Goal: Transaction & Acquisition: Purchase product/service

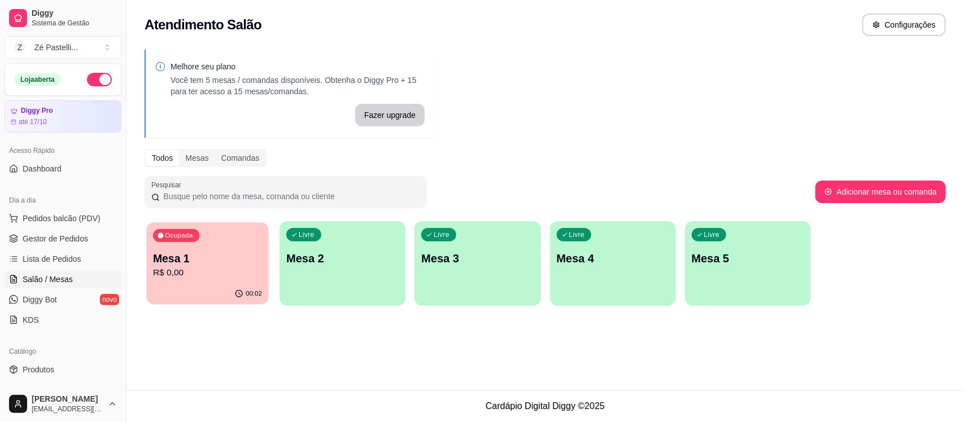
click at [221, 267] on p "R$ 0,00" at bounding box center [207, 273] width 109 height 13
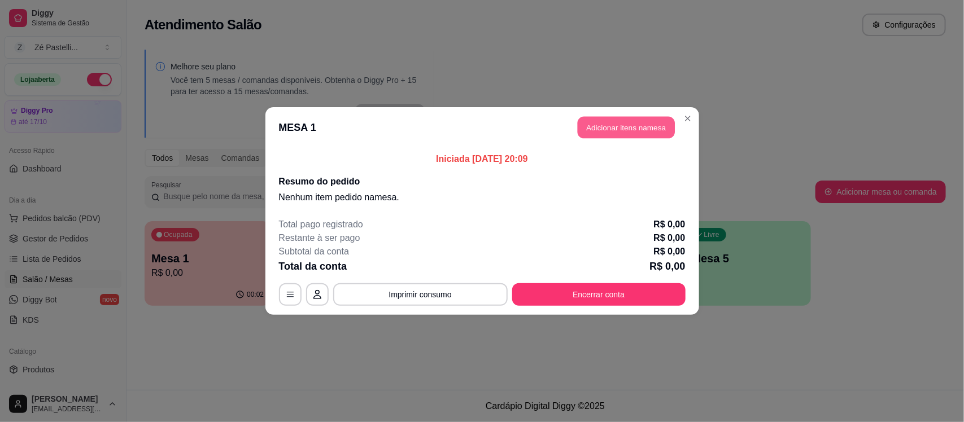
click at [643, 133] on button "Adicionar itens na mesa" at bounding box center [626, 128] width 97 height 22
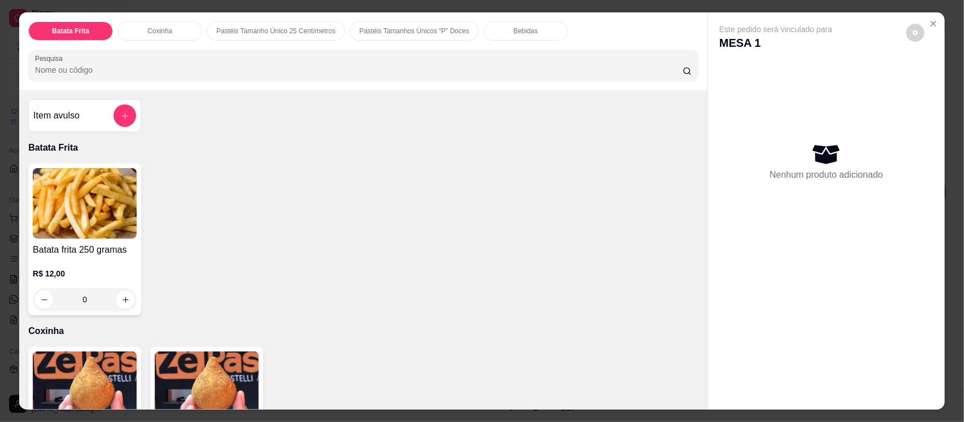
click at [291, 68] on input "Pesquisa" at bounding box center [359, 69] width 648 height 11
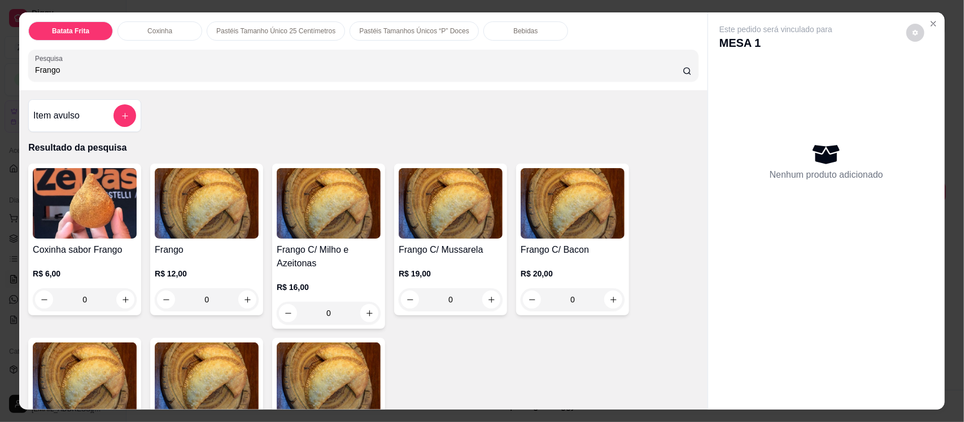
type input "Frango"
click at [444, 210] on img at bounding box center [451, 203] width 104 height 71
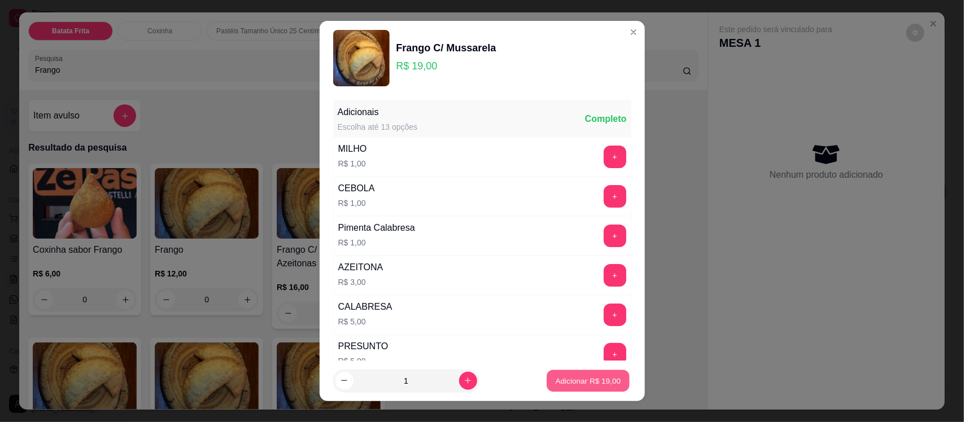
click at [572, 383] on p "Adicionar R$ 19,00" at bounding box center [589, 381] width 66 height 11
type input "1"
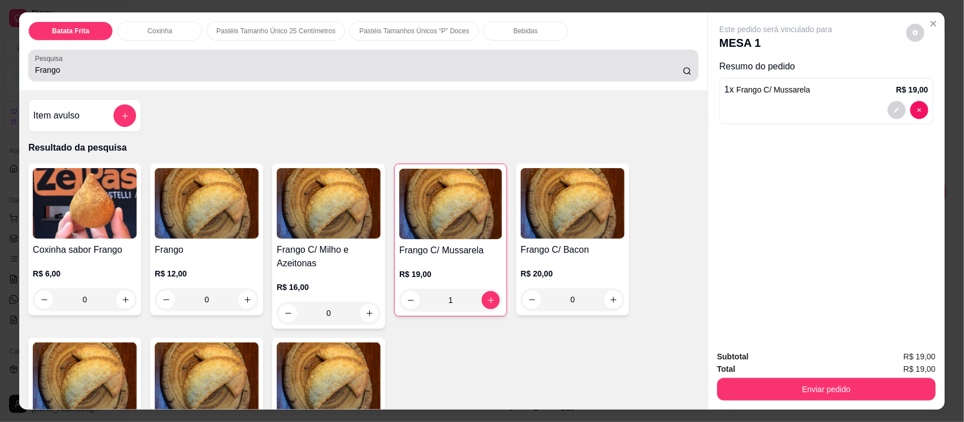
click at [247, 63] on div "Frango" at bounding box center [363, 65] width 657 height 23
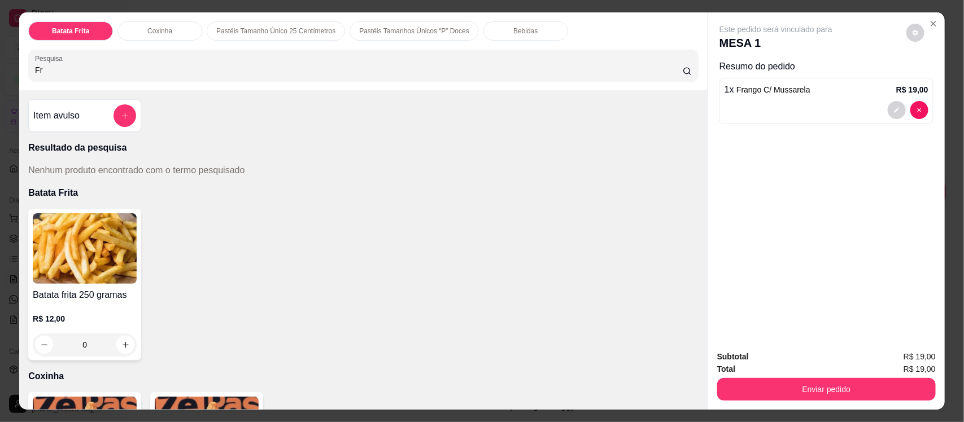
type input "F"
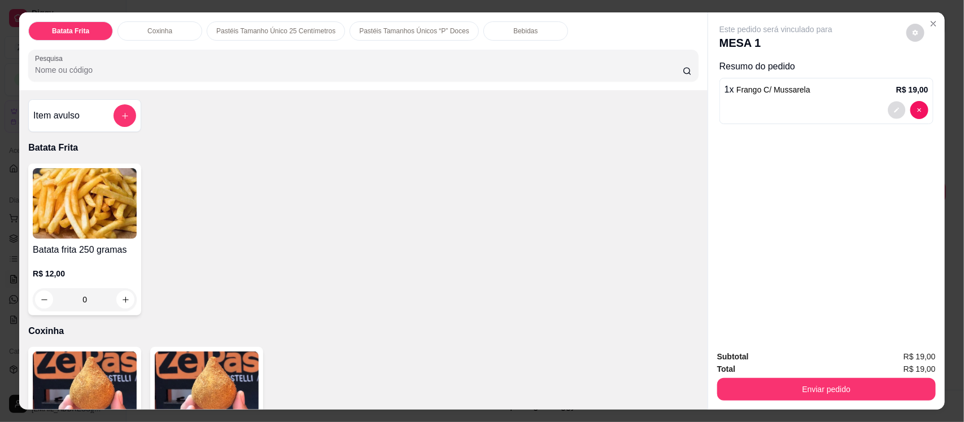
click at [893, 109] on icon "decrease-product-quantity" at bounding box center [896, 110] width 7 height 7
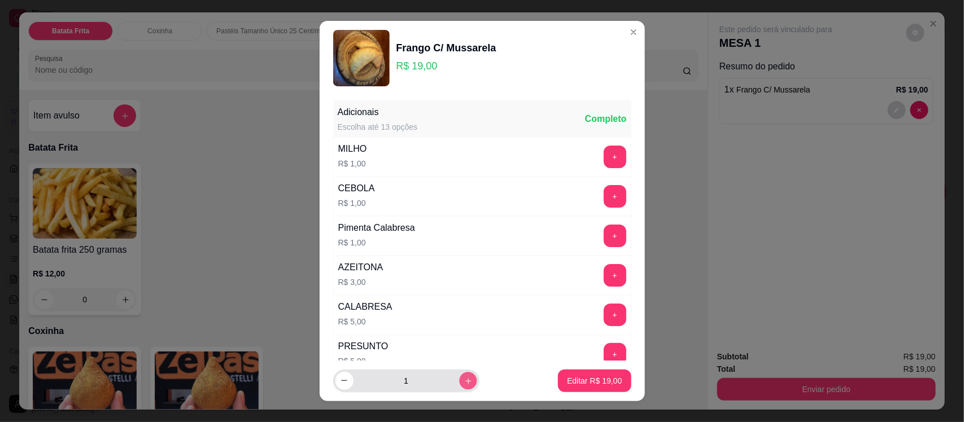
click at [464, 380] on icon "increase-product-quantity" at bounding box center [468, 381] width 8 height 8
click at [341, 381] on icon "decrease-product-quantity" at bounding box center [344, 381] width 6 height 1
type input "1"
click at [574, 379] on p "Editar R$ 19,00" at bounding box center [594, 381] width 53 height 11
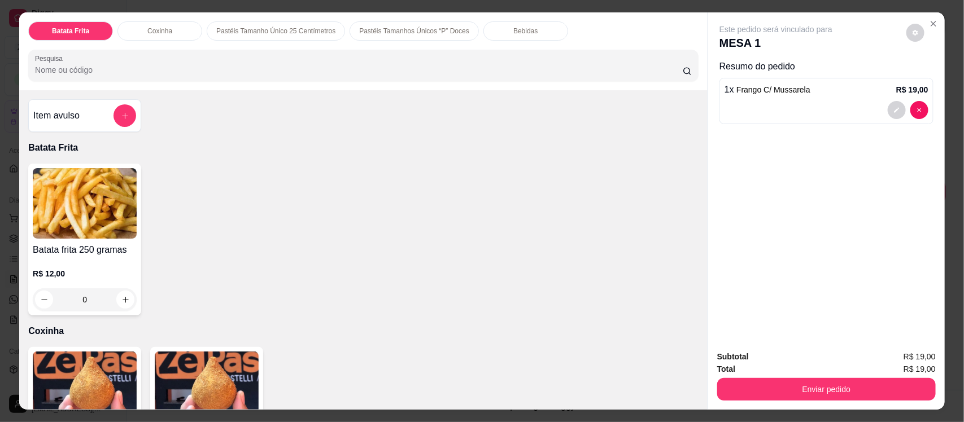
click at [405, 71] on input "Pesquisa" at bounding box center [359, 69] width 648 height 11
click at [513, 27] on p "Bebidas" at bounding box center [525, 31] width 24 height 9
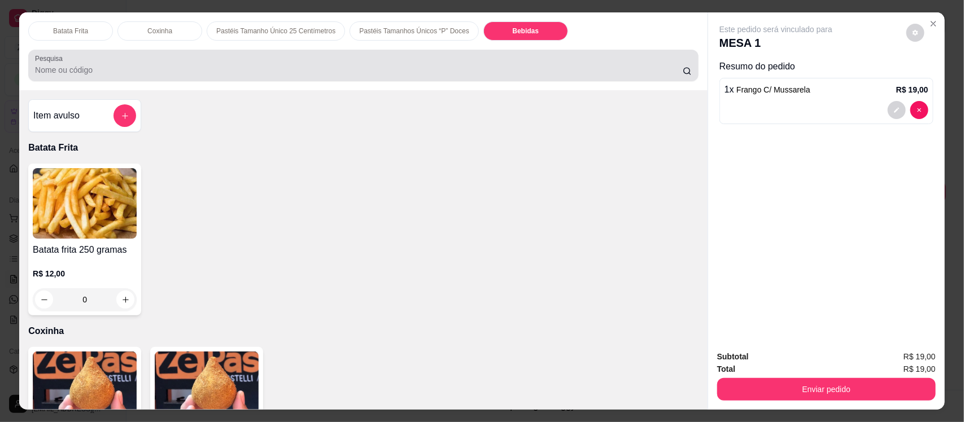
scroll to position [23, 0]
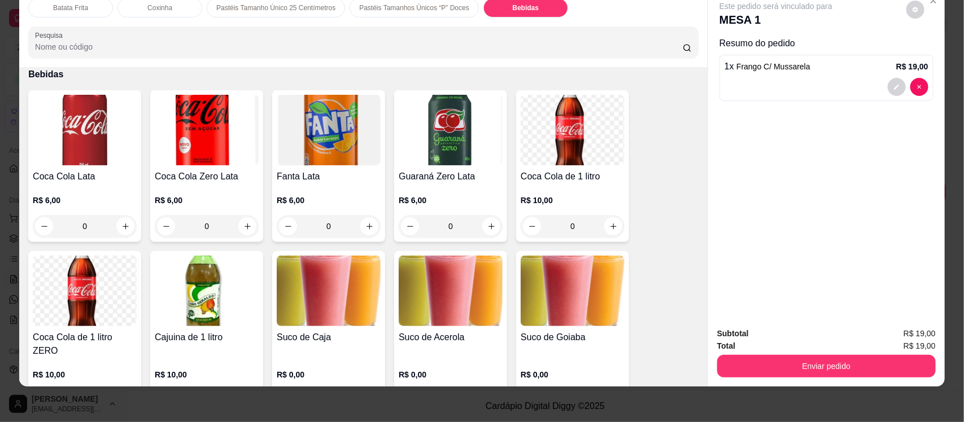
click at [301, 51] on input "Pesquisa" at bounding box center [359, 46] width 648 height 11
type input "Fra"
click at [931, 1] on icon "Close" at bounding box center [933, 0] width 9 height 9
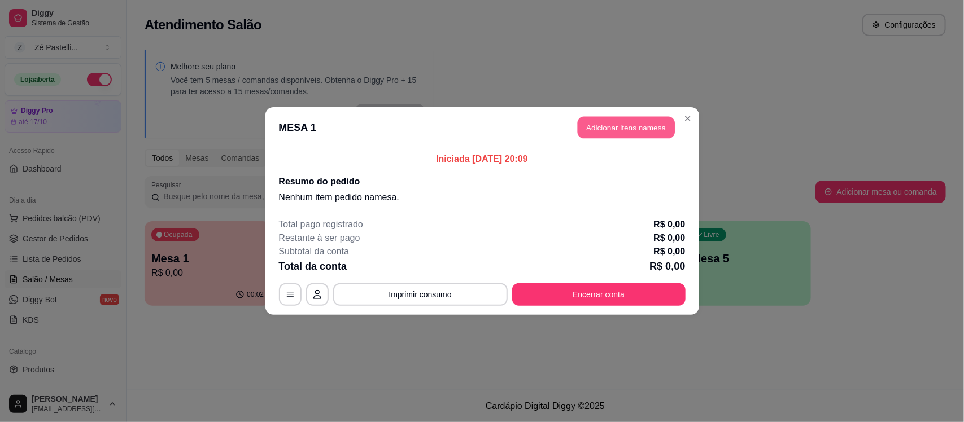
click at [628, 128] on button "Adicionar itens na mesa" at bounding box center [626, 128] width 97 height 22
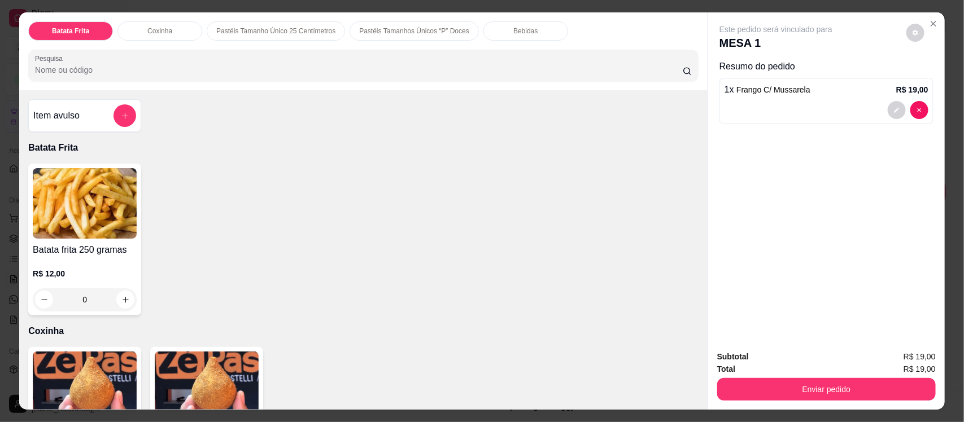
click at [526, 27] on div "Bebidas" at bounding box center [525, 30] width 85 height 19
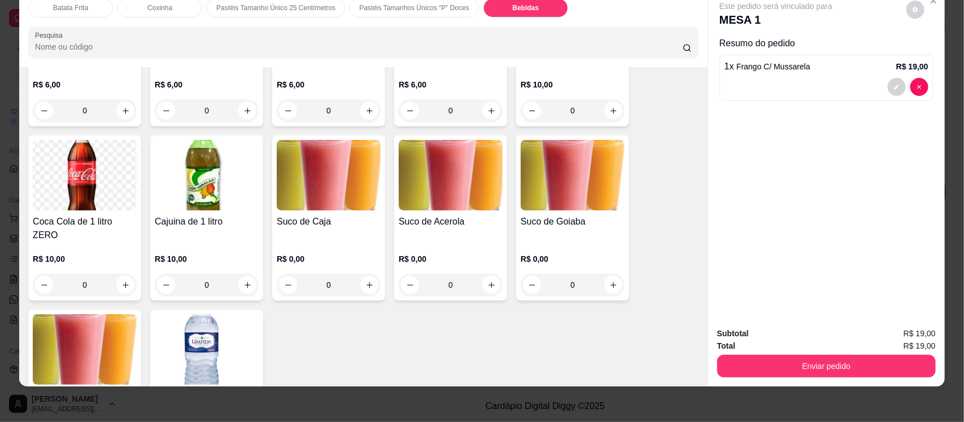
scroll to position [2367, 0]
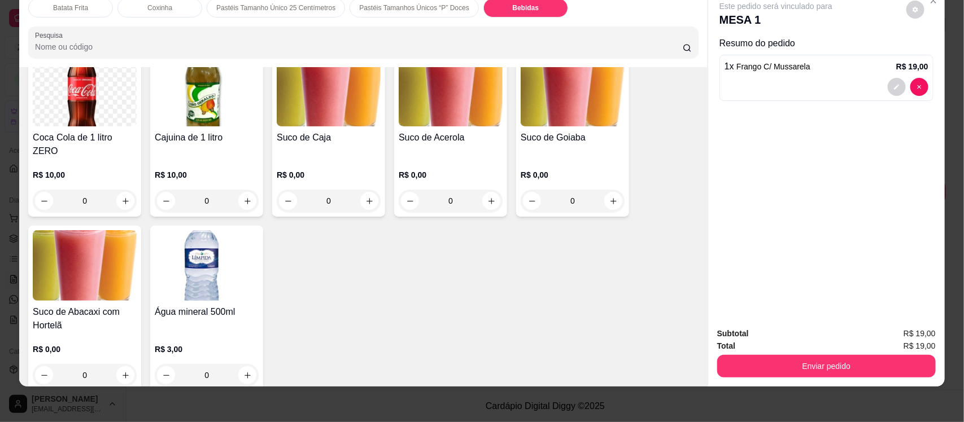
click at [273, 13] on div "Pastéis Tamanho Único 25 Centímetros" at bounding box center [276, 7] width 138 height 19
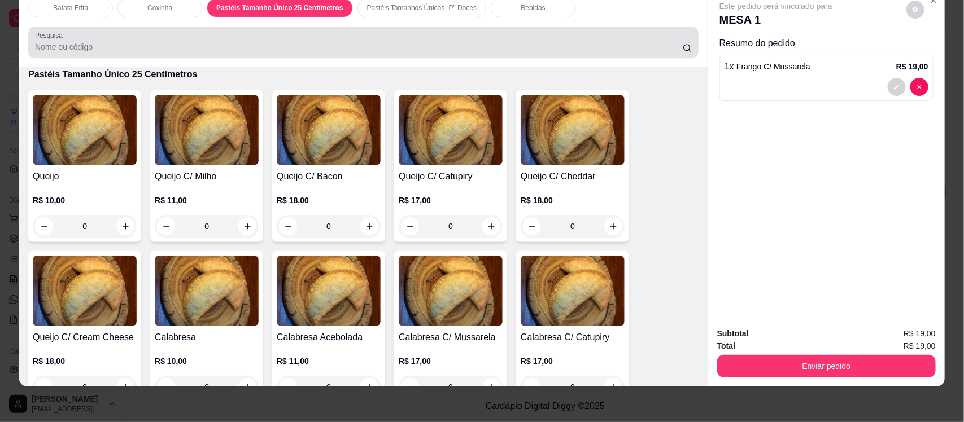
click at [184, 54] on div "Pesquisa" at bounding box center [363, 43] width 670 height 32
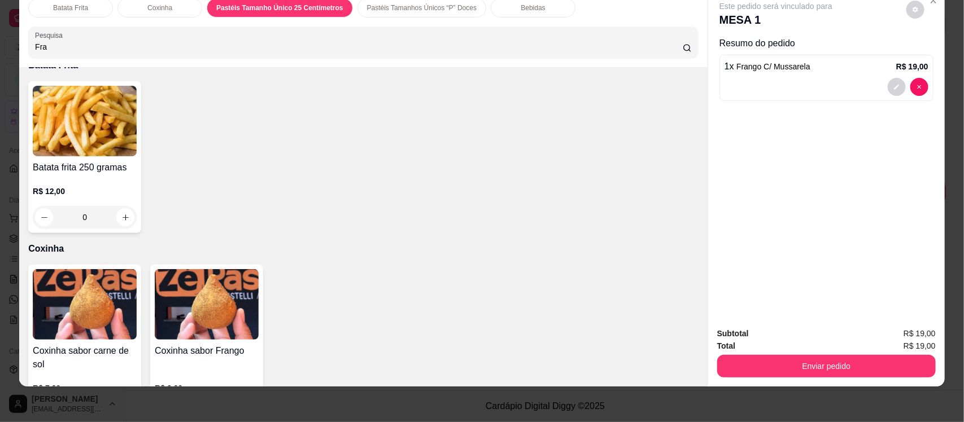
scroll to position [803, 0]
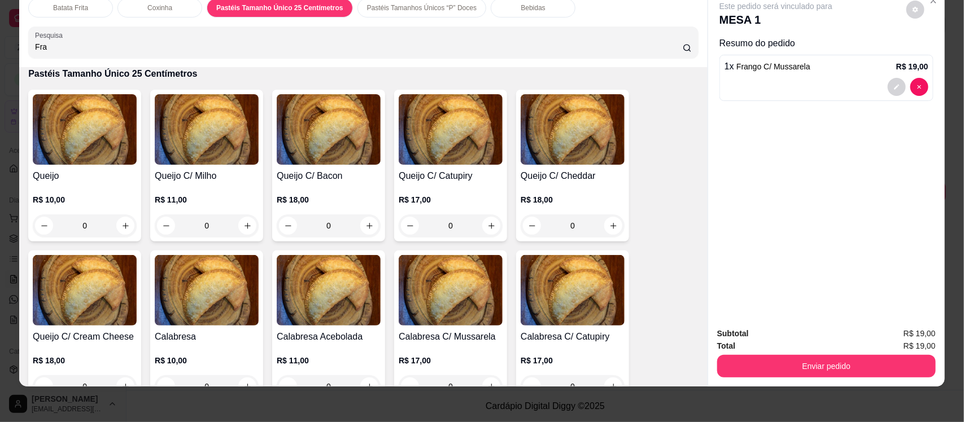
type input "Fra"
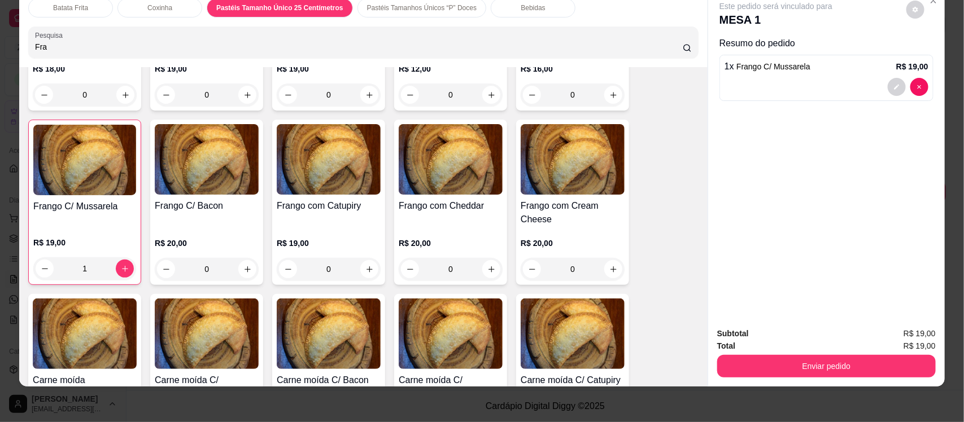
scroll to position [1452, 0]
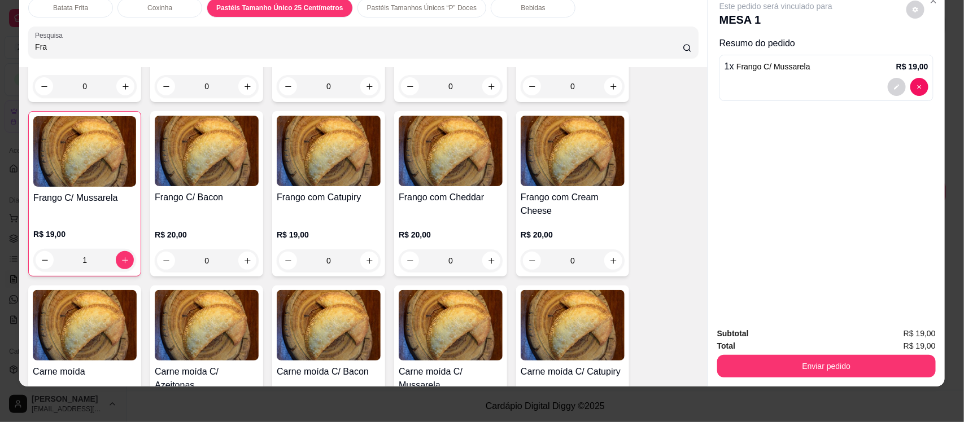
click at [92, 162] on img at bounding box center [84, 151] width 103 height 71
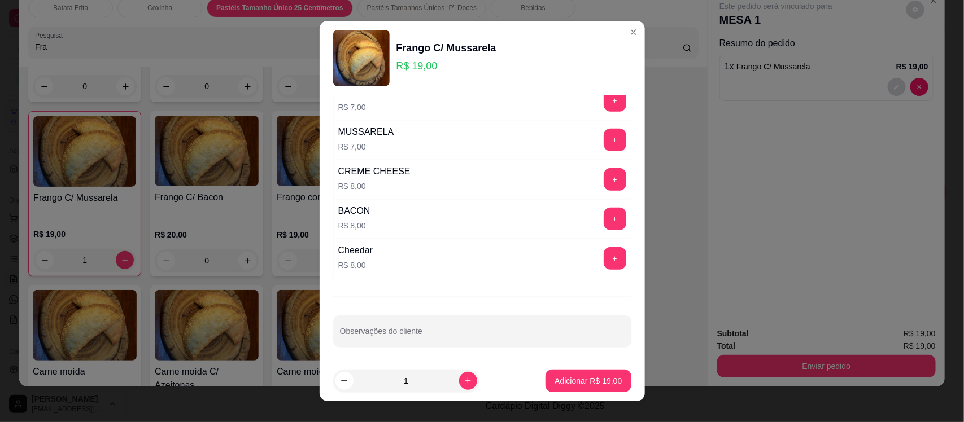
scroll to position [378, 0]
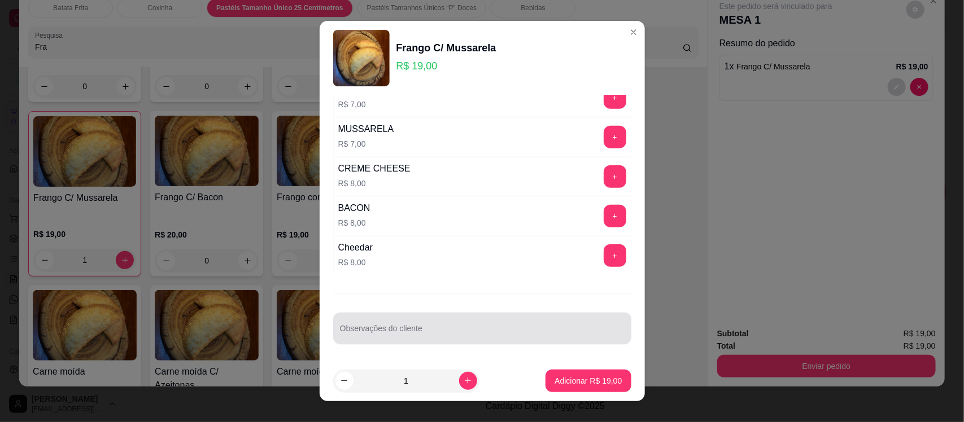
click at [435, 319] on div at bounding box center [482, 328] width 285 height 23
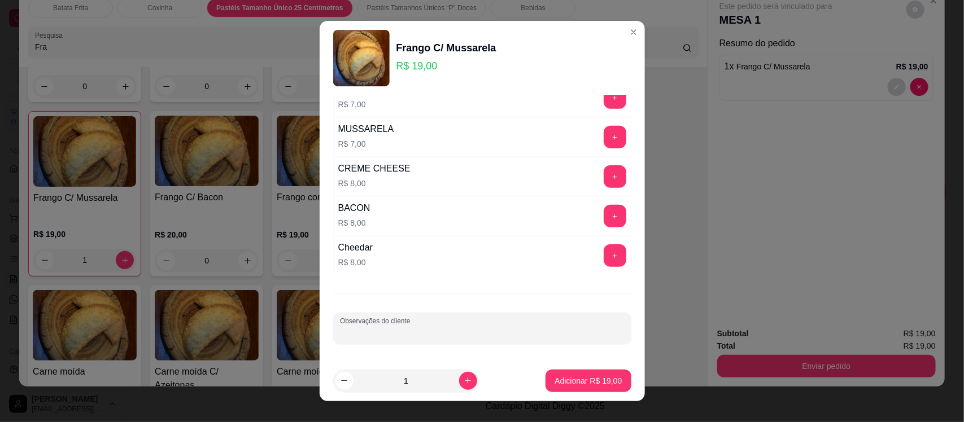
click at [396, 331] on input "Observações do cliente" at bounding box center [482, 333] width 285 height 11
type input "Frango com Queijo"
click at [570, 379] on p "Adicionar R$ 19,00" at bounding box center [589, 381] width 66 height 11
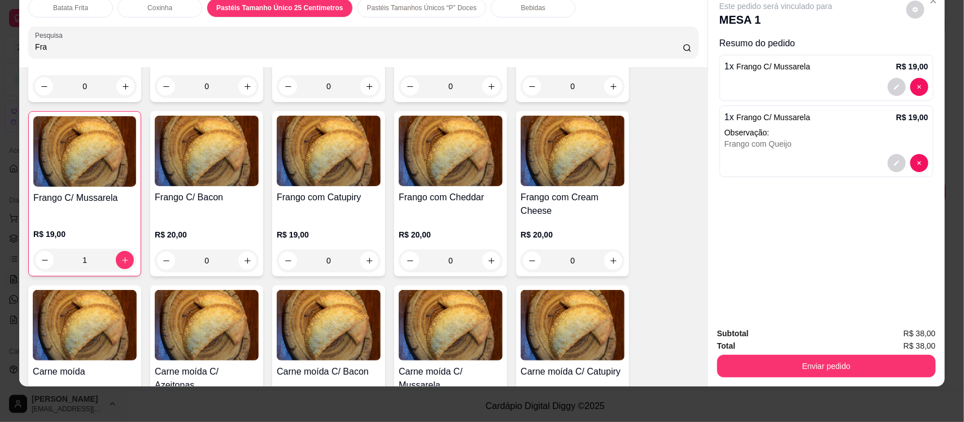
click at [521, 8] on p "Bebidas" at bounding box center [533, 7] width 24 height 9
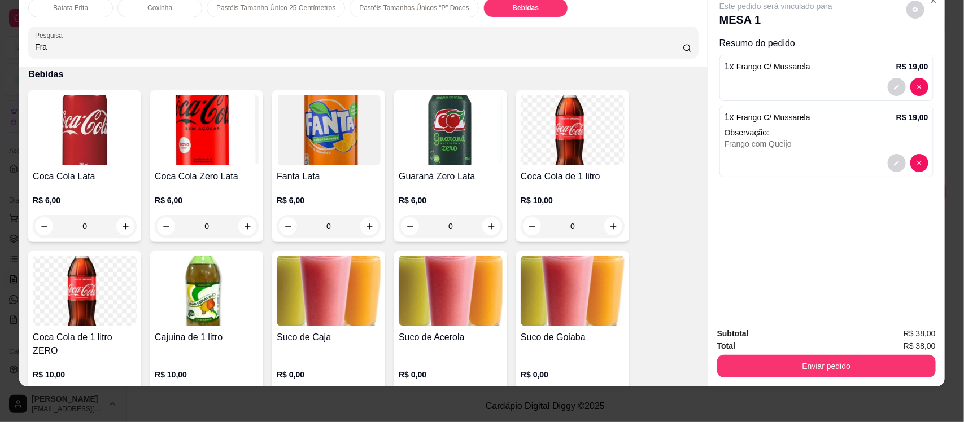
click at [570, 283] on img at bounding box center [573, 291] width 104 height 71
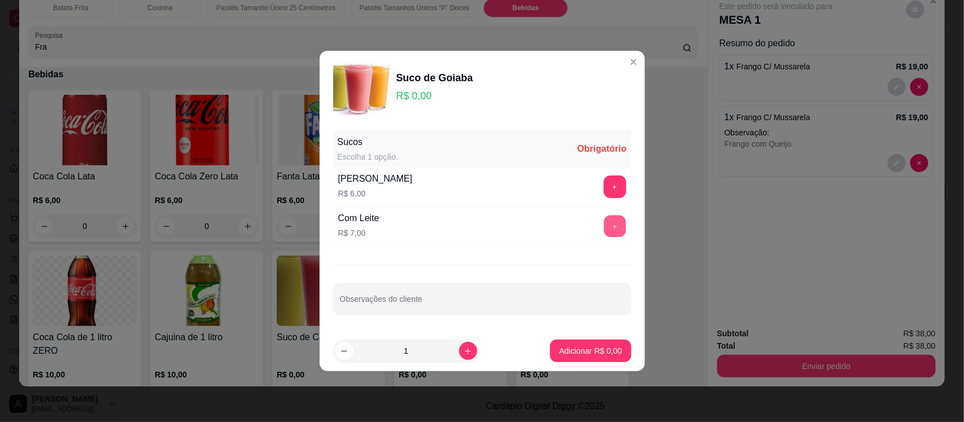
click at [604, 226] on button "+" at bounding box center [615, 227] width 22 height 22
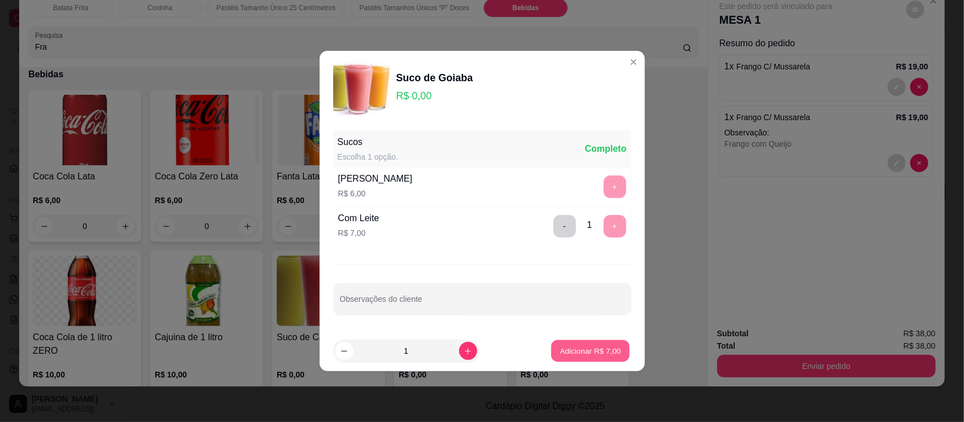
click at [597, 353] on p "Adicionar R$ 7,00" at bounding box center [590, 351] width 61 height 11
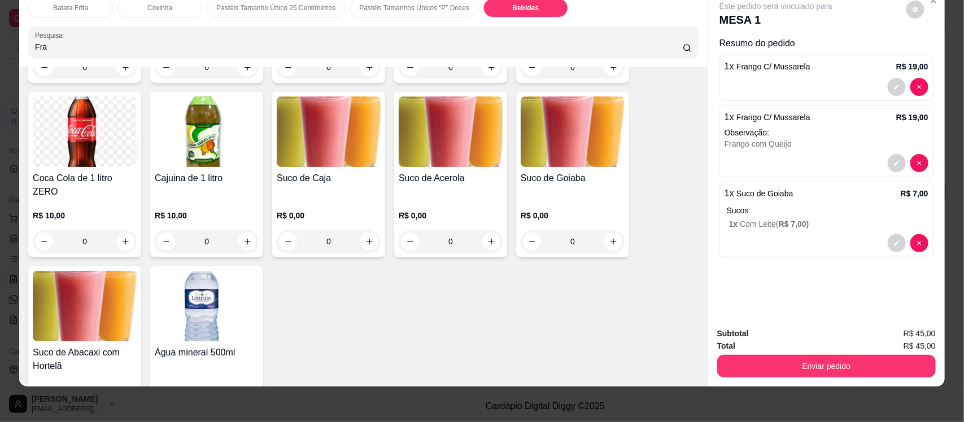
scroll to position [2708, 0]
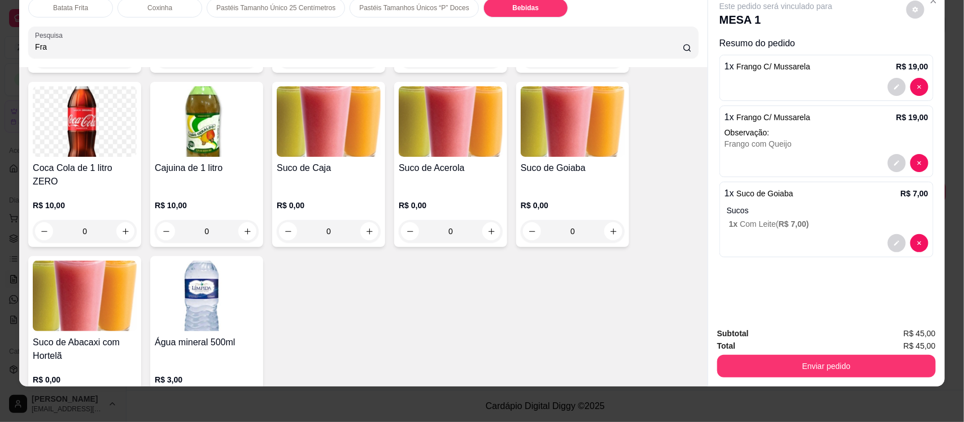
click at [447, 115] on img at bounding box center [451, 121] width 104 height 71
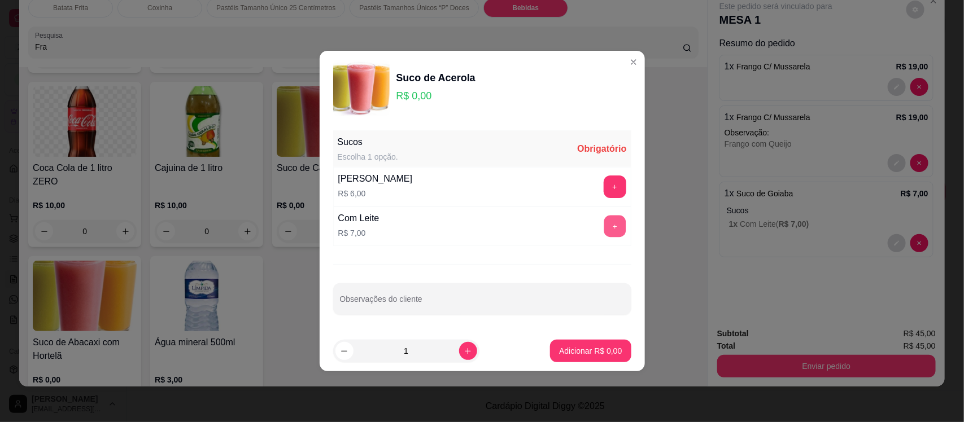
click at [604, 226] on button "+" at bounding box center [615, 227] width 22 height 22
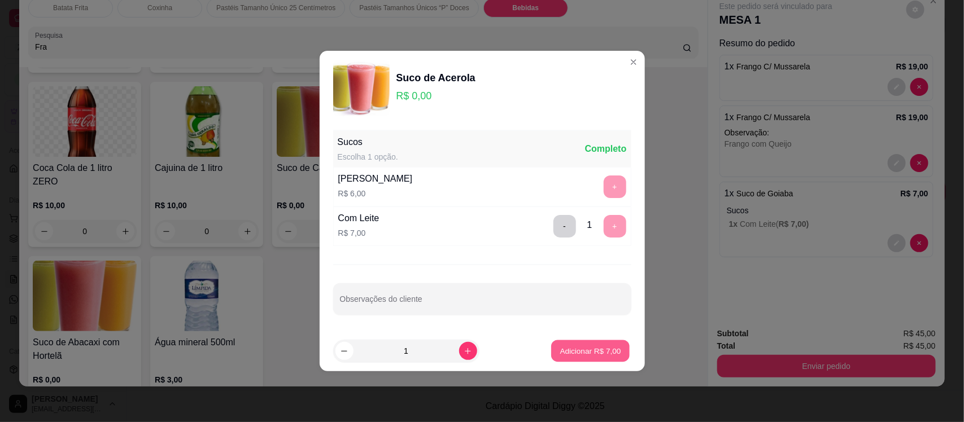
click at [578, 354] on p "Adicionar R$ 7,00" at bounding box center [590, 351] width 61 height 11
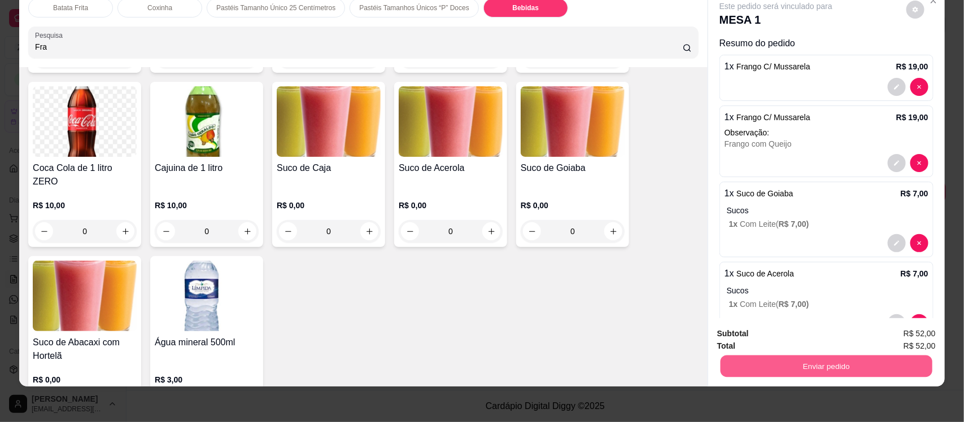
click at [837, 368] on button "Enviar pedido" at bounding box center [827, 366] width 212 height 22
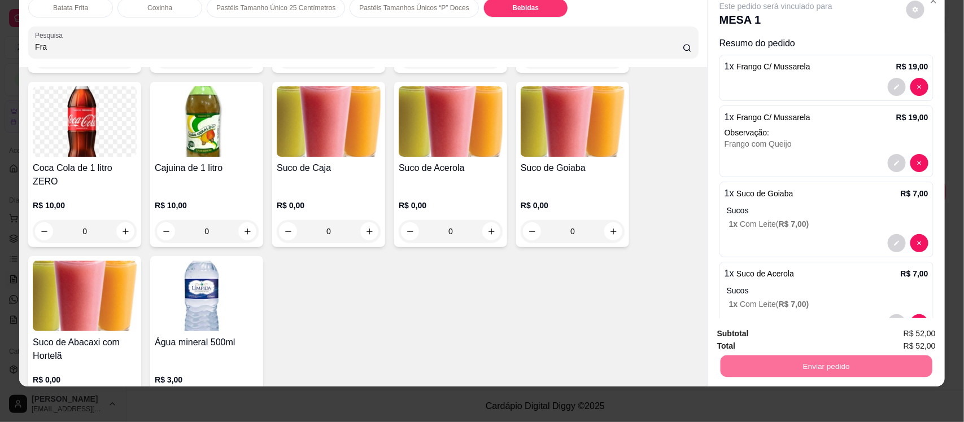
click at [804, 340] on button "Não registrar e enviar pedido" at bounding box center [788, 338] width 117 height 21
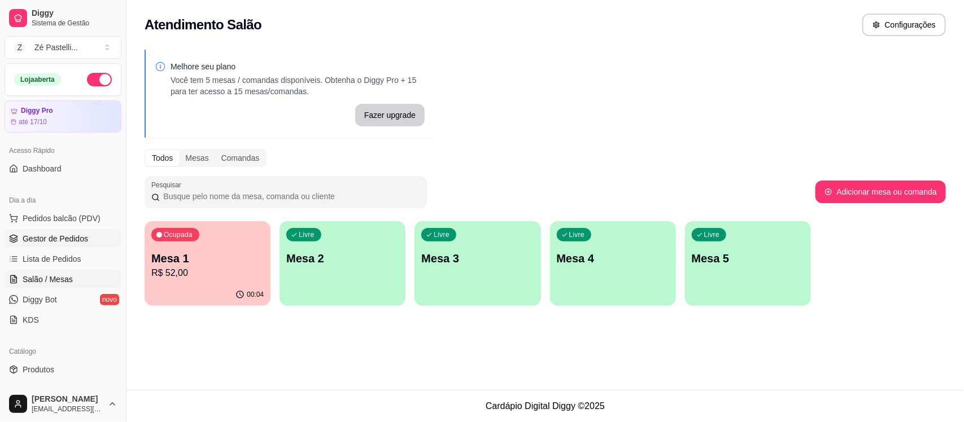
click at [47, 241] on span "Gestor de Pedidos" at bounding box center [56, 238] width 66 height 11
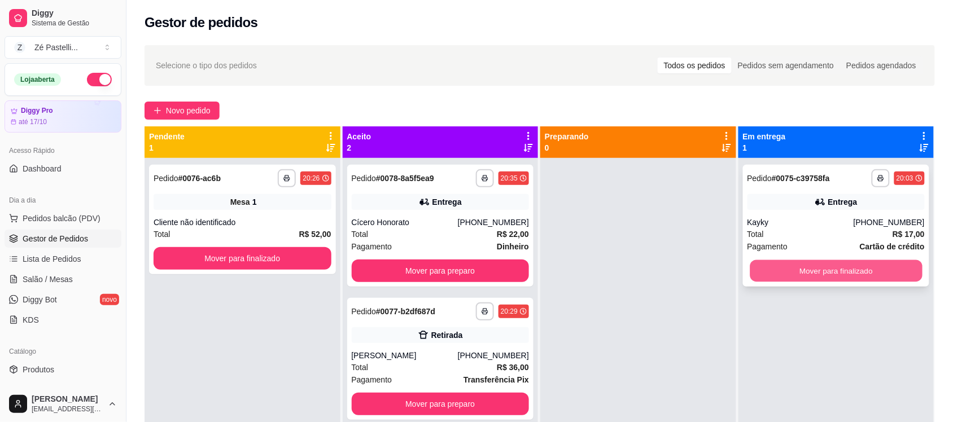
click at [859, 276] on button "Mover para finalizado" at bounding box center [836, 271] width 172 height 22
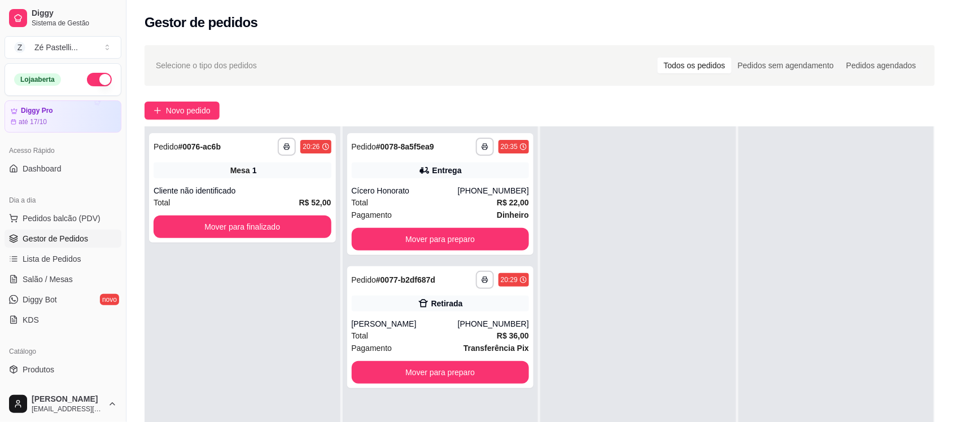
scroll to position [28, 0]
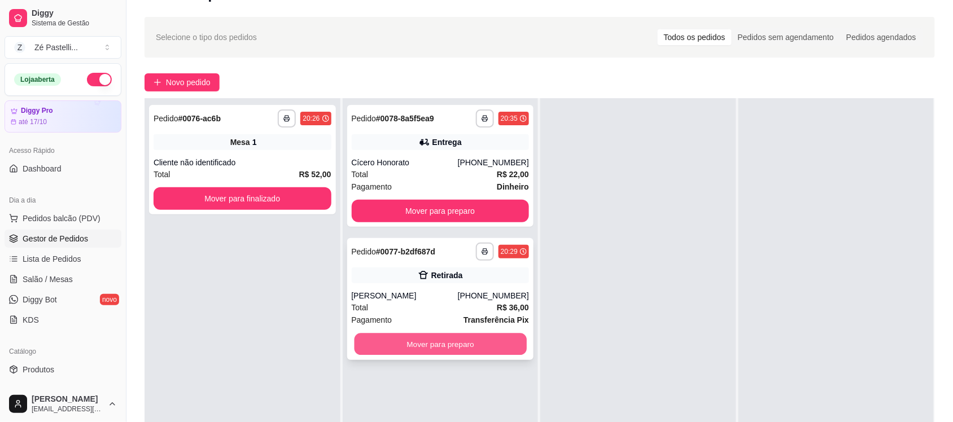
click at [449, 345] on button "Mover para preparo" at bounding box center [440, 345] width 172 height 22
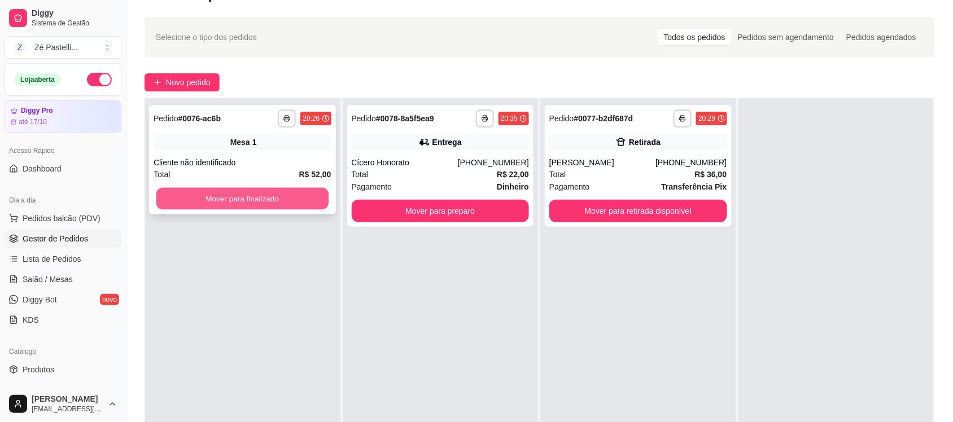
click at [245, 194] on button "Mover para finalizado" at bounding box center [242, 199] width 172 height 22
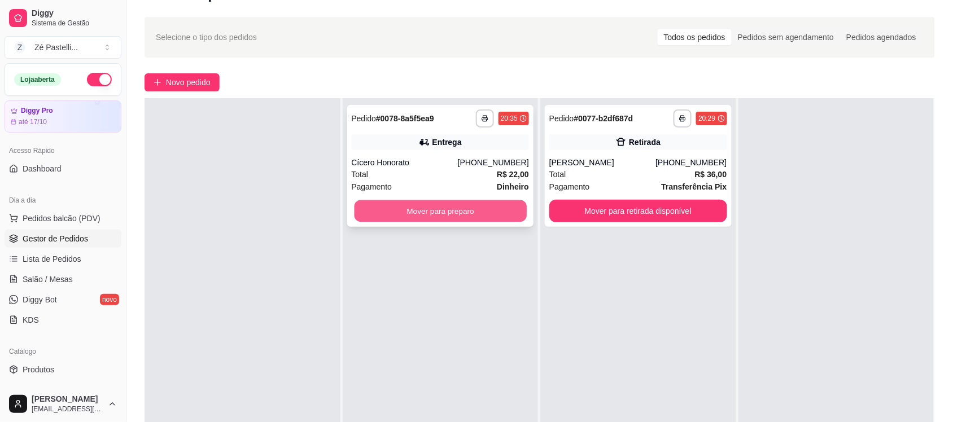
click at [417, 216] on button "Mover para preparo" at bounding box center [440, 211] width 172 height 22
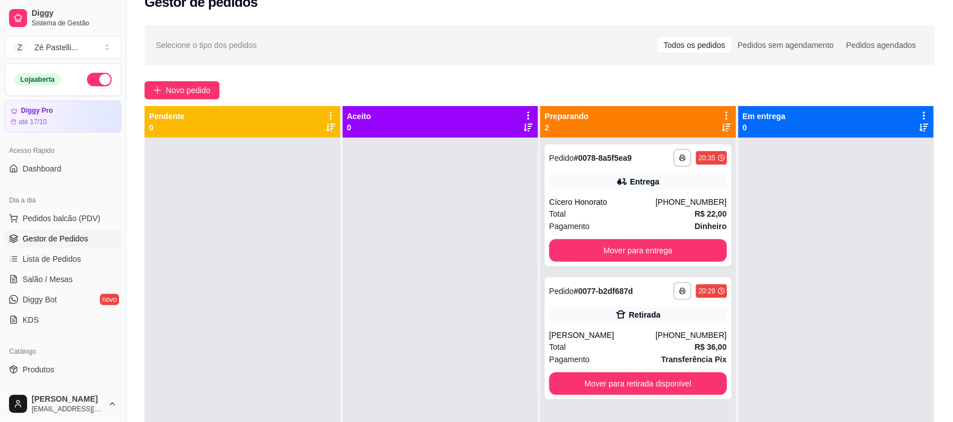
scroll to position [0, 0]
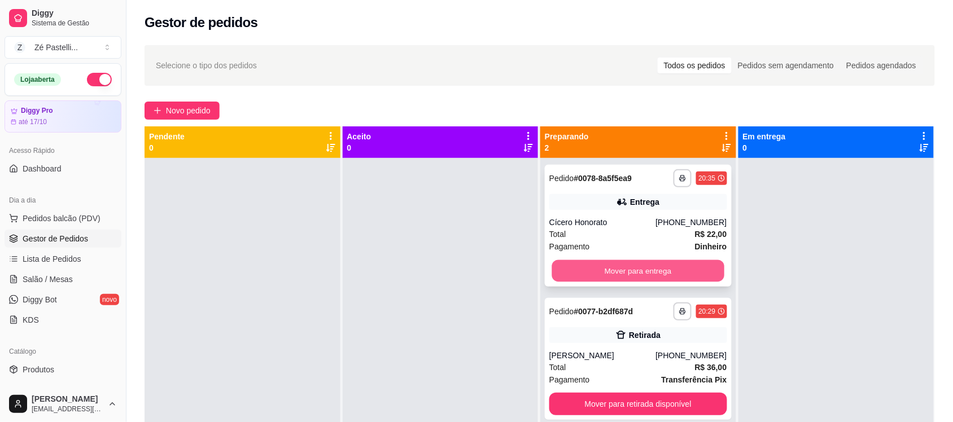
click at [672, 268] on button "Mover para entrega" at bounding box center [638, 271] width 172 height 22
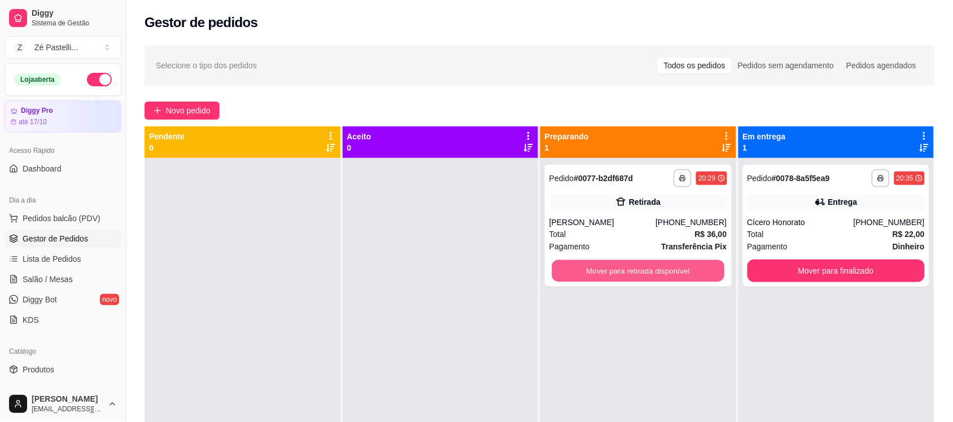
click at [672, 268] on button "Mover para retirada disponível" at bounding box center [638, 271] width 172 height 22
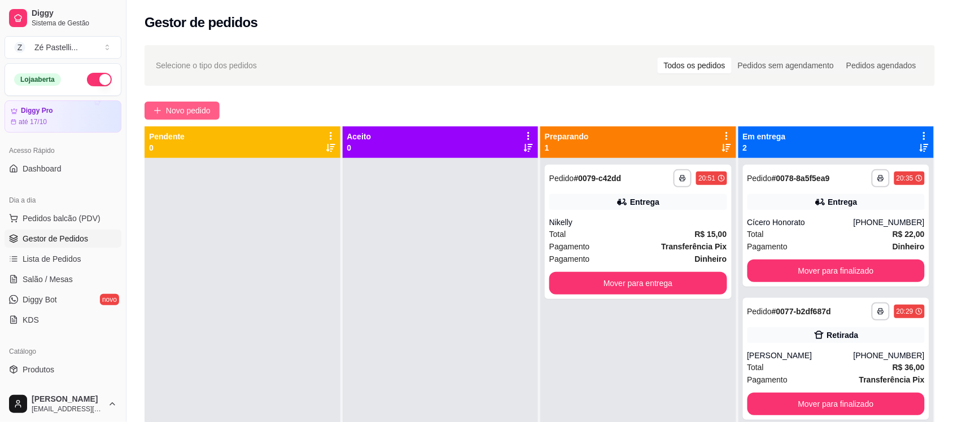
click at [181, 109] on span "Novo pedido" at bounding box center [188, 110] width 45 height 12
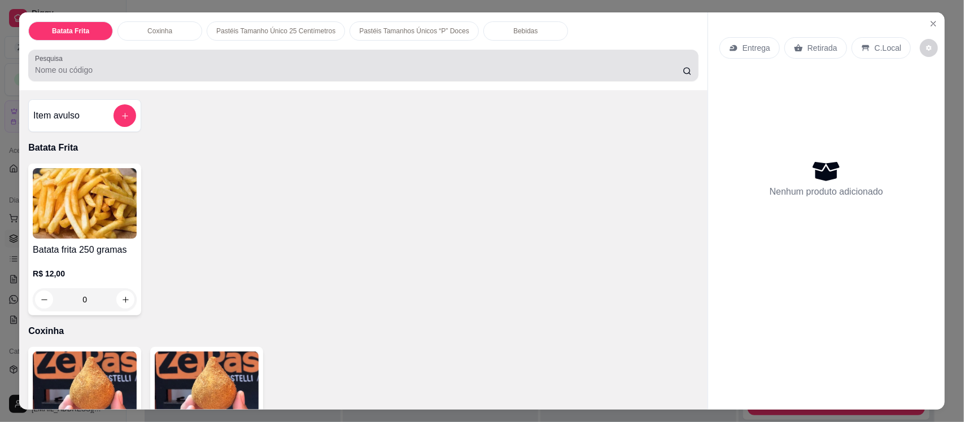
click at [110, 66] on input "Pesquisa" at bounding box center [359, 69] width 648 height 11
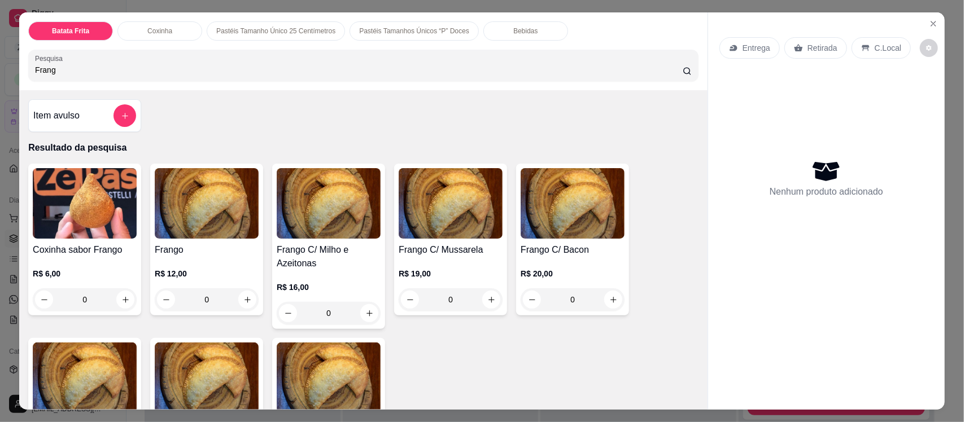
type input "Frang"
click at [448, 216] on img at bounding box center [451, 203] width 104 height 71
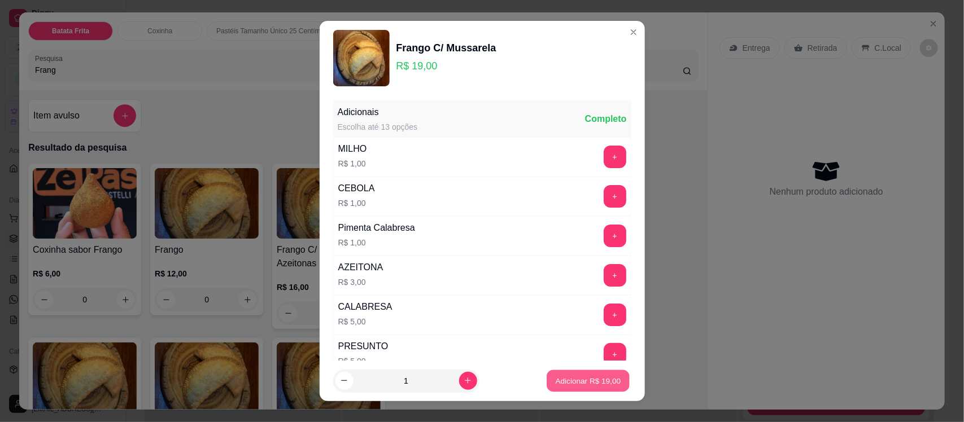
click at [575, 378] on p "Adicionar R$ 19,00" at bounding box center [589, 381] width 66 height 11
type input "1"
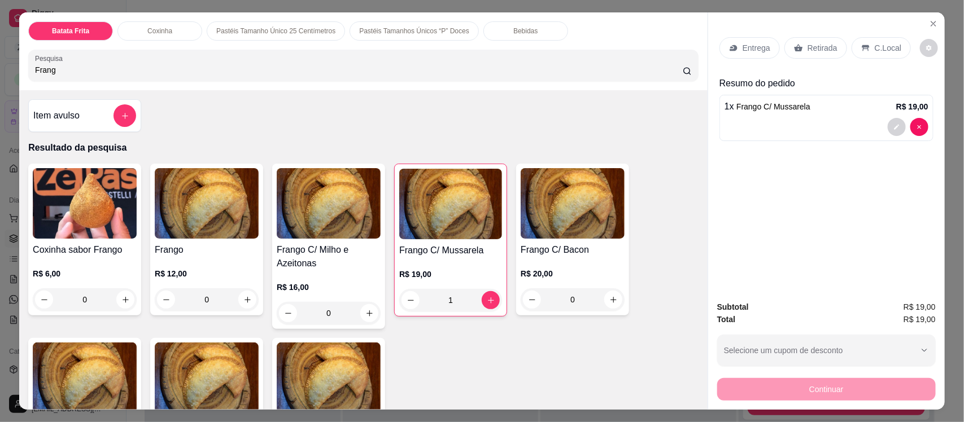
click at [68, 193] on img at bounding box center [85, 203] width 104 height 71
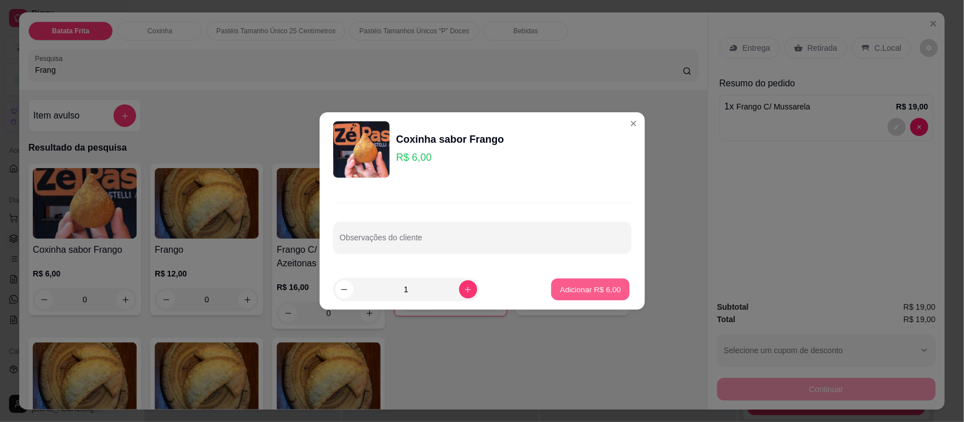
click at [561, 286] on p "Adicionar R$ 6,00" at bounding box center [590, 289] width 61 height 11
type input "1"
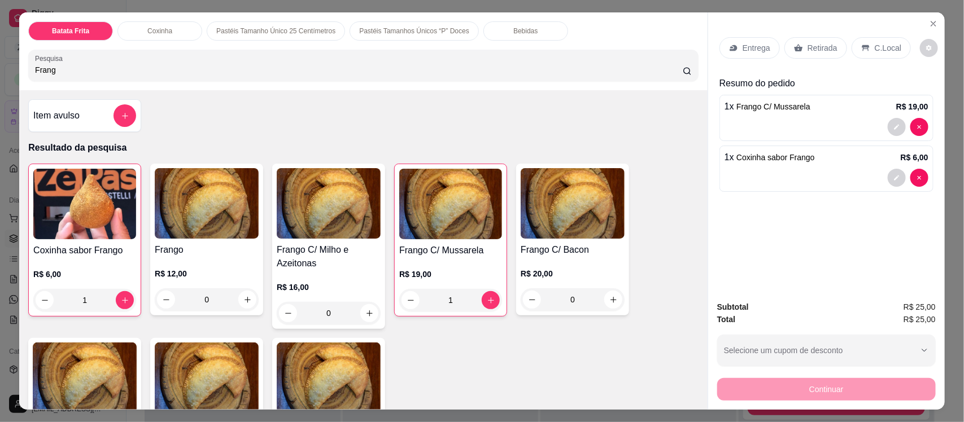
click at [747, 46] on p "Entrega" at bounding box center [757, 47] width 28 height 11
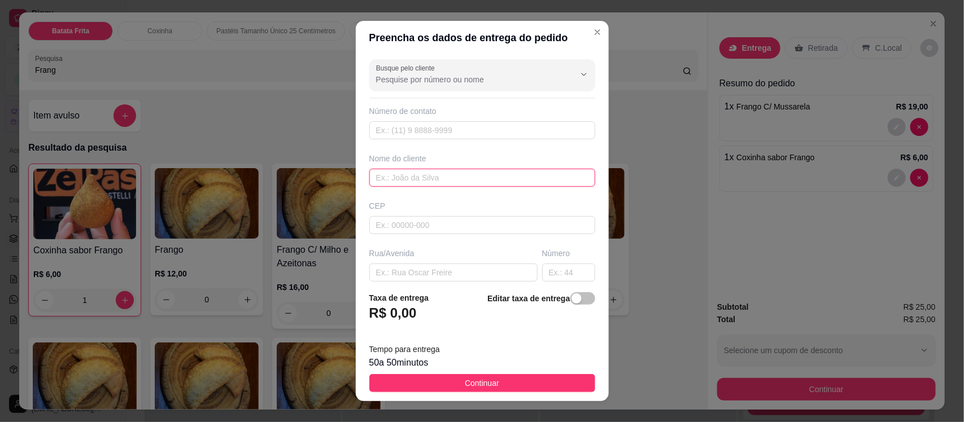
click at [421, 173] on input "text" at bounding box center [482, 178] width 226 height 18
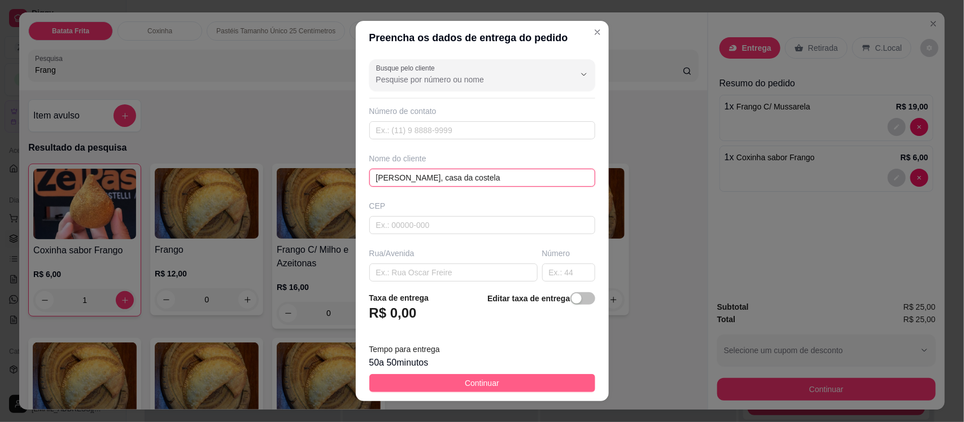
type input "Jandim, casa da costela"
click at [481, 379] on span "Continuar" at bounding box center [482, 383] width 34 height 12
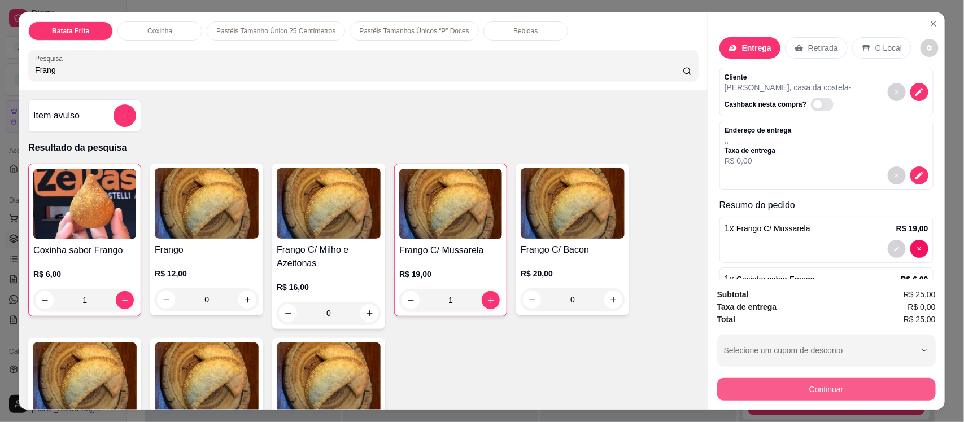
click at [814, 388] on button "Continuar" at bounding box center [826, 389] width 219 height 23
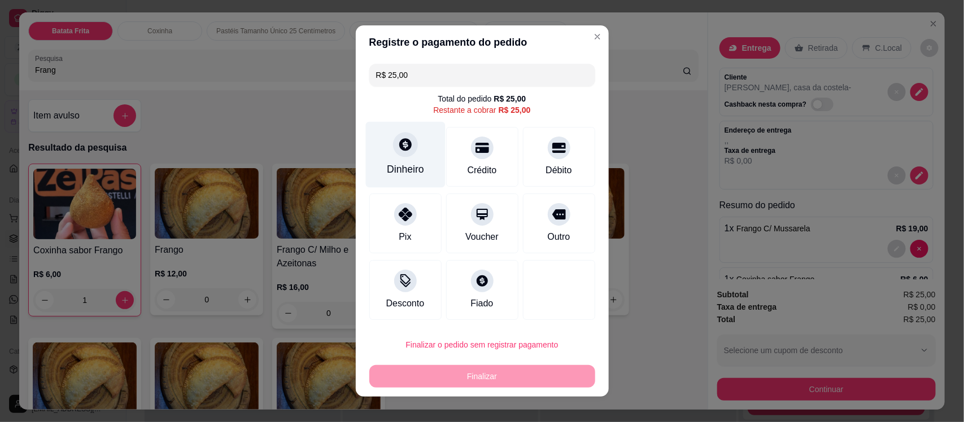
click at [398, 151] on icon at bounding box center [405, 144] width 15 height 15
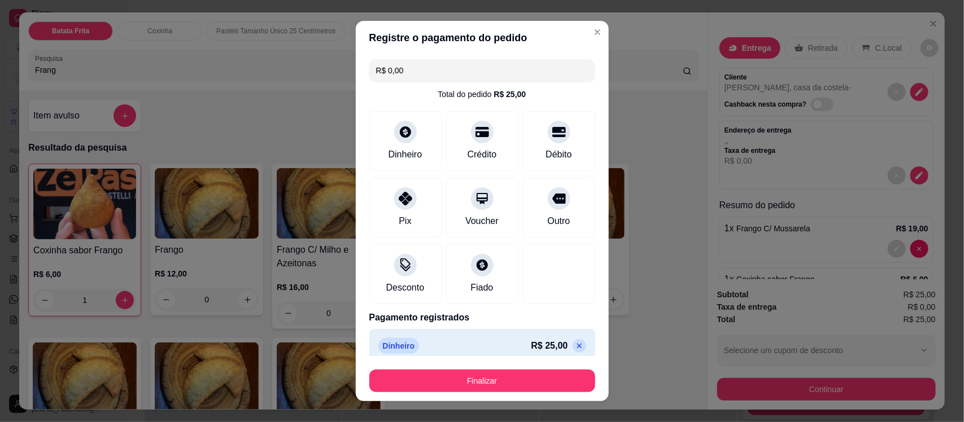
type input "R$ 0,00"
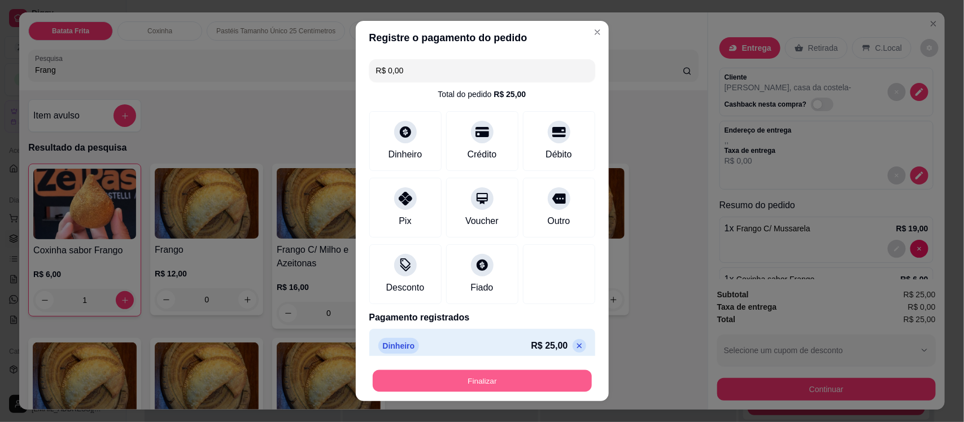
click at [500, 382] on button "Finalizar" at bounding box center [482, 381] width 219 height 22
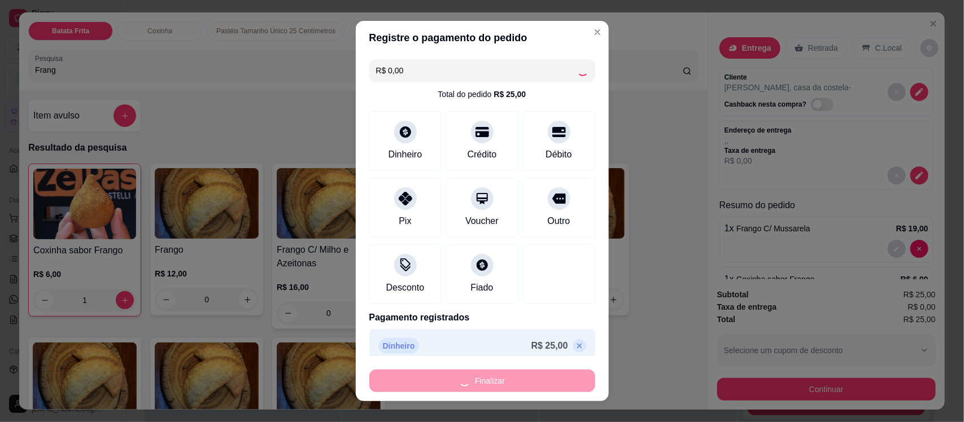
type input "0"
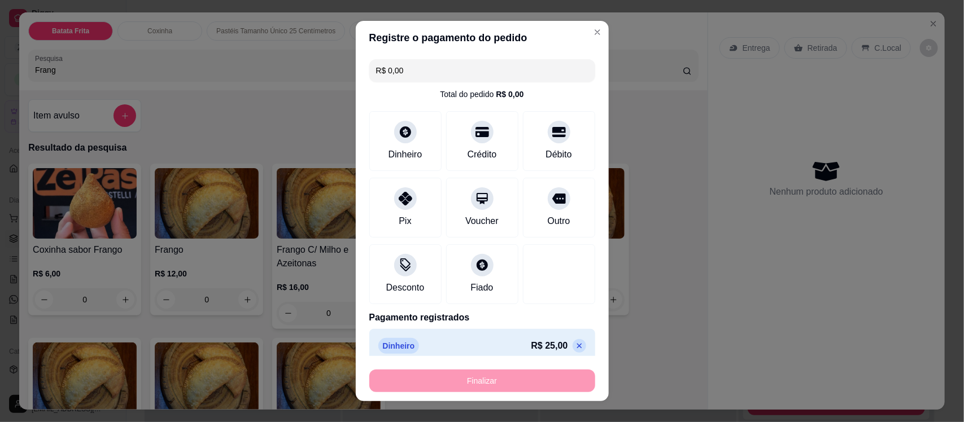
type input "-R$ 25,00"
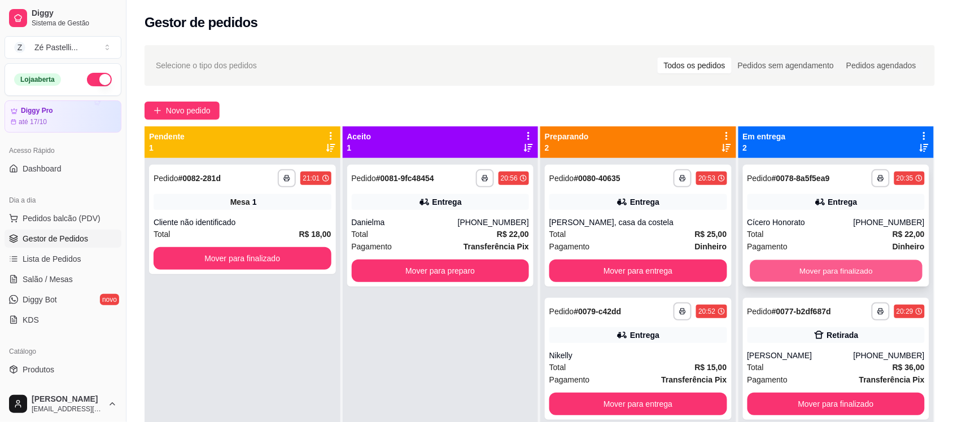
click at [861, 273] on button "Mover para finalizado" at bounding box center [836, 271] width 172 height 22
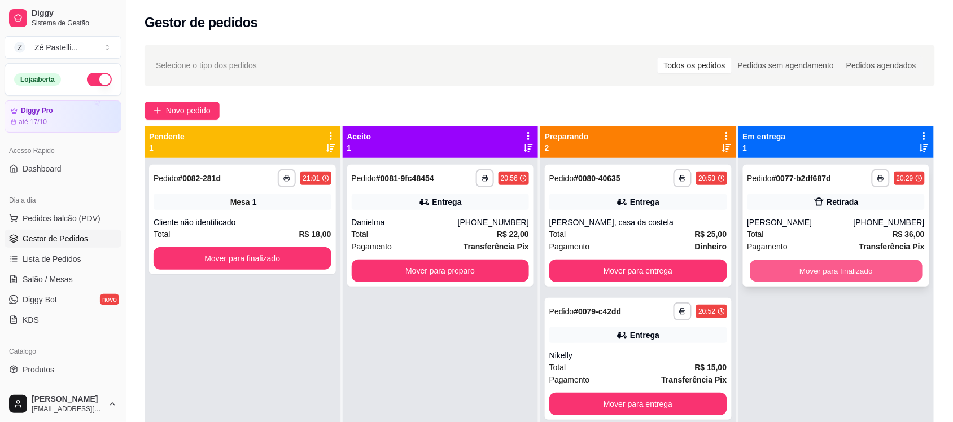
click at [828, 275] on button "Mover para finalizado" at bounding box center [836, 271] width 172 height 22
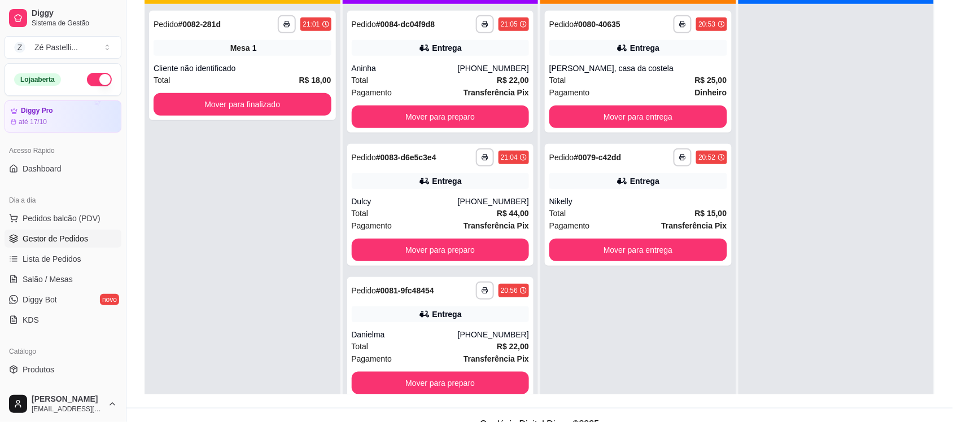
scroll to position [160, 0]
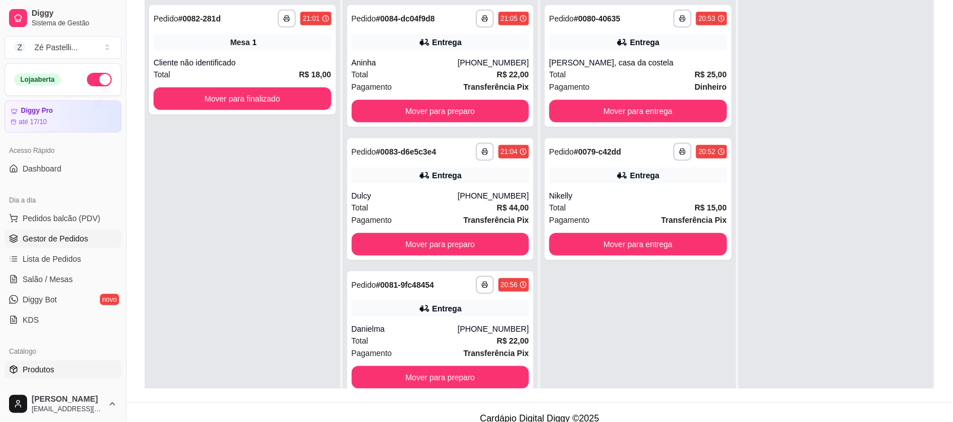
click at [37, 365] on span "Produtos" at bounding box center [39, 369] width 32 height 11
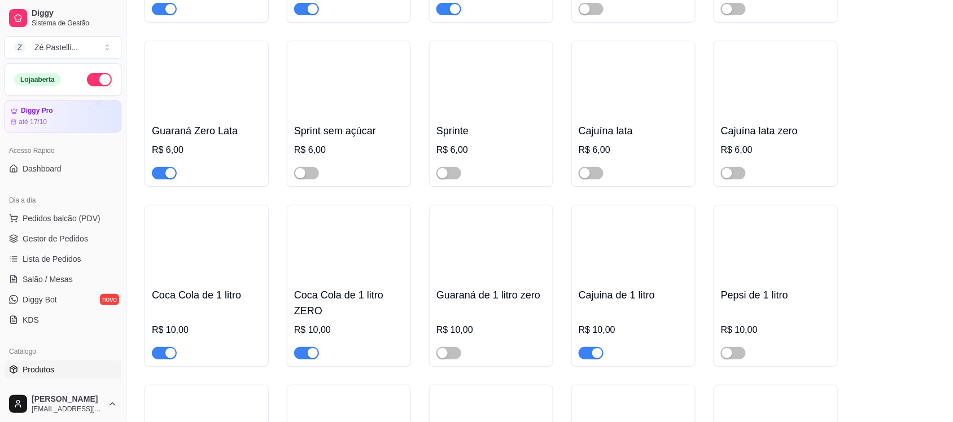
scroll to position [2652, 0]
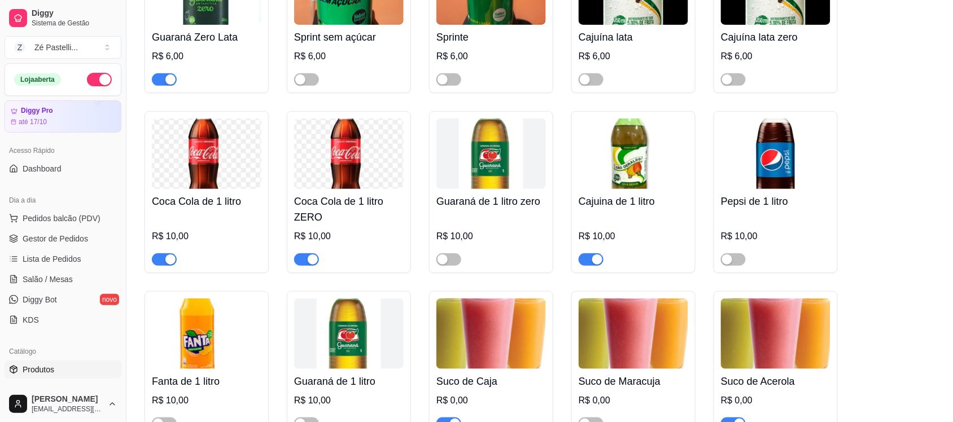
click at [161, 266] on span "button" at bounding box center [164, 260] width 25 height 12
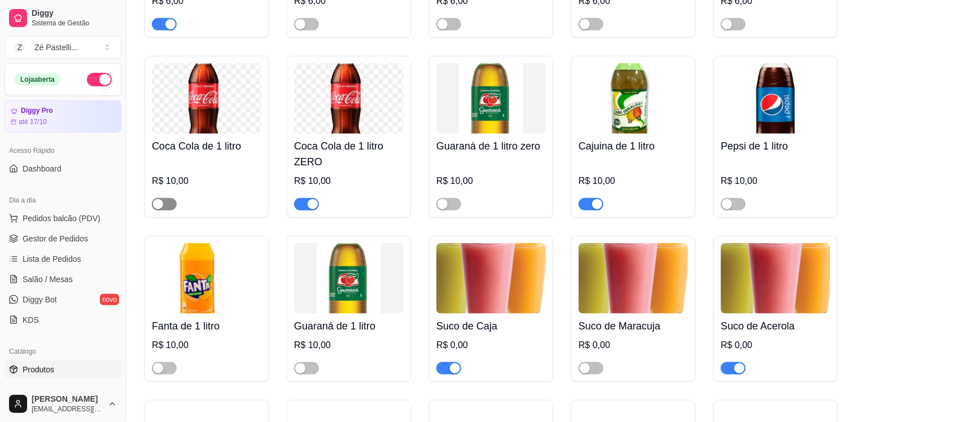
scroll to position [2709, 0]
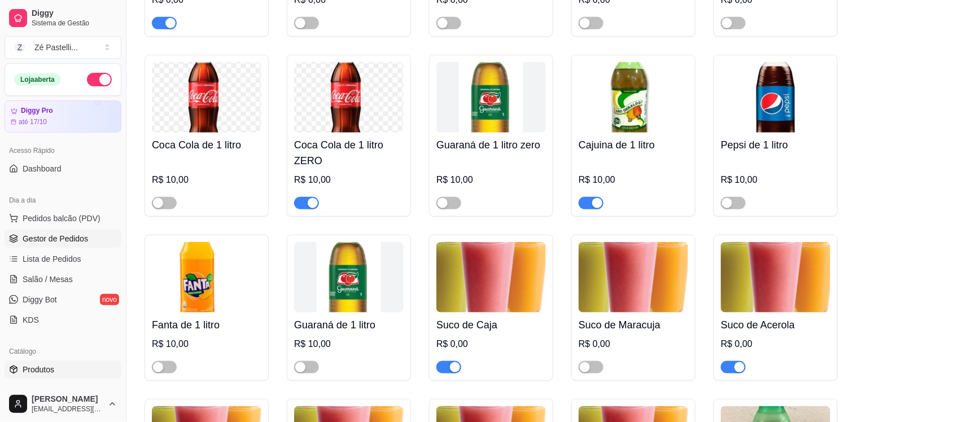
click at [54, 235] on span "Gestor de Pedidos" at bounding box center [56, 238] width 66 height 11
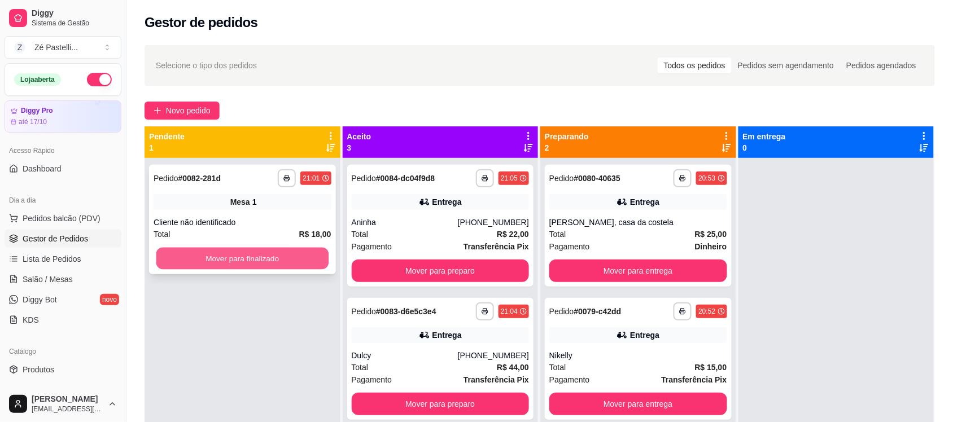
click at [269, 255] on button "Mover para finalizado" at bounding box center [242, 259] width 172 height 22
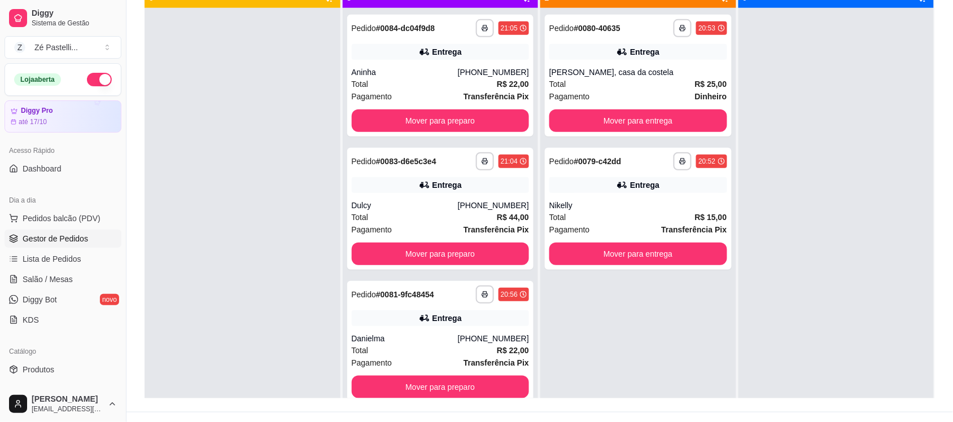
scroll to position [172, 0]
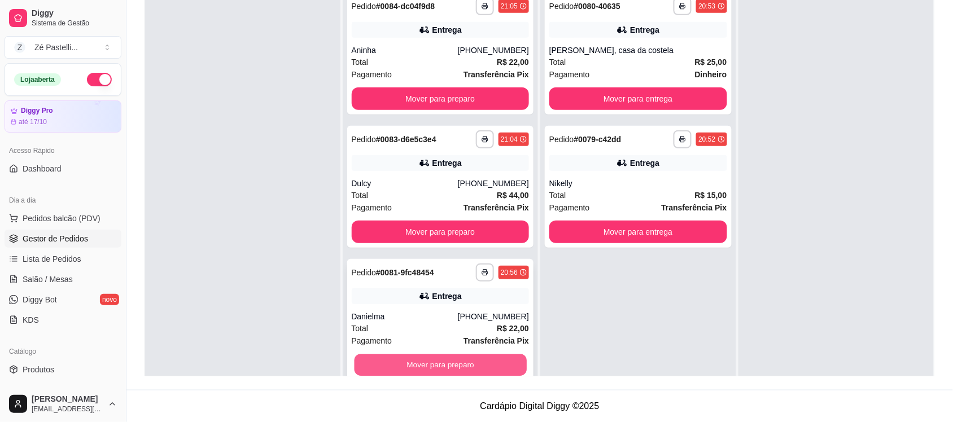
click at [455, 364] on button "Mover para preparo" at bounding box center [440, 366] width 172 height 22
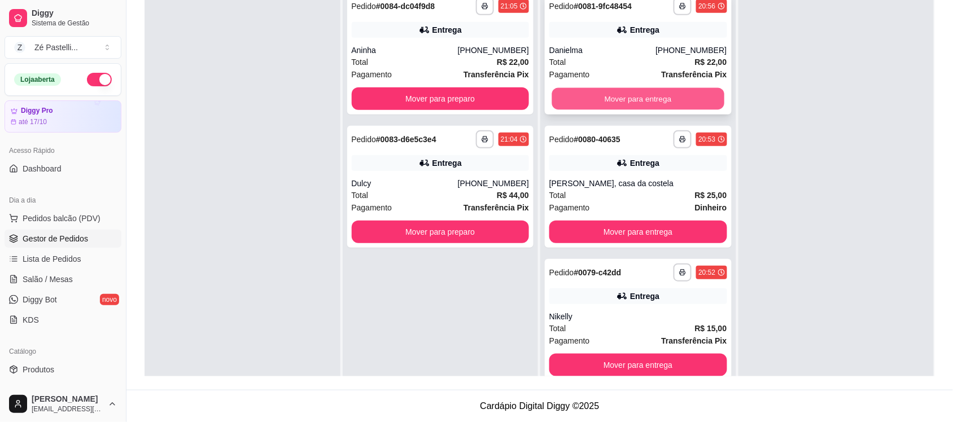
click at [634, 102] on button "Mover para entrega" at bounding box center [638, 99] width 172 height 22
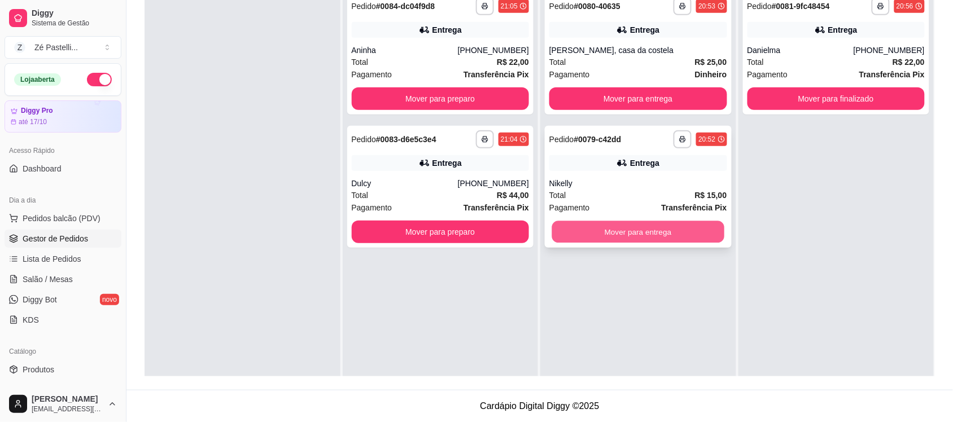
click at [578, 224] on button "Mover para entrega" at bounding box center [638, 232] width 172 height 22
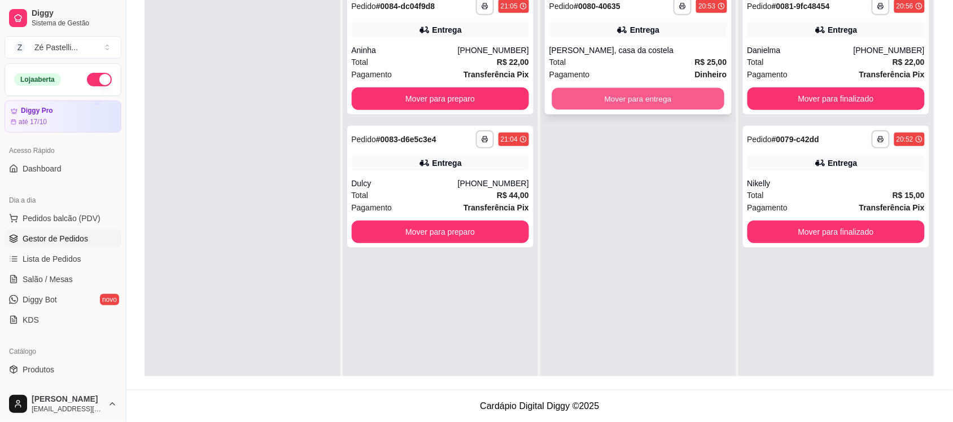
click at [648, 96] on button "Mover para entrega" at bounding box center [638, 99] width 172 height 22
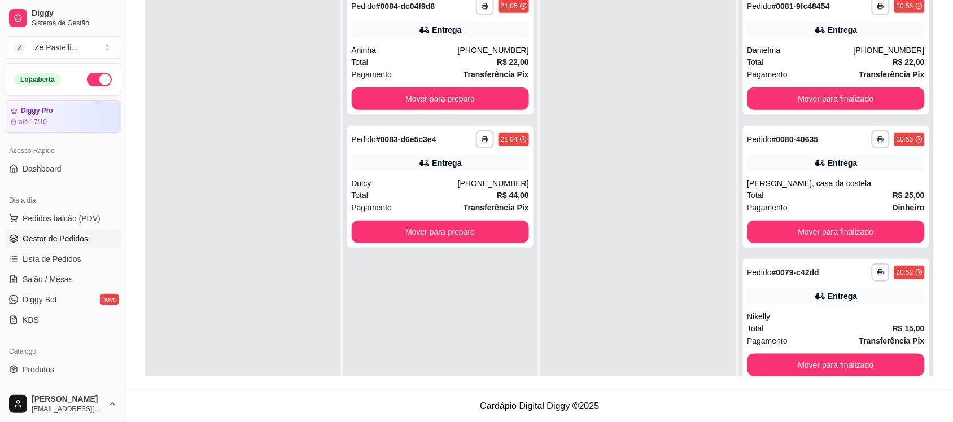
scroll to position [144, 0]
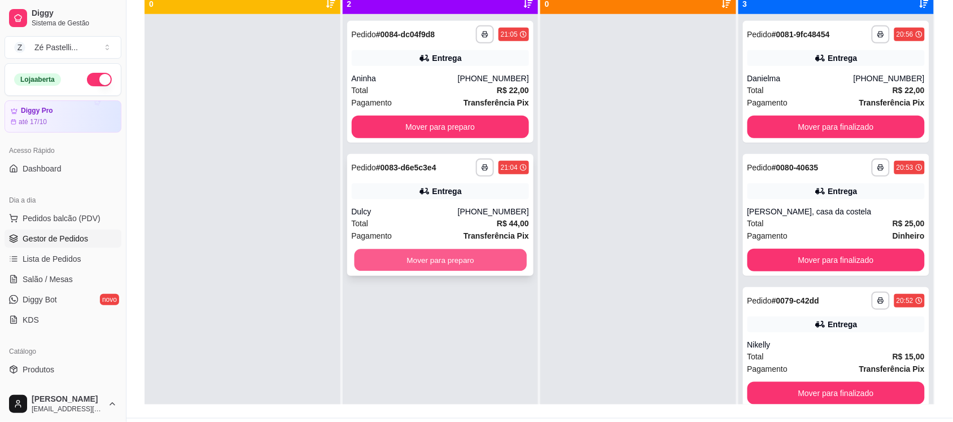
click at [407, 255] on button "Mover para preparo" at bounding box center [440, 261] width 172 height 22
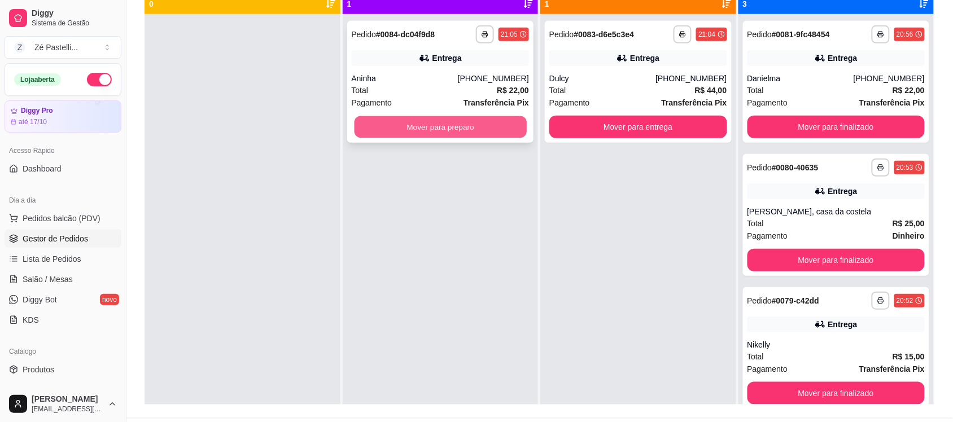
click at [435, 126] on button "Mover para preparo" at bounding box center [440, 127] width 172 height 22
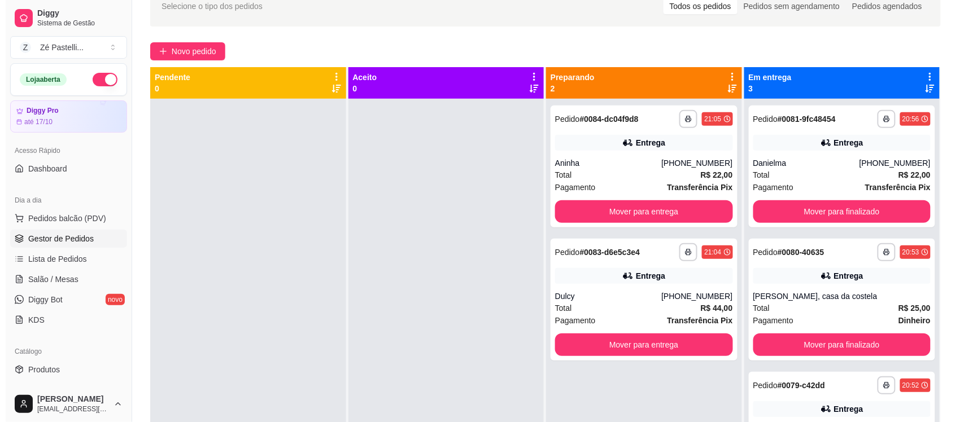
scroll to position [0, 0]
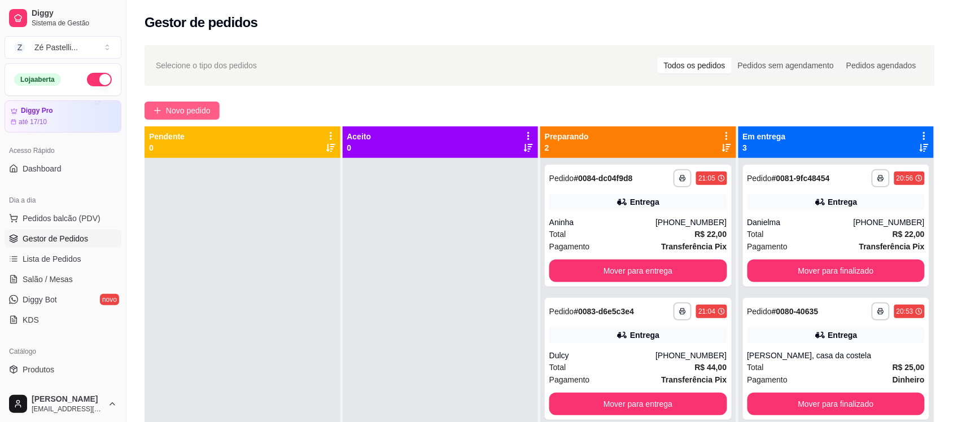
click at [181, 108] on span "Novo pedido" at bounding box center [188, 110] width 45 height 12
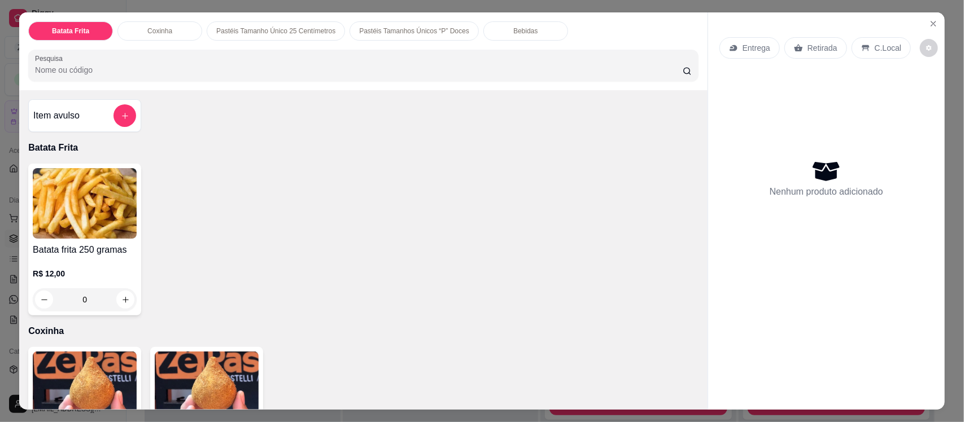
click at [145, 65] on input "Pesquisa" at bounding box center [359, 69] width 648 height 11
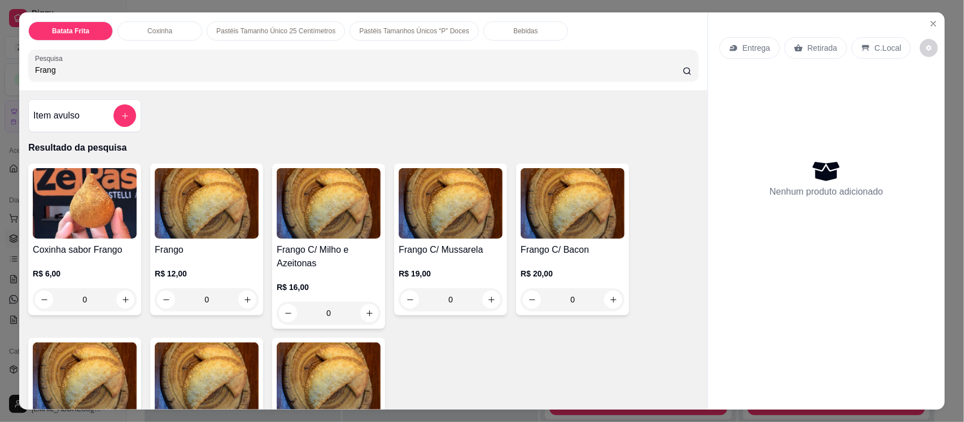
type input "Frang"
click at [455, 204] on img at bounding box center [451, 203] width 104 height 71
click at [325, 204] on img at bounding box center [329, 203] width 104 height 71
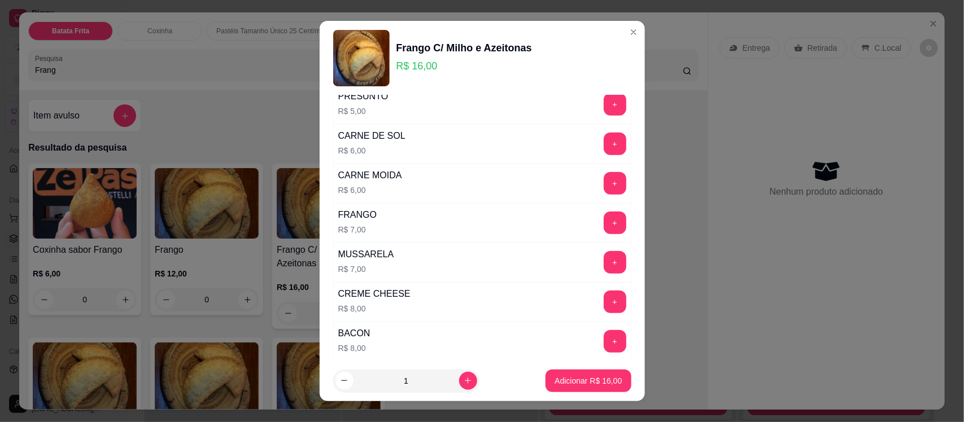
scroll to position [254, 0]
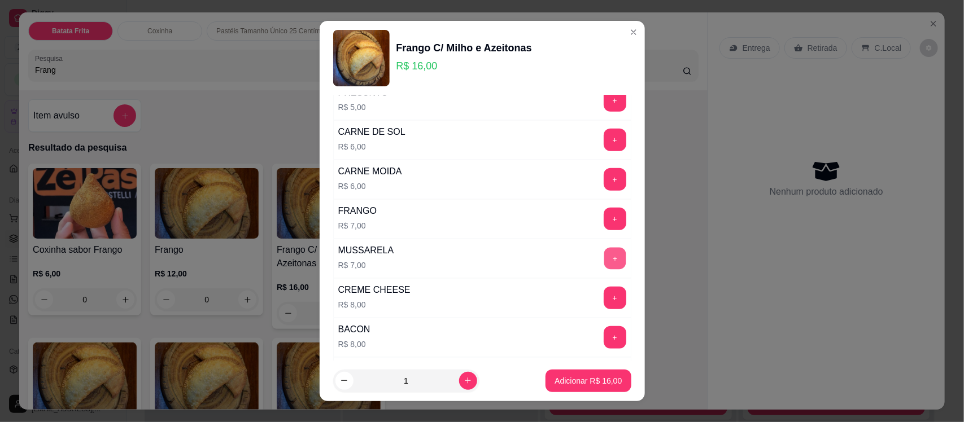
click at [604, 264] on button "+" at bounding box center [615, 259] width 22 height 22
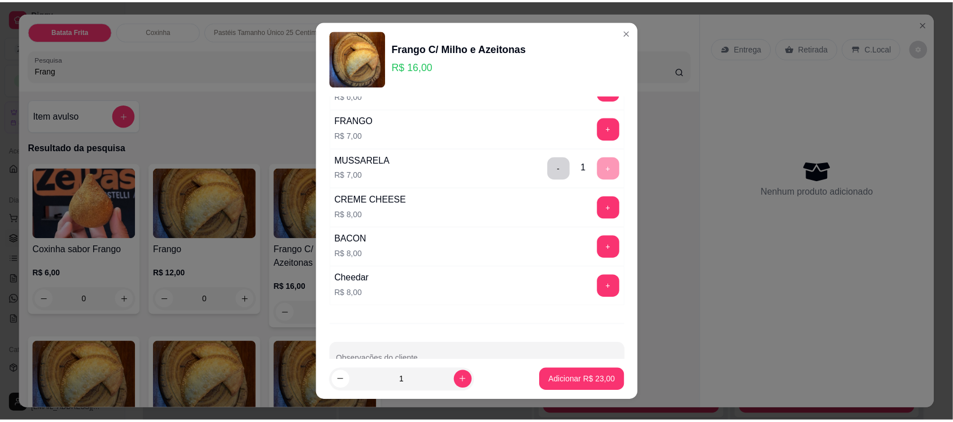
scroll to position [378, 0]
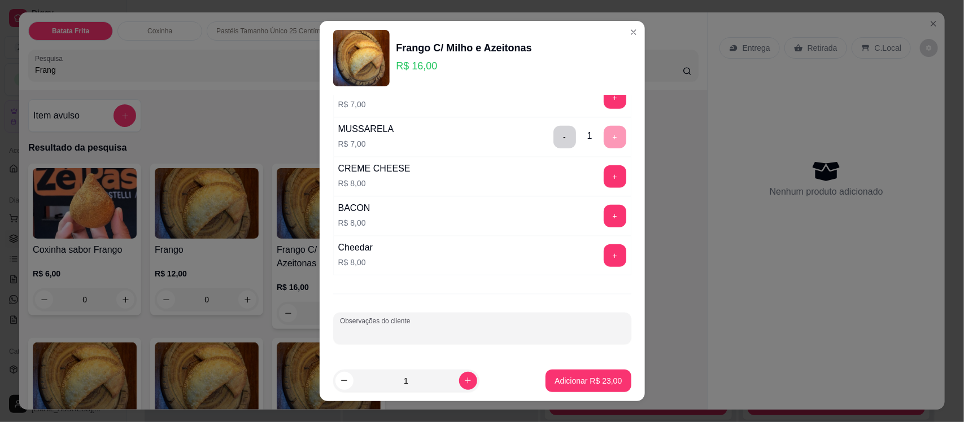
click at [472, 331] on input "Observações do cliente" at bounding box center [482, 333] width 285 height 11
type input "Oregano"
click at [586, 379] on p "Adicionar R$ 23,00" at bounding box center [589, 381] width 66 height 11
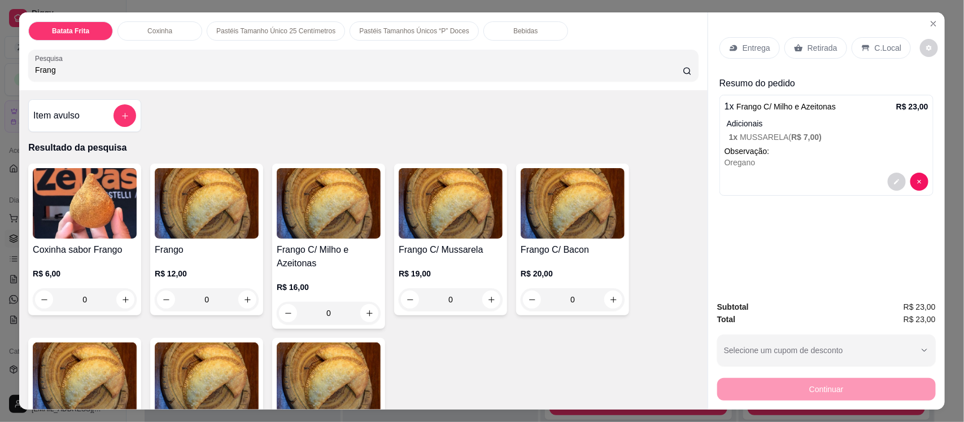
click at [744, 50] on p "Entrega" at bounding box center [757, 47] width 28 height 11
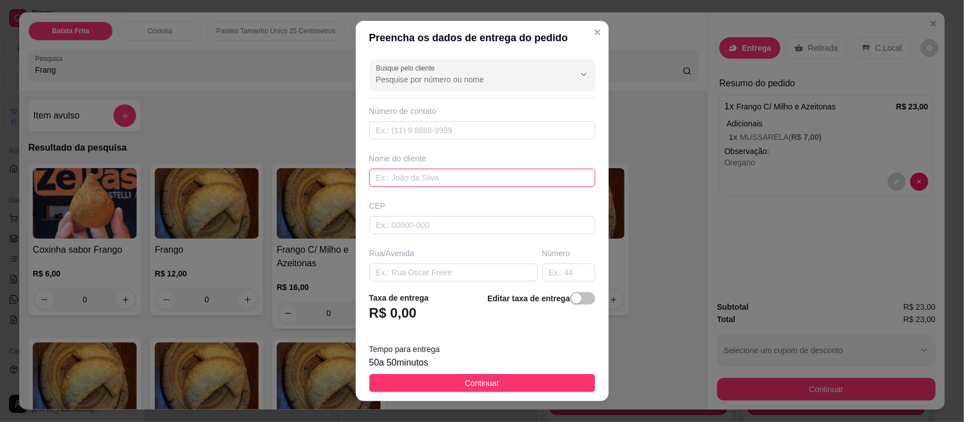
click at [426, 178] on input "text" at bounding box center [482, 178] width 226 height 18
type input "Segundo do espetinho"
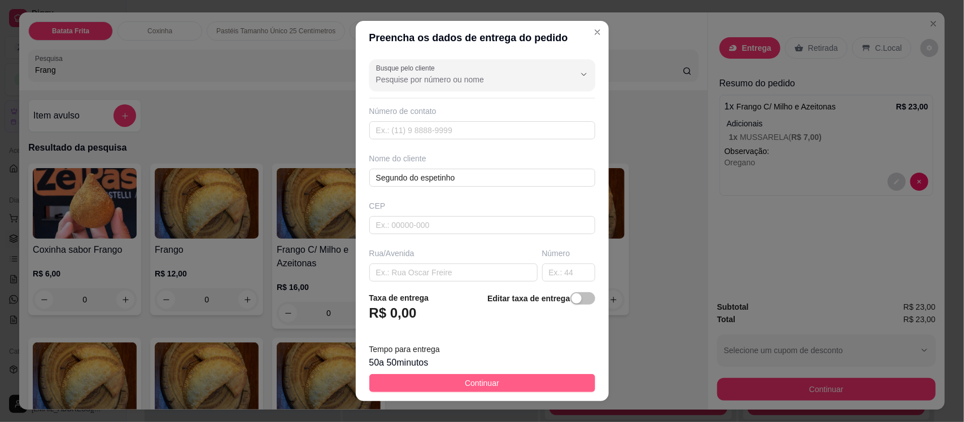
click at [487, 382] on span "Continuar" at bounding box center [482, 383] width 34 height 12
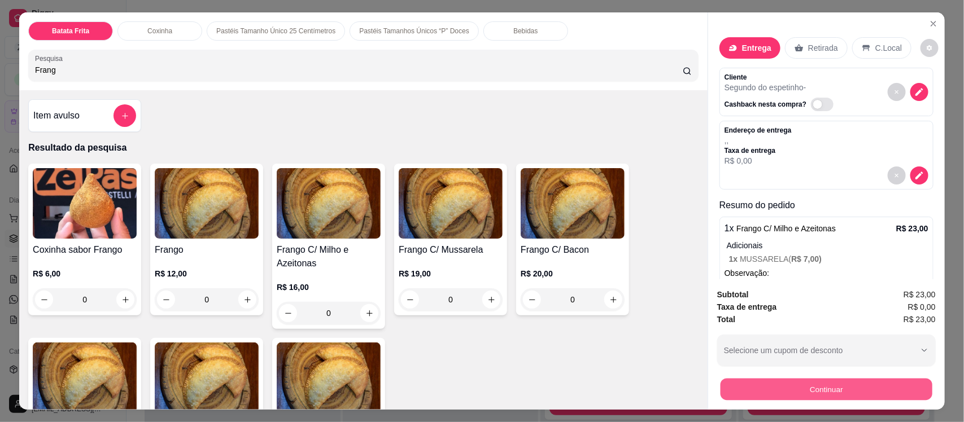
click at [747, 384] on button "Continuar" at bounding box center [827, 389] width 212 height 22
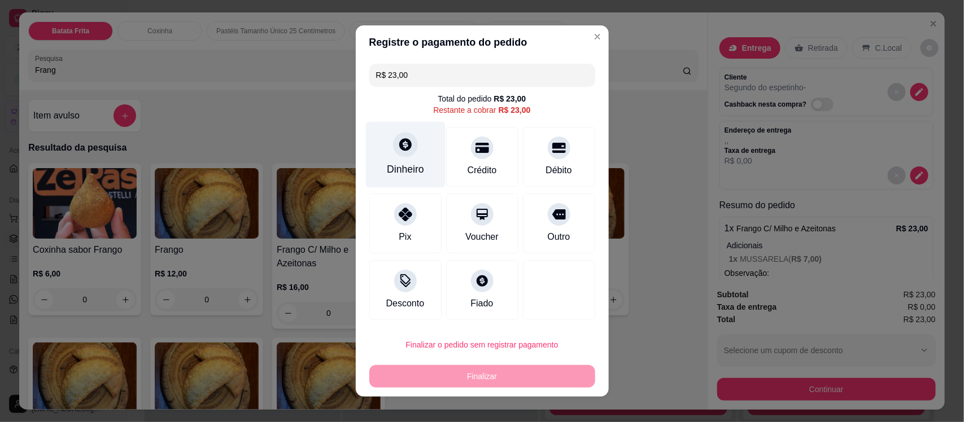
click at [396, 163] on div "Dinheiro" at bounding box center [405, 169] width 37 height 15
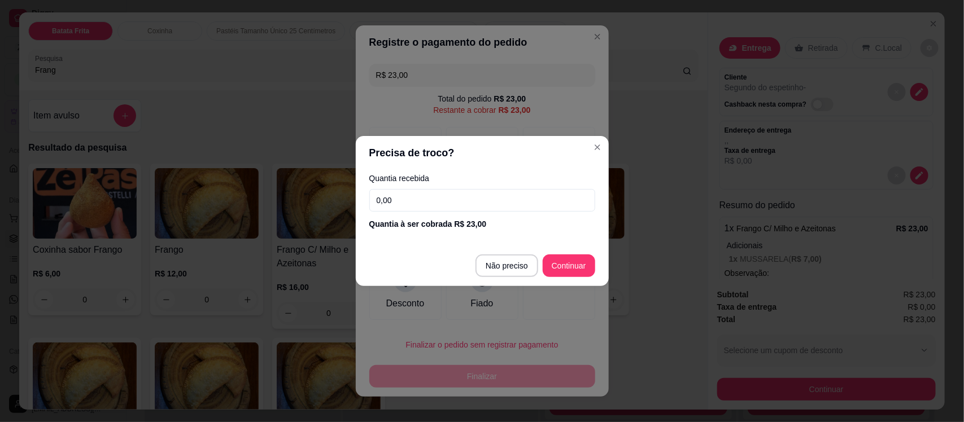
click at [405, 206] on input "0,00" at bounding box center [482, 200] width 226 height 23
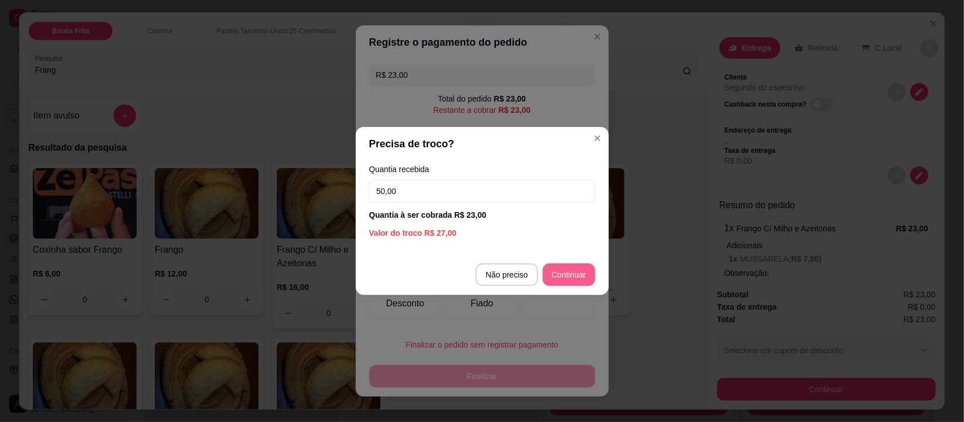
type input "50,00"
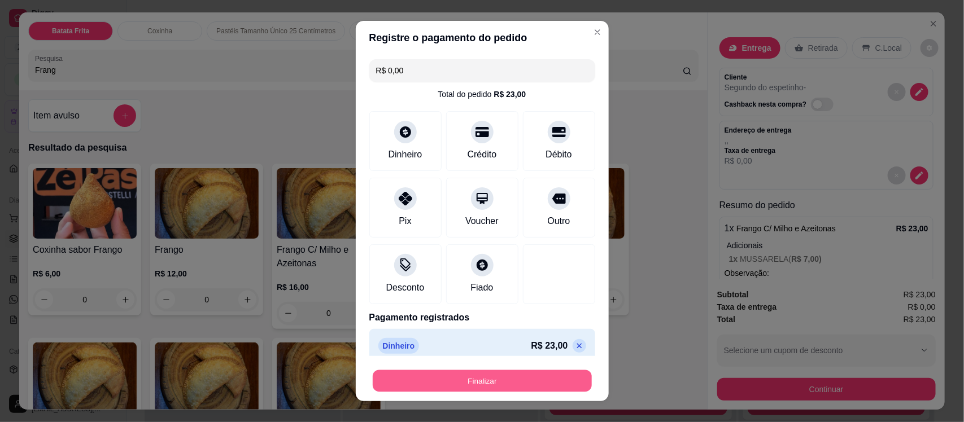
click at [515, 382] on button "Finalizar" at bounding box center [482, 381] width 219 height 22
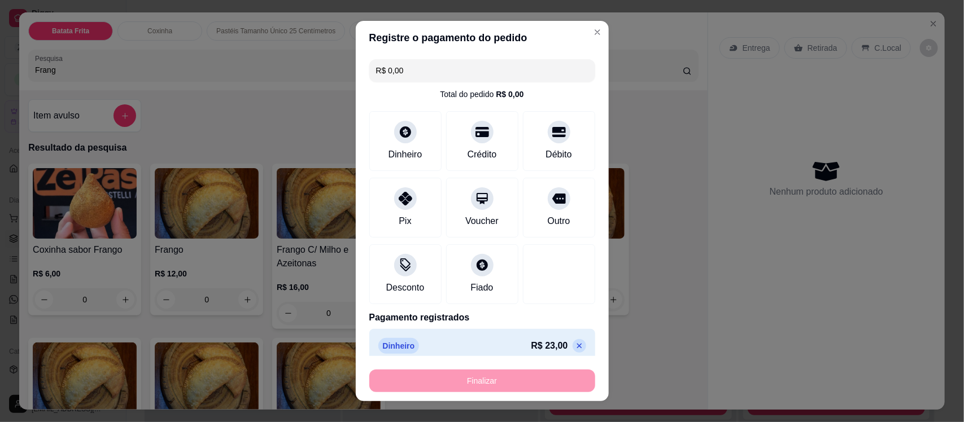
type input "-R$ 23,00"
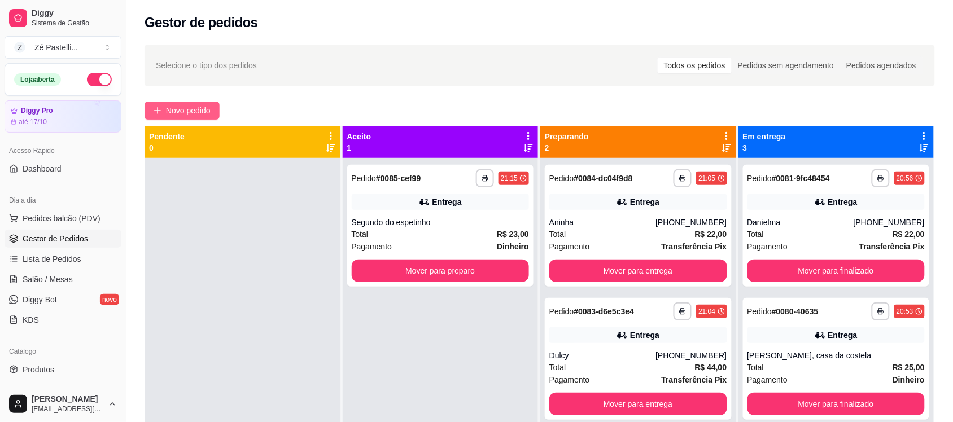
click at [176, 109] on span "Novo pedido" at bounding box center [188, 110] width 45 height 12
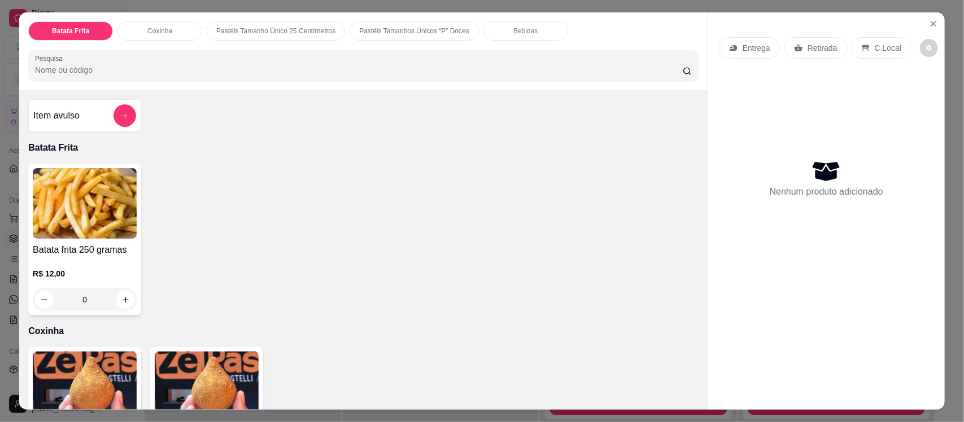
click at [131, 64] on input "Pesquisa" at bounding box center [359, 69] width 648 height 11
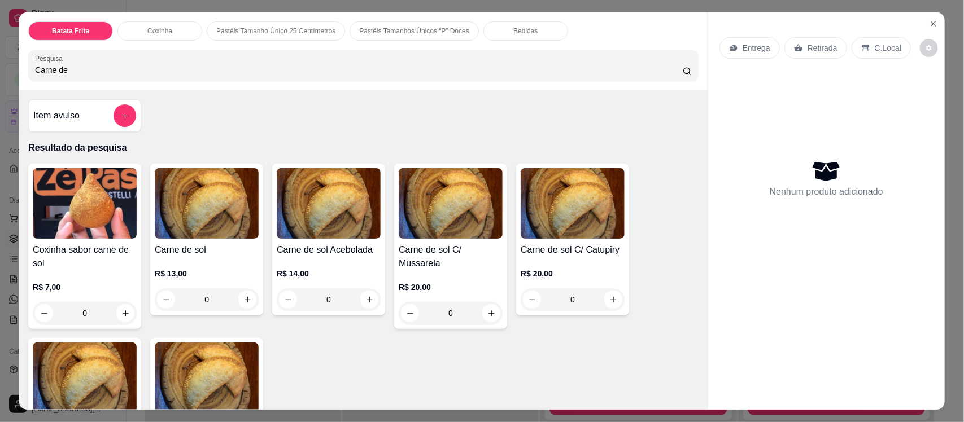
type input "Carne de"
click at [349, 254] on h4 "Carne de sol Acebolada" at bounding box center [329, 250] width 104 height 14
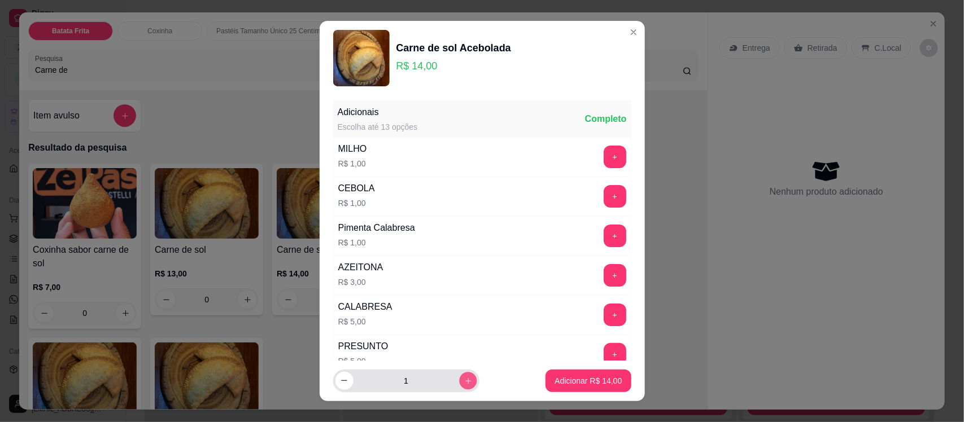
click at [464, 377] on icon "increase-product-quantity" at bounding box center [468, 381] width 8 height 8
type input "2"
click at [591, 379] on p "Adicionar R$ 28,00" at bounding box center [589, 381] width 66 height 11
type input "2"
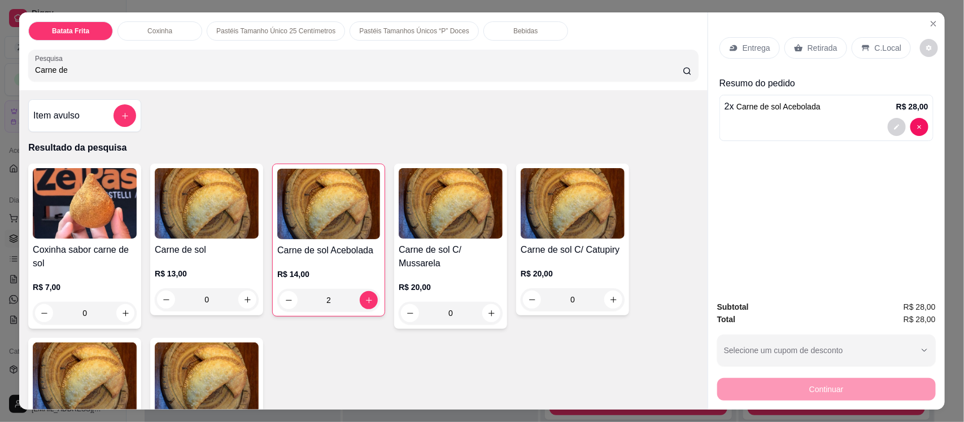
click at [812, 45] on p "Retirada" at bounding box center [823, 47] width 30 height 11
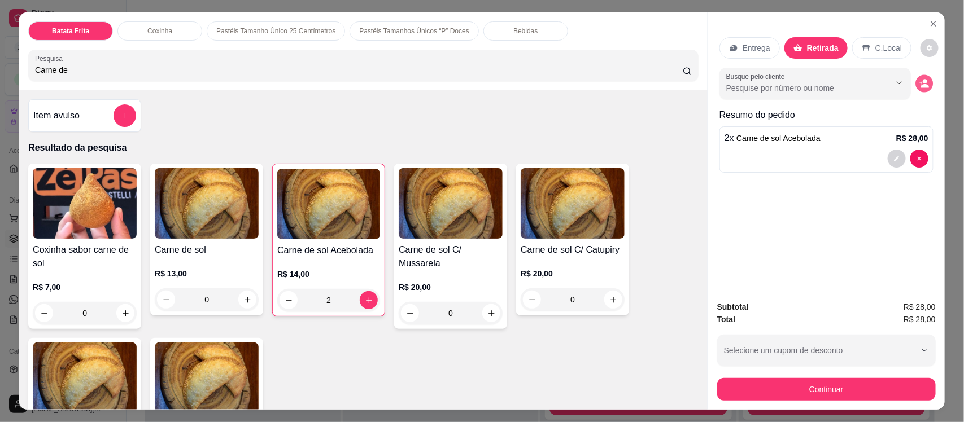
click at [923, 83] on circle "decrease-product-quantity" at bounding box center [925, 82] width 5 height 5
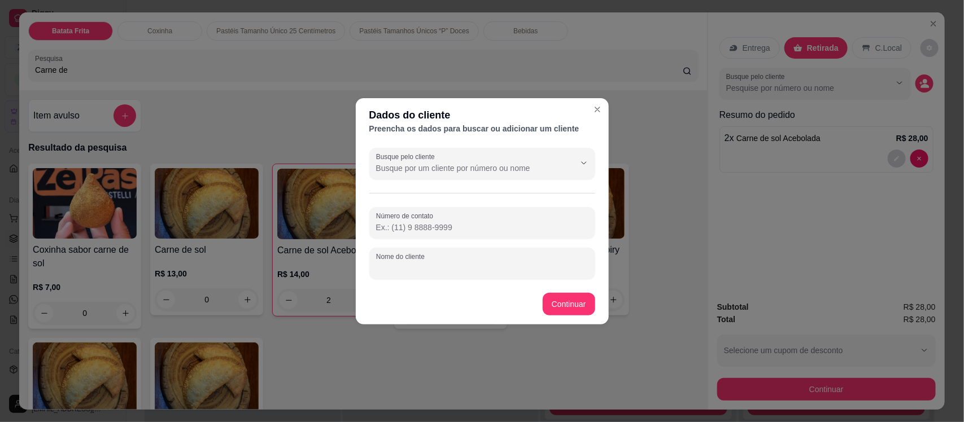
click at [468, 268] on input "Nome do cliente" at bounding box center [482, 268] width 212 height 11
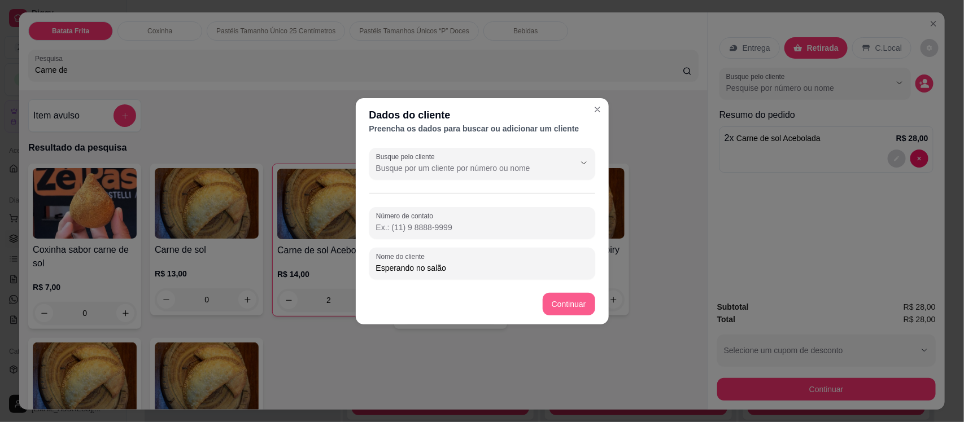
type input "Esperando no salão"
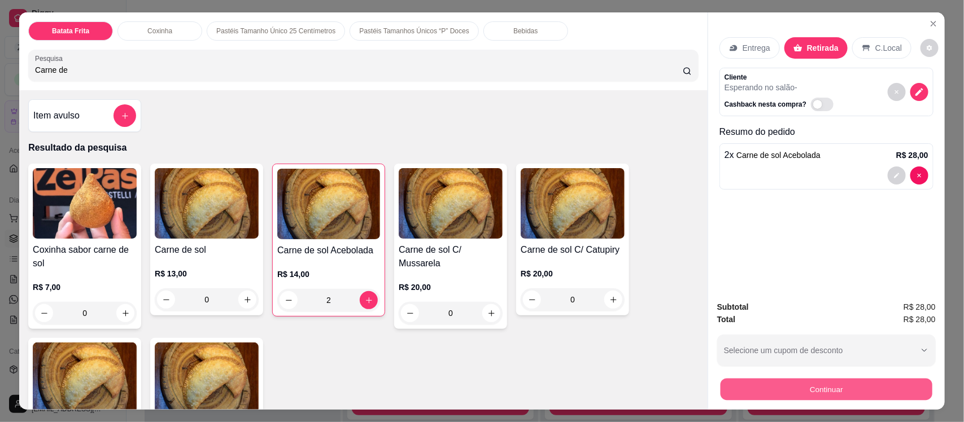
click at [810, 387] on button "Continuar" at bounding box center [827, 389] width 212 height 22
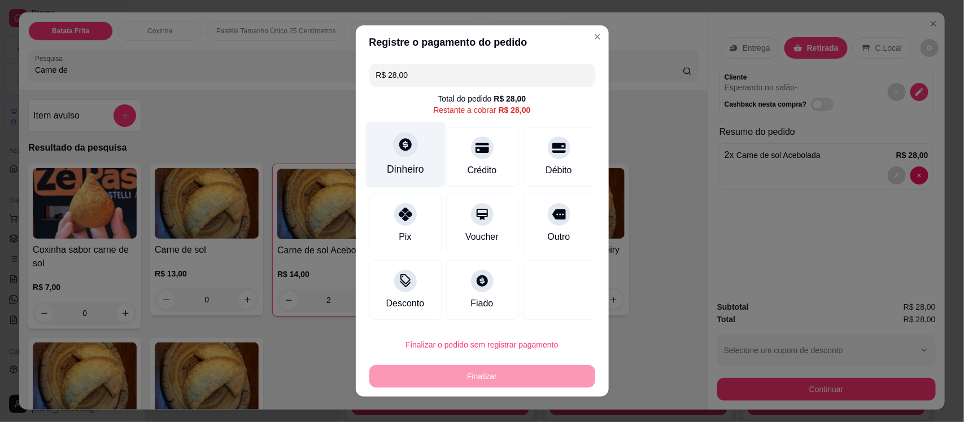
click at [408, 159] on div "Dinheiro" at bounding box center [405, 155] width 80 height 66
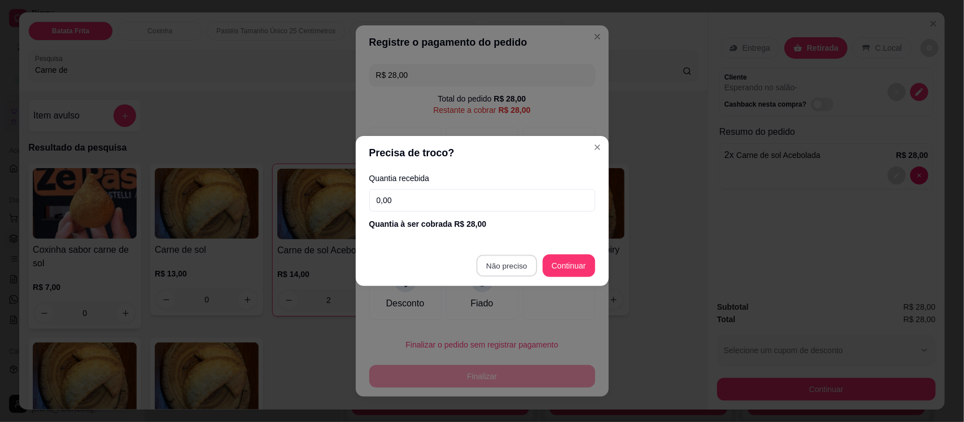
type input "R$ 0,00"
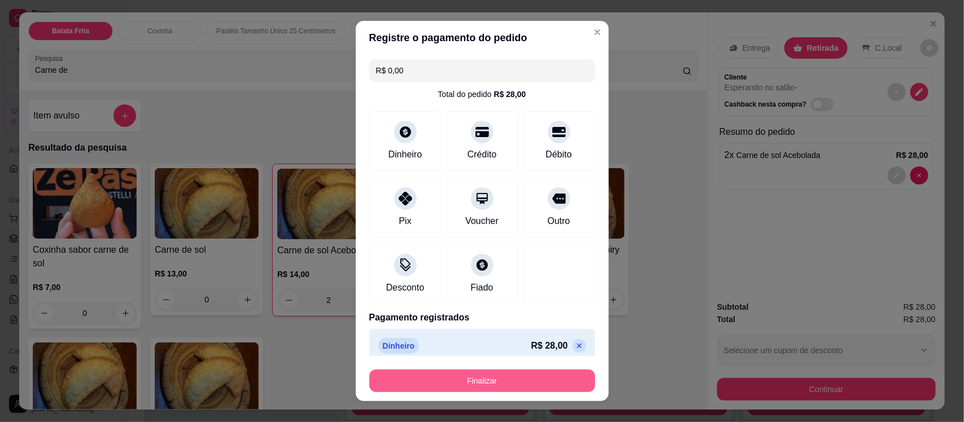
click at [496, 385] on button "Finalizar" at bounding box center [482, 381] width 226 height 23
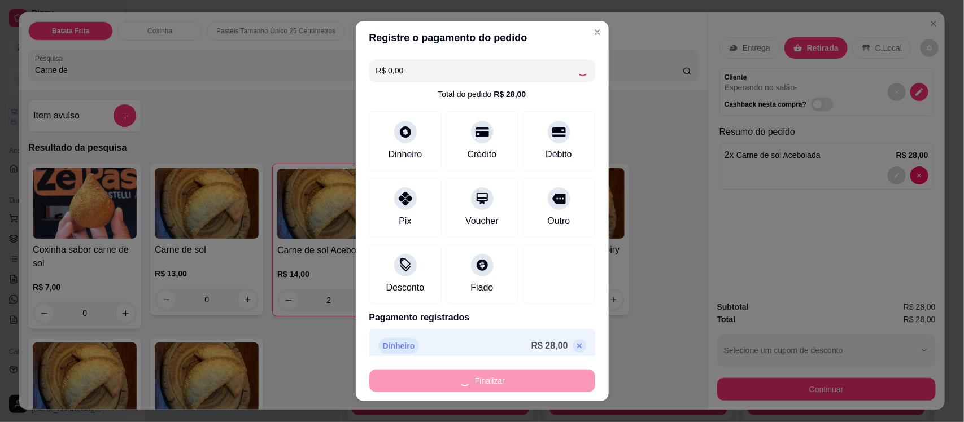
type input "0"
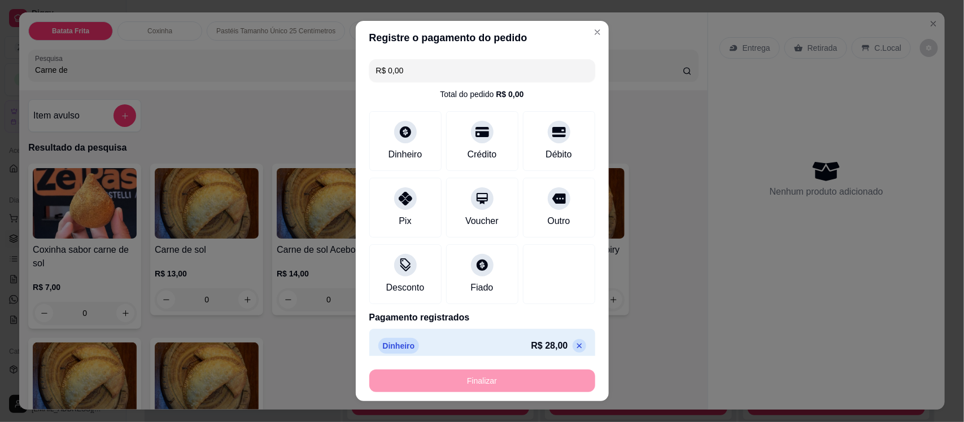
type input "-R$ 28,00"
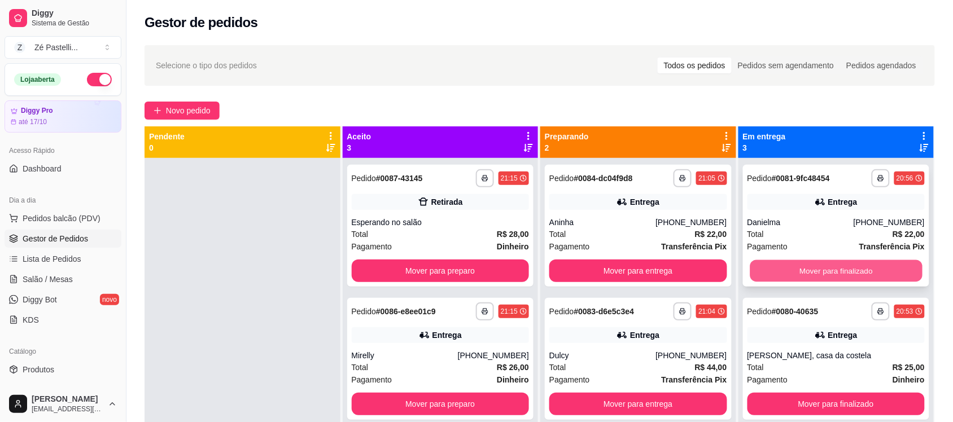
click at [850, 267] on button "Mover para finalizado" at bounding box center [836, 271] width 172 height 22
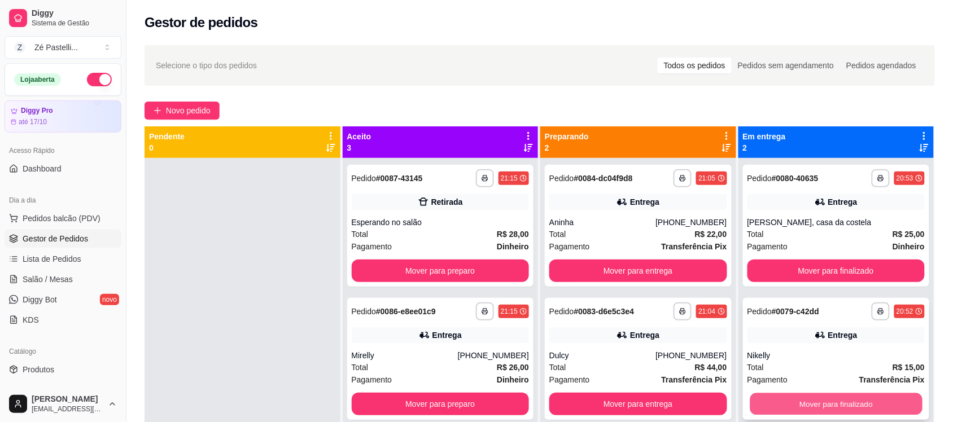
click at [862, 403] on button "Mover para finalizado" at bounding box center [836, 405] width 172 height 22
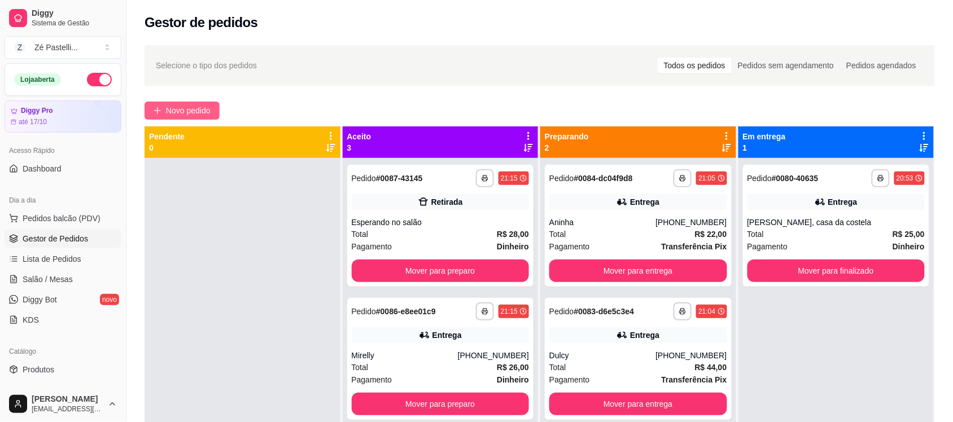
click at [185, 104] on span "Novo pedido" at bounding box center [188, 110] width 45 height 12
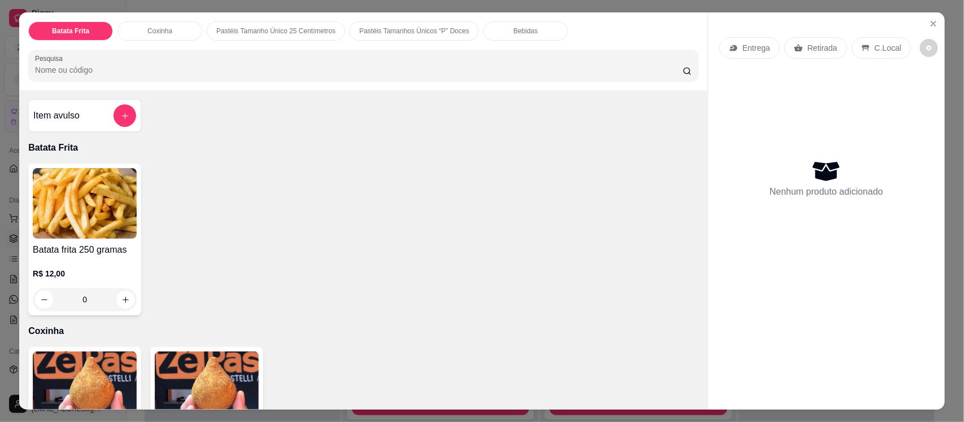
click at [221, 66] on input "Pesquisa" at bounding box center [359, 69] width 648 height 11
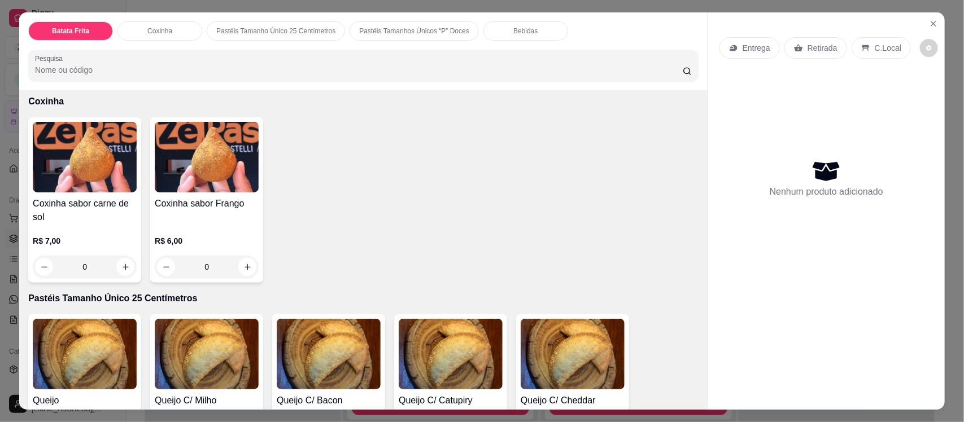
scroll to position [311, 0]
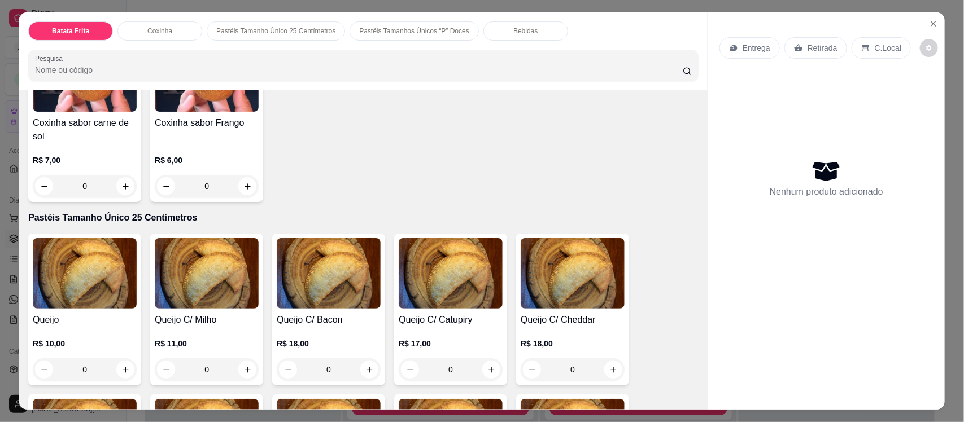
click at [173, 71] on input "Pesquisa" at bounding box center [359, 69] width 648 height 11
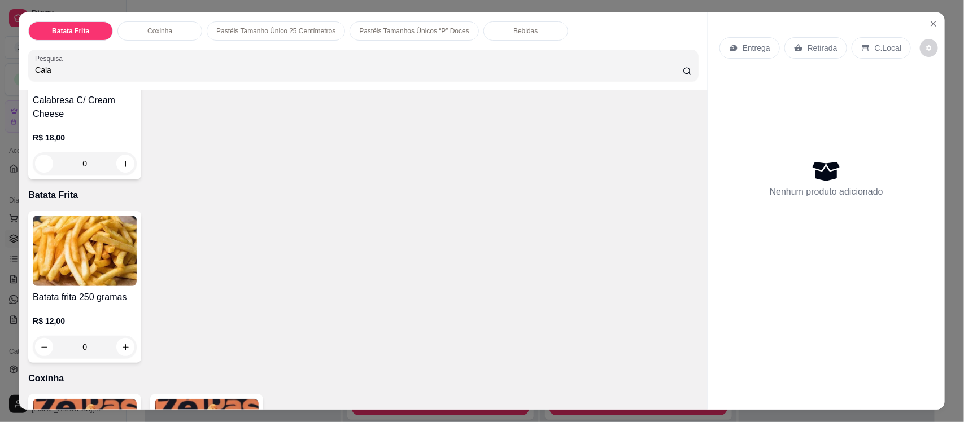
scroll to position [668, 0]
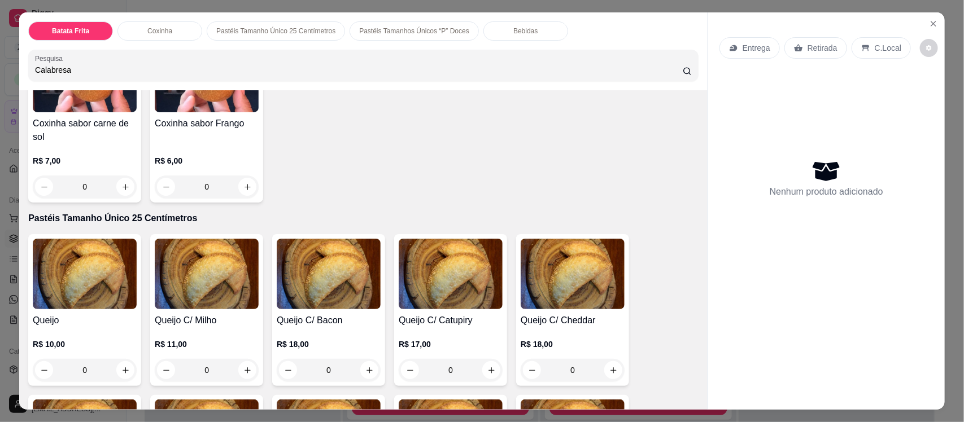
type input "Calabresa"
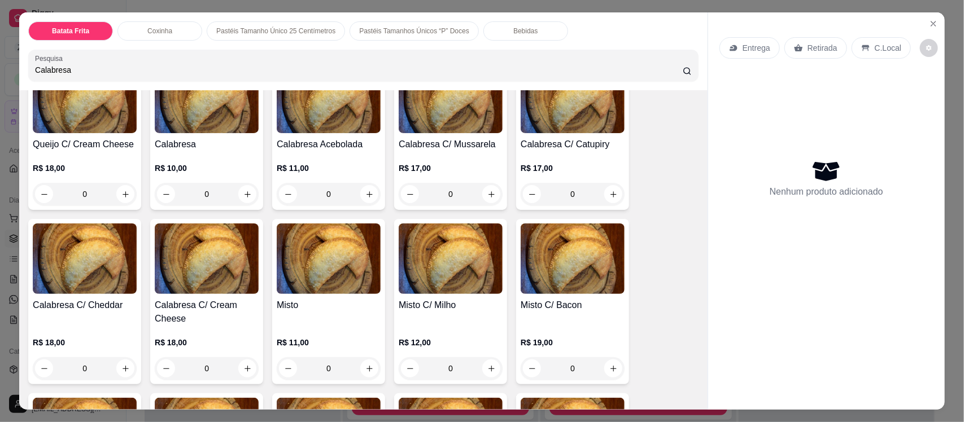
scroll to position [1007, 0]
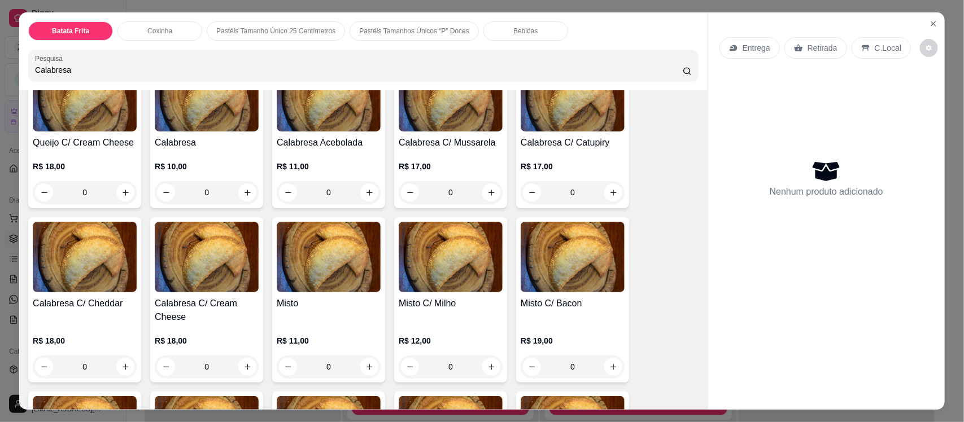
click at [429, 99] on img at bounding box center [451, 96] width 104 height 71
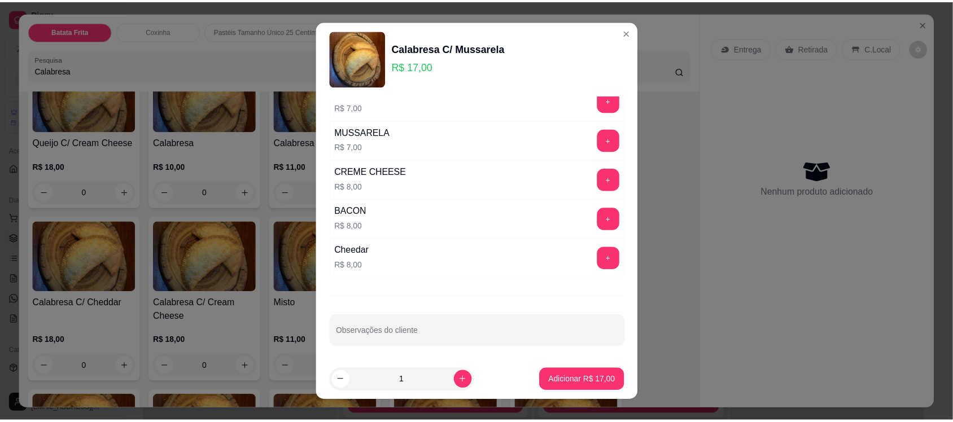
scroll to position [378, 0]
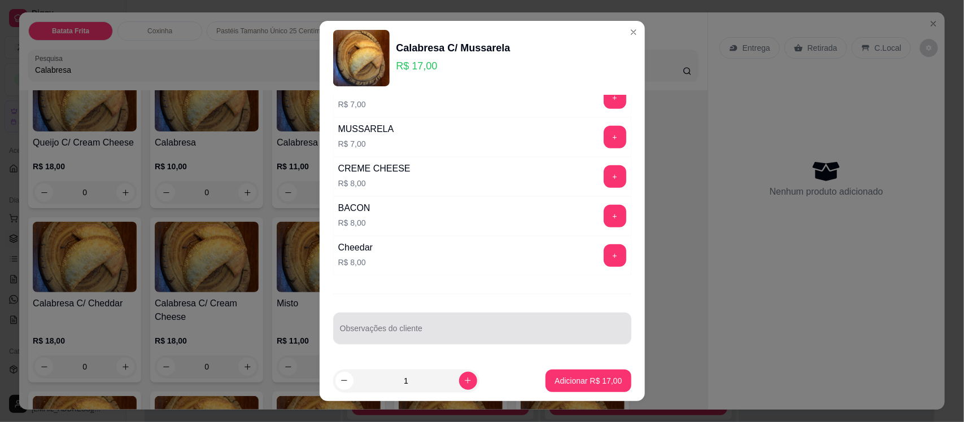
click at [459, 325] on div at bounding box center [482, 328] width 285 height 23
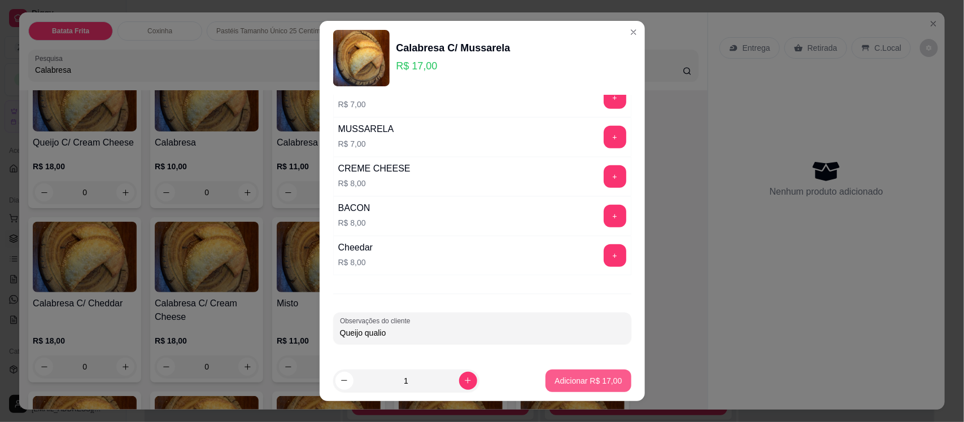
type input "Queijo qualio"
click at [599, 384] on p "Adicionar R$ 17,00" at bounding box center [589, 381] width 66 height 11
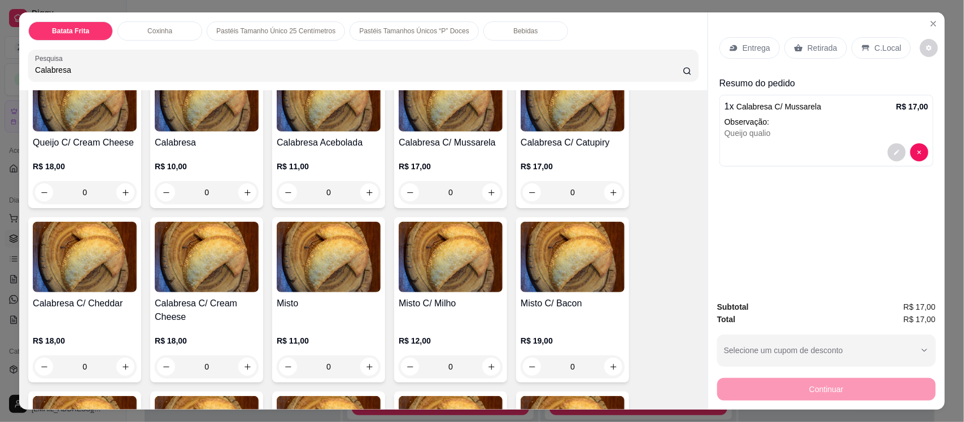
click at [809, 49] on p "Retirada" at bounding box center [823, 47] width 30 height 11
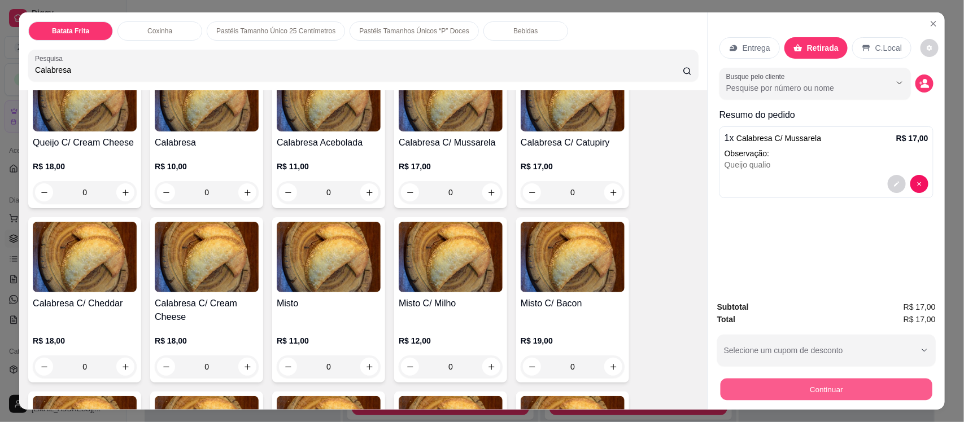
click at [789, 392] on button "Continuar" at bounding box center [827, 389] width 212 height 22
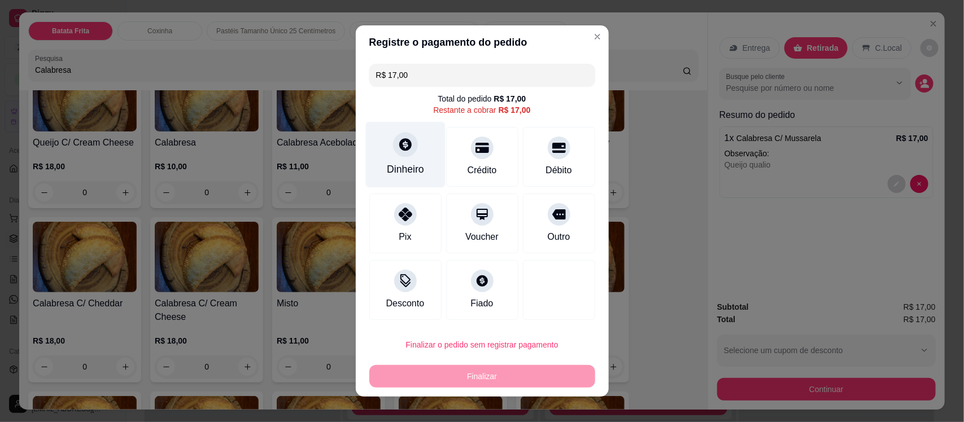
click at [412, 157] on div "Dinheiro" at bounding box center [405, 155] width 80 height 66
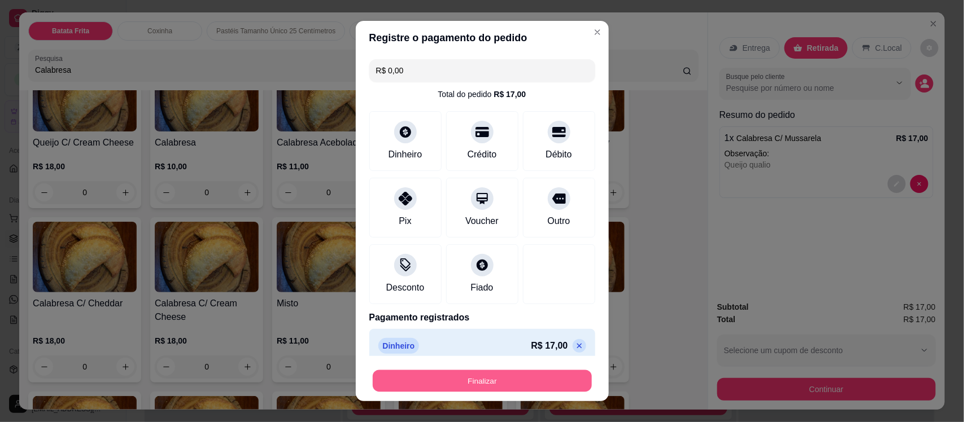
click at [466, 386] on button "Finalizar" at bounding box center [482, 381] width 219 height 22
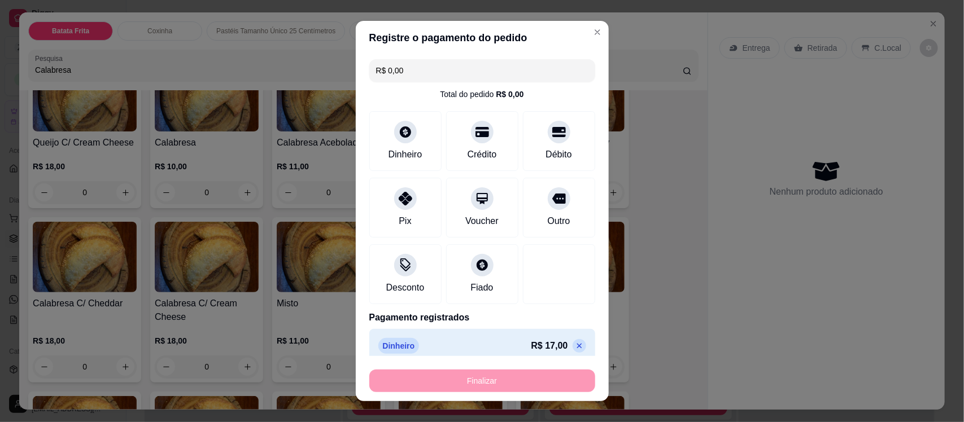
type input "-R$ 17,00"
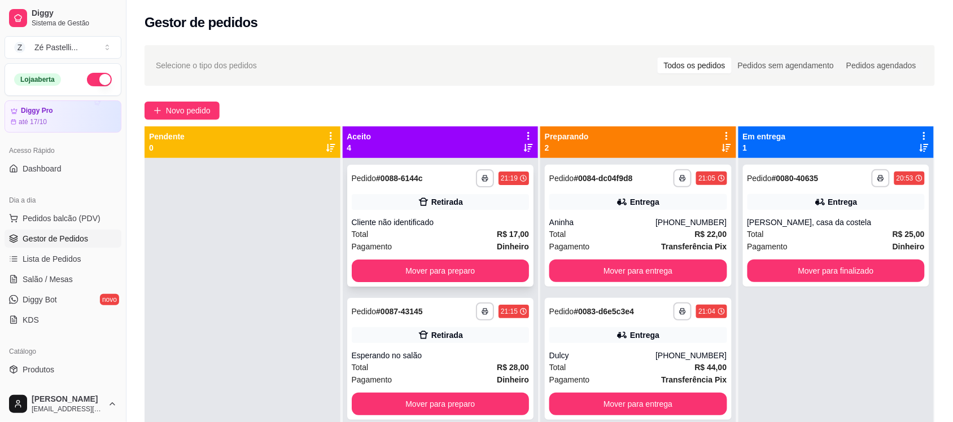
click at [416, 232] on div "Total R$ 17,00" at bounding box center [441, 234] width 178 height 12
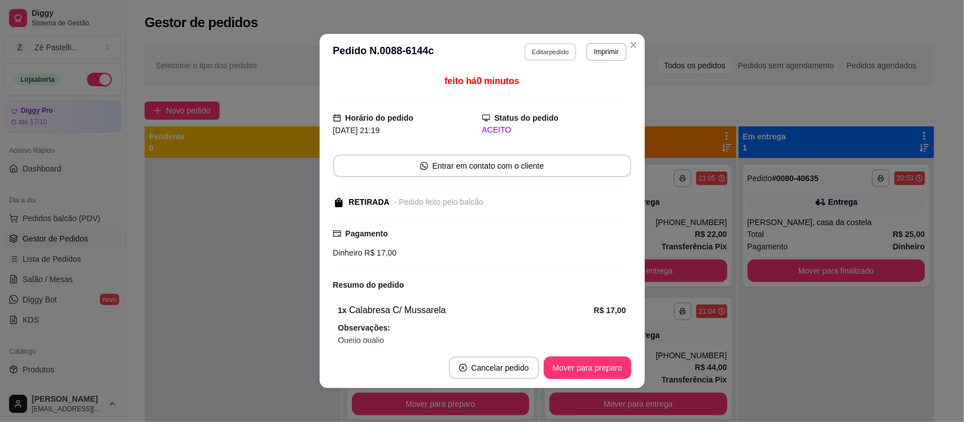
click at [540, 53] on button "Editar pedido" at bounding box center [550, 52] width 53 height 18
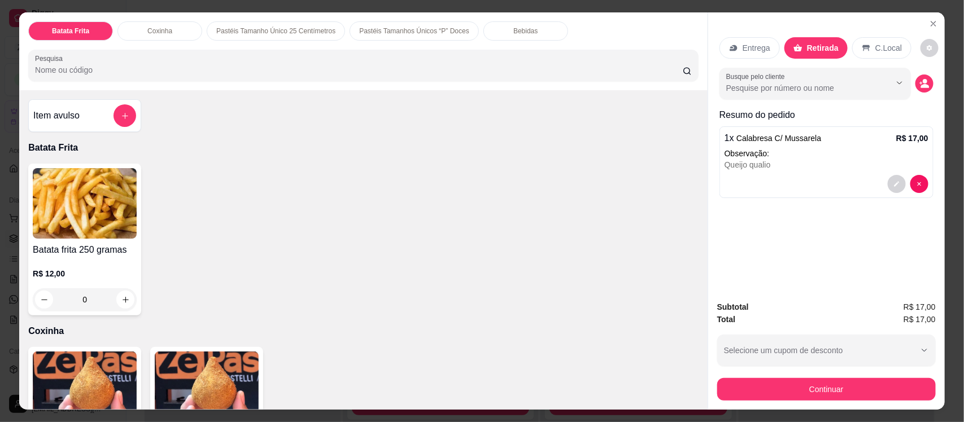
click at [394, 69] on input "Pesquisa" at bounding box center [359, 69] width 648 height 11
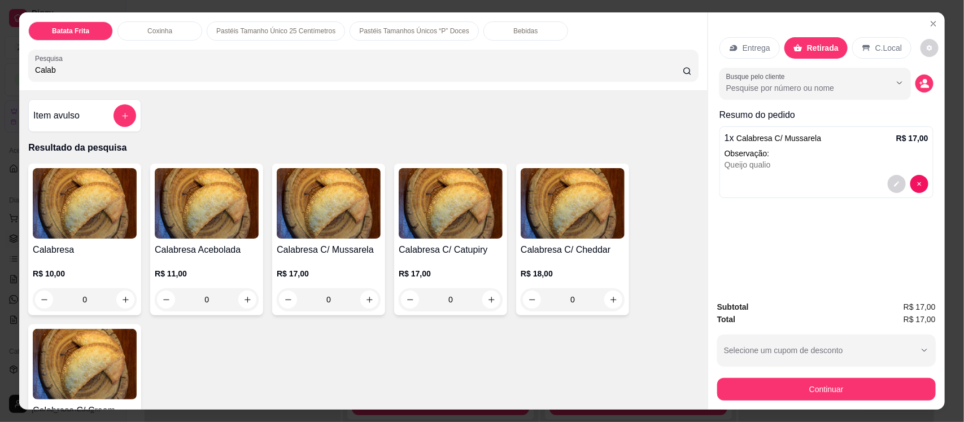
type input "Calab"
click at [43, 230] on img at bounding box center [85, 203] width 104 height 71
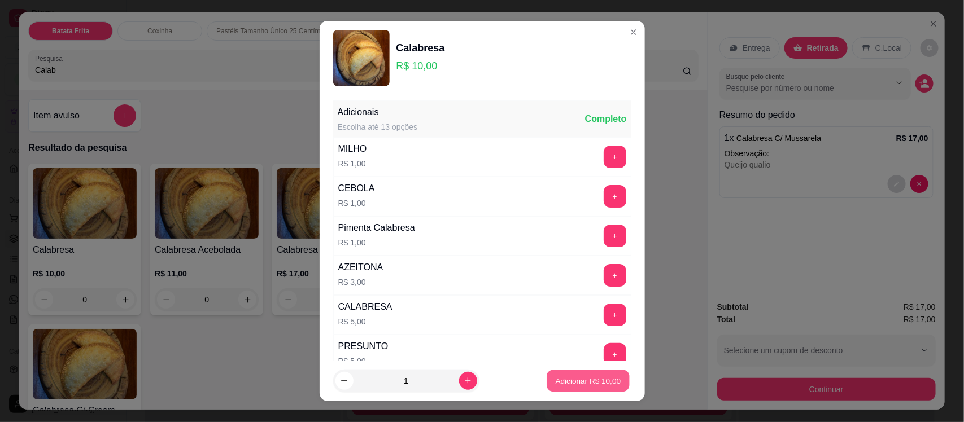
click at [569, 382] on p "Adicionar R$ 10,00" at bounding box center [589, 381] width 66 height 11
type input "1"
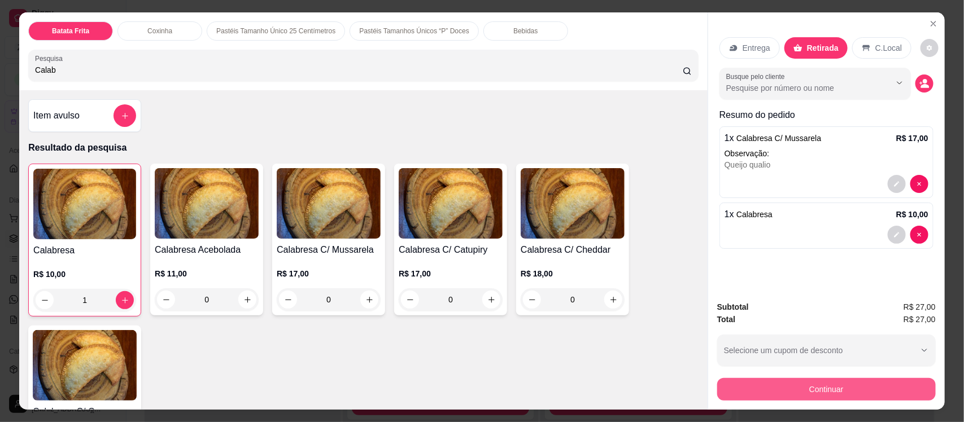
click at [840, 387] on button "Continuar" at bounding box center [826, 389] width 219 height 23
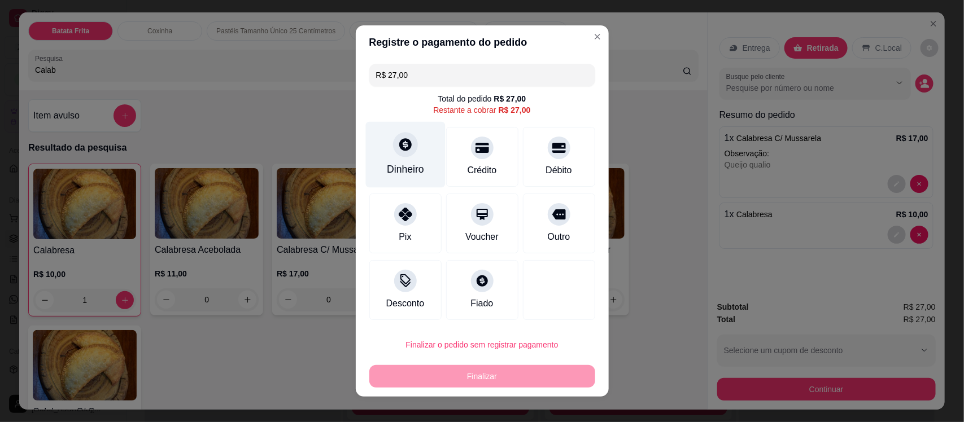
click at [385, 151] on div "Dinheiro" at bounding box center [405, 155] width 80 height 66
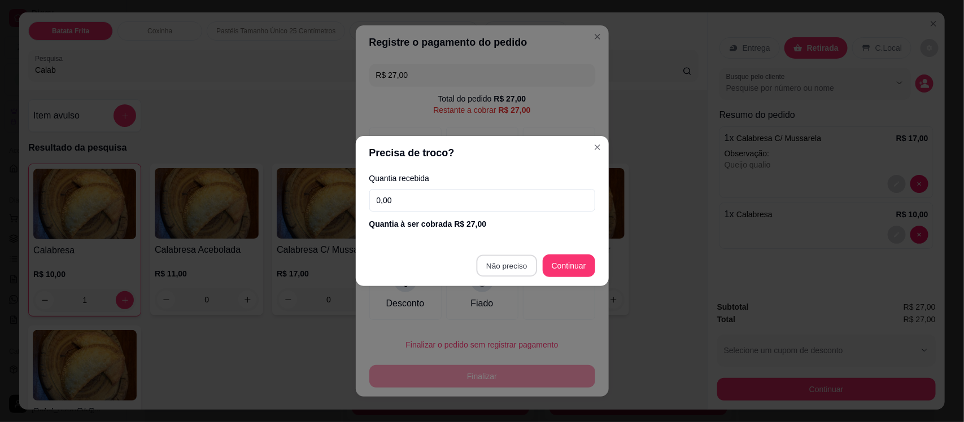
type input "R$ 0,00"
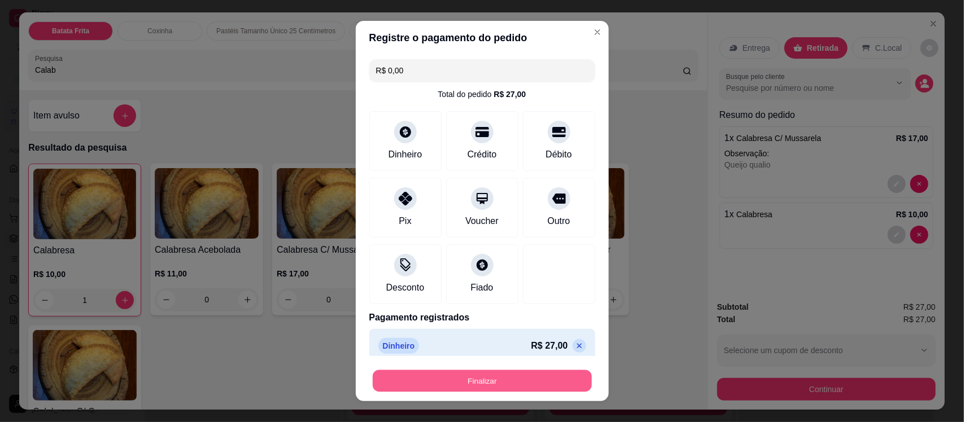
click at [469, 378] on button "Finalizar" at bounding box center [482, 381] width 219 height 22
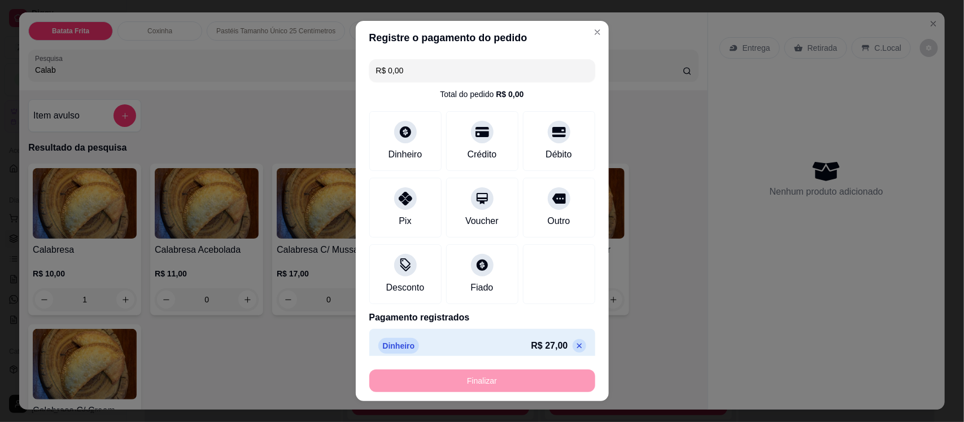
type input "0"
type input "-R$ 27,00"
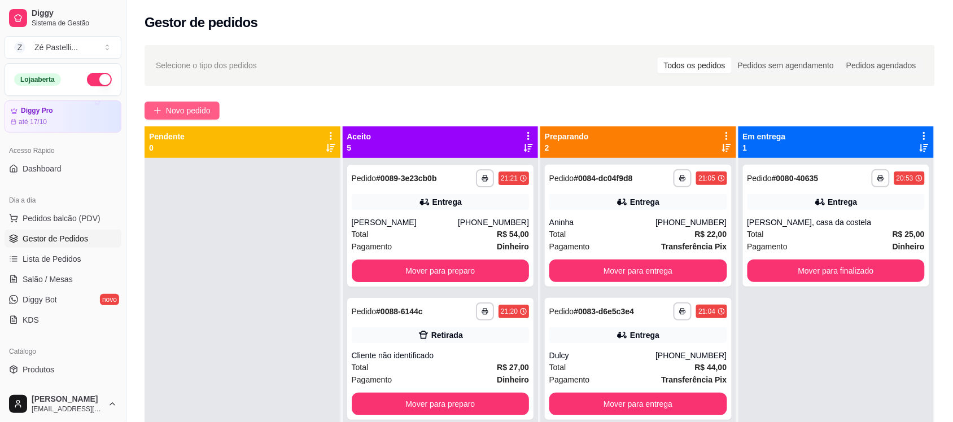
click at [193, 106] on span "Novo pedido" at bounding box center [188, 110] width 45 height 12
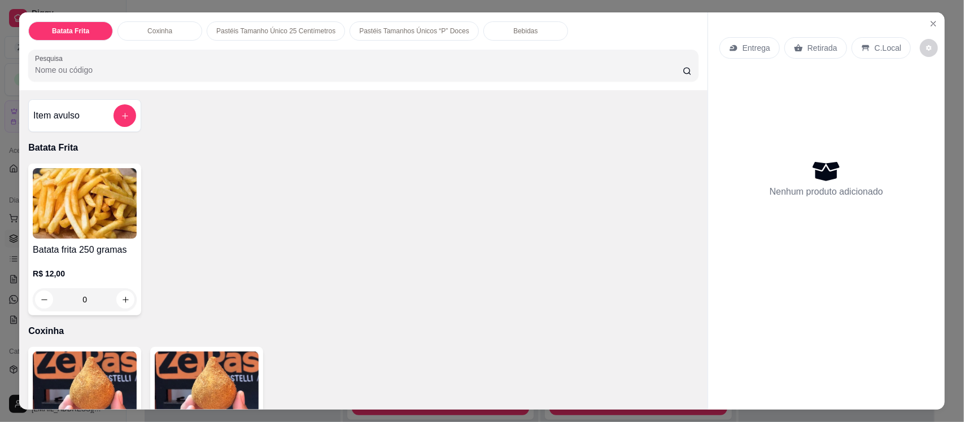
click at [102, 381] on img at bounding box center [85, 387] width 104 height 71
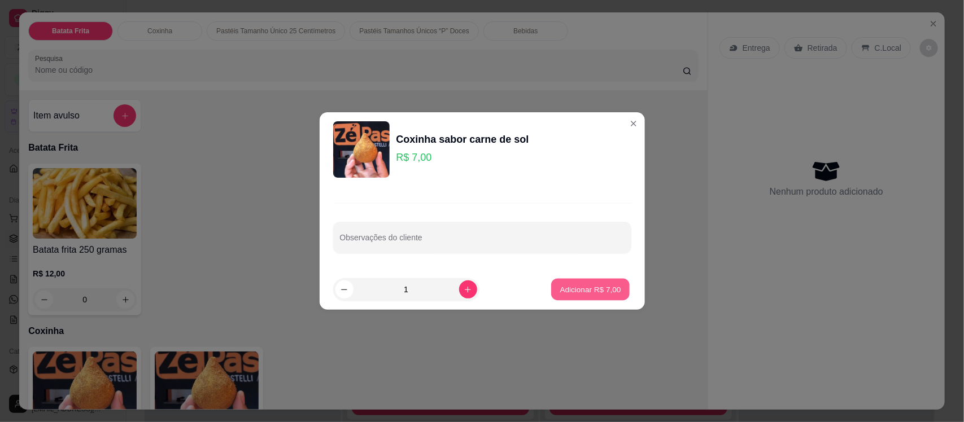
click at [586, 289] on p "Adicionar R$ 7,00" at bounding box center [590, 289] width 61 height 11
type input "1"
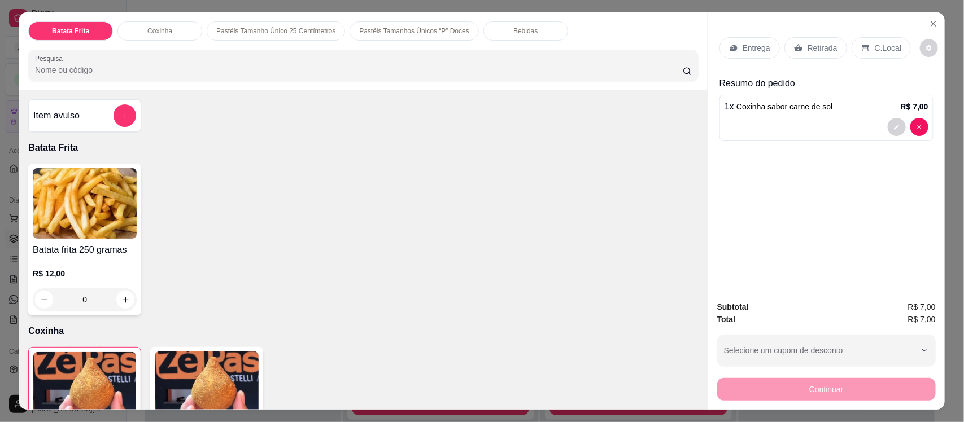
click at [221, 389] on img at bounding box center [207, 387] width 104 height 71
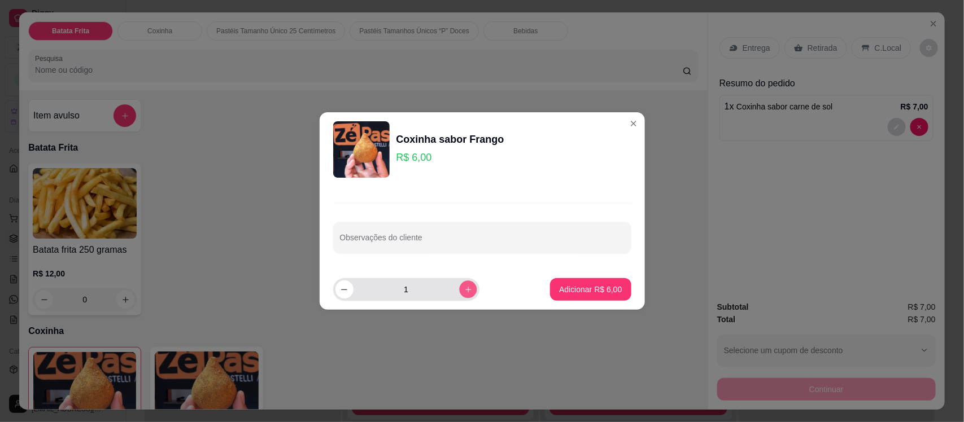
click at [464, 286] on icon "increase-product-quantity" at bounding box center [468, 290] width 8 height 8
type input "2"
click at [577, 284] on p "Adicionar R$ 12,00" at bounding box center [589, 289] width 66 height 11
type input "2"
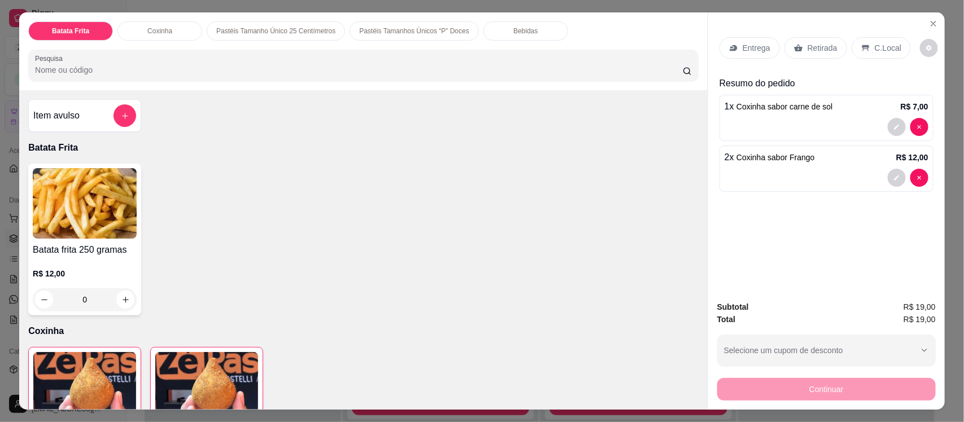
click at [747, 51] on p "Entrega" at bounding box center [757, 47] width 28 height 11
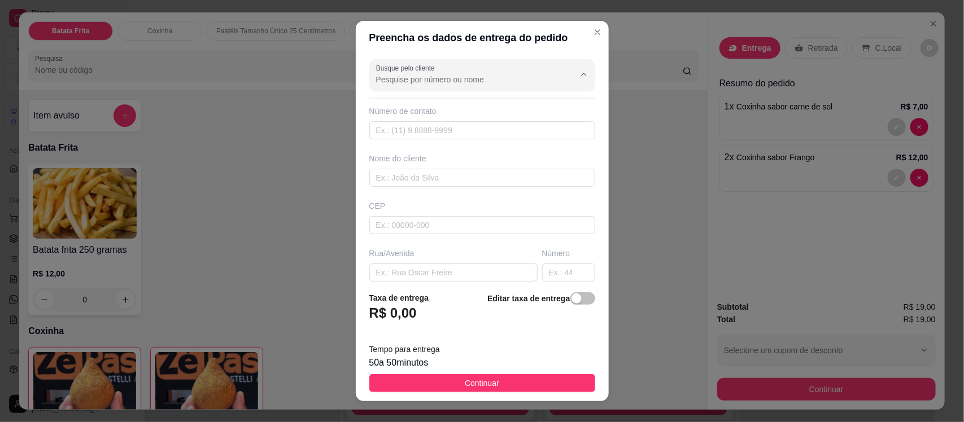
click at [413, 83] on input "Busque pelo cliente" at bounding box center [466, 79] width 181 height 11
type input "K"
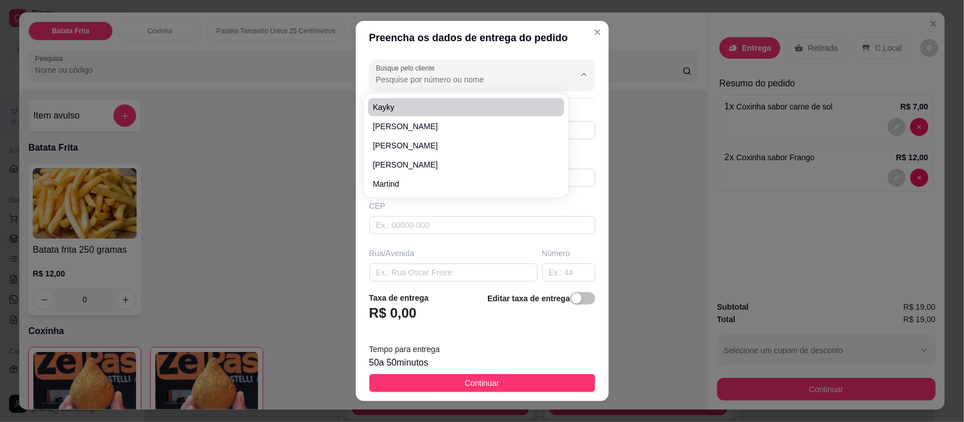
click at [452, 55] on div "Busque pelo cliente Número de contato Nome do cliente CEP Rua/Avenida Número Ba…" at bounding box center [482, 169] width 253 height 228
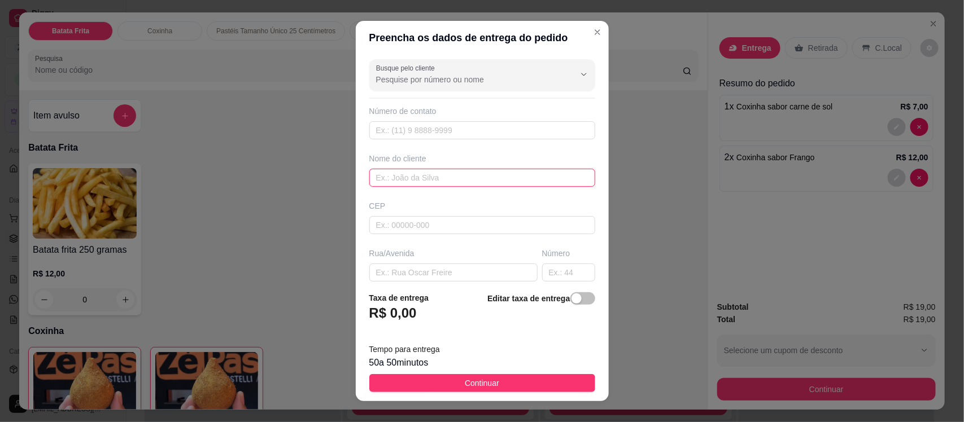
click at [398, 172] on input "text" at bounding box center [482, 178] width 226 height 18
type input "Karla"
click at [405, 280] on input "text" at bounding box center [453, 273] width 168 height 18
type input "Ao lado do posto sol nascente"
click at [547, 270] on input "text" at bounding box center [568, 273] width 53 height 18
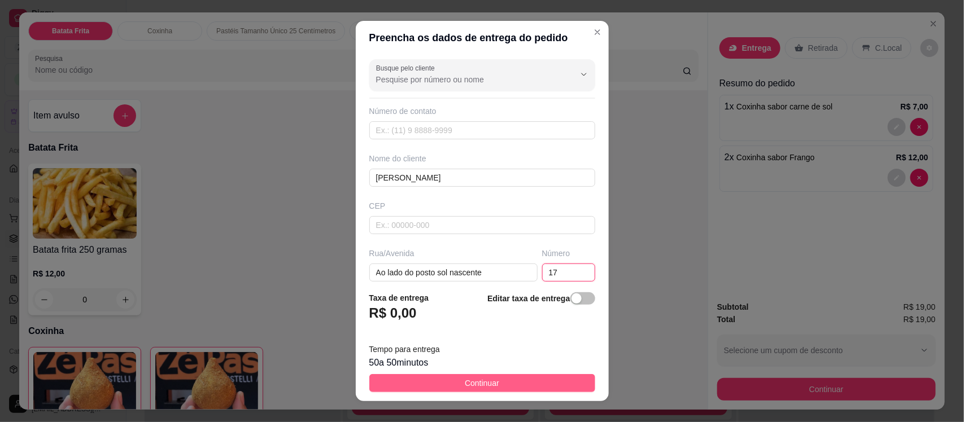
type input "17"
click at [467, 384] on span "Continuar" at bounding box center [482, 383] width 34 height 12
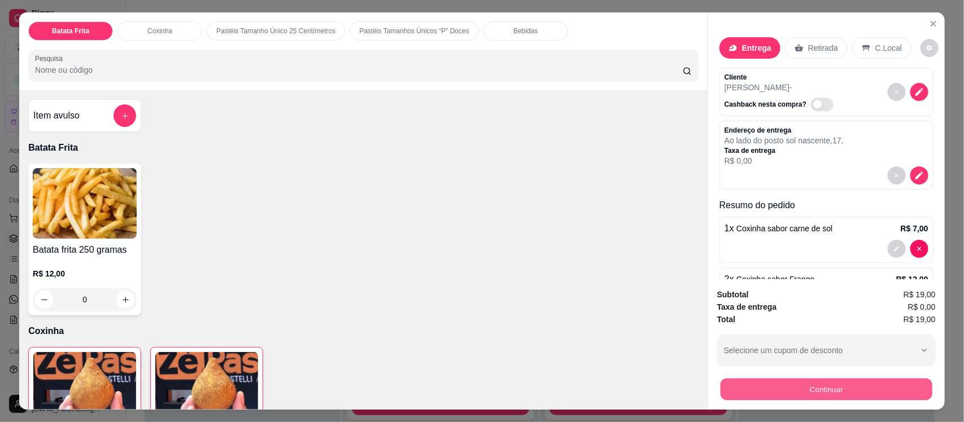
click at [762, 387] on button "Continuar" at bounding box center [827, 389] width 212 height 22
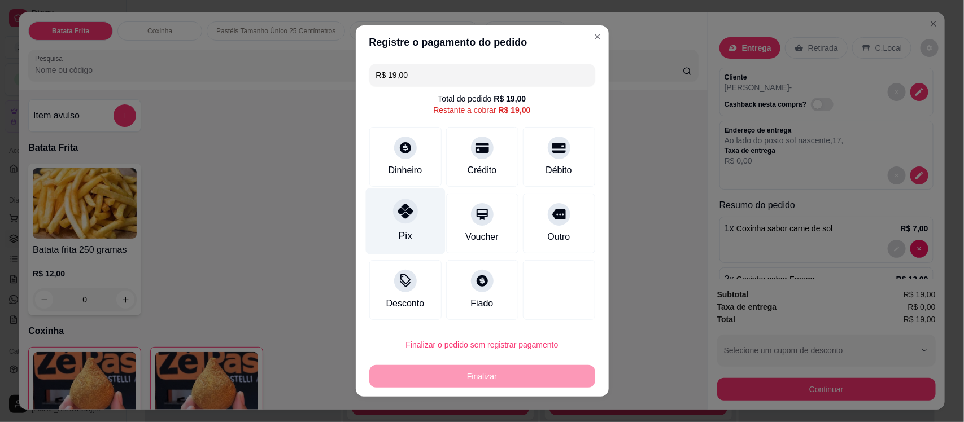
click at [398, 230] on div "Pix" at bounding box center [405, 236] width 14 height 15
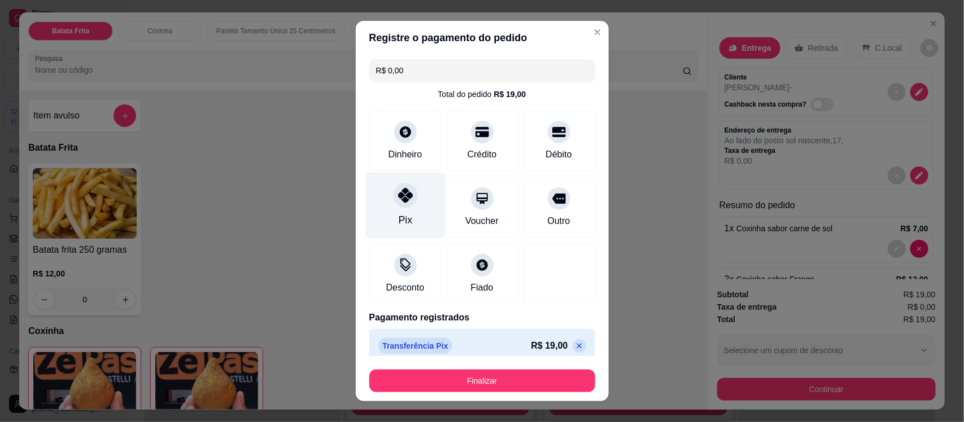
type input "R$ 0,00"
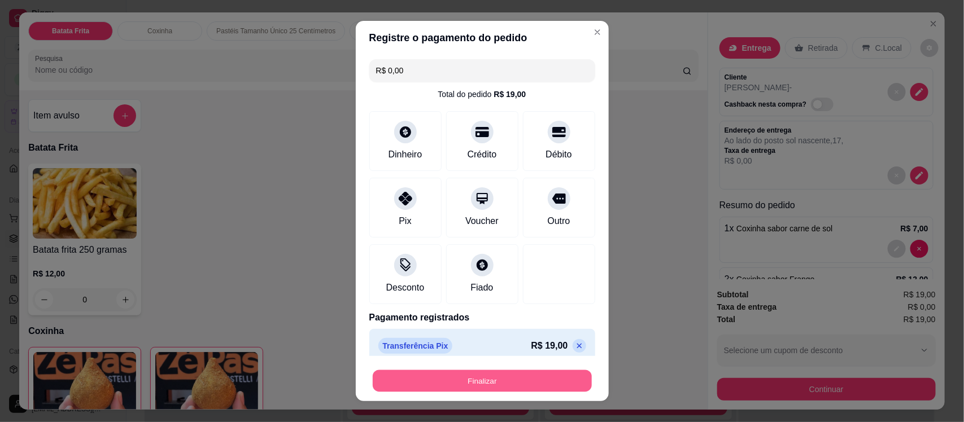
click at [462, 381] on button "Finalizar" at bounding box center [482, 381] width 219 height 22
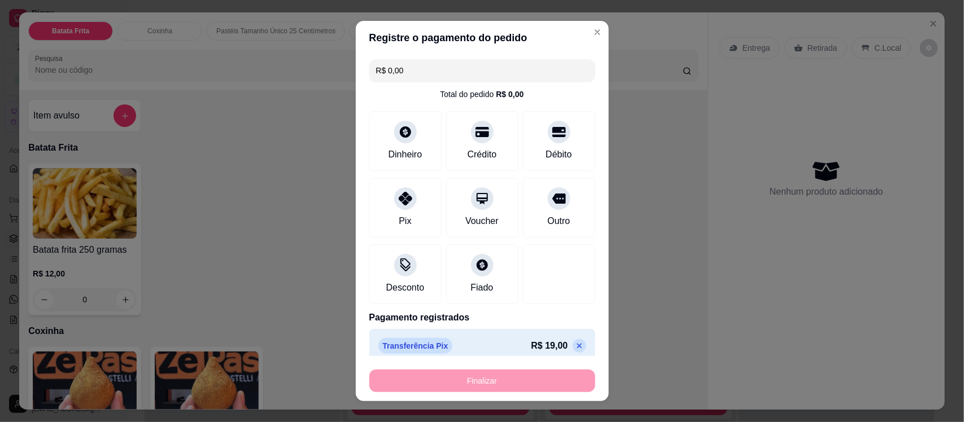
type input "0"
type input "-R$ 19,00"
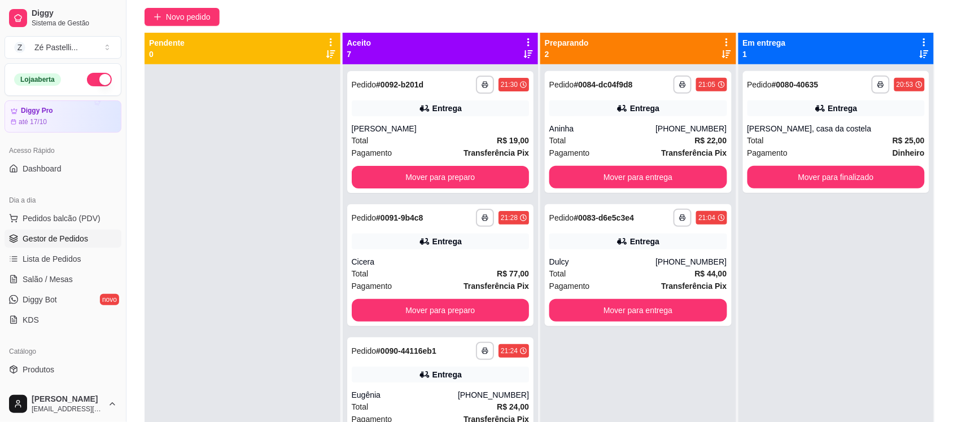
scroll to position [141, 0]
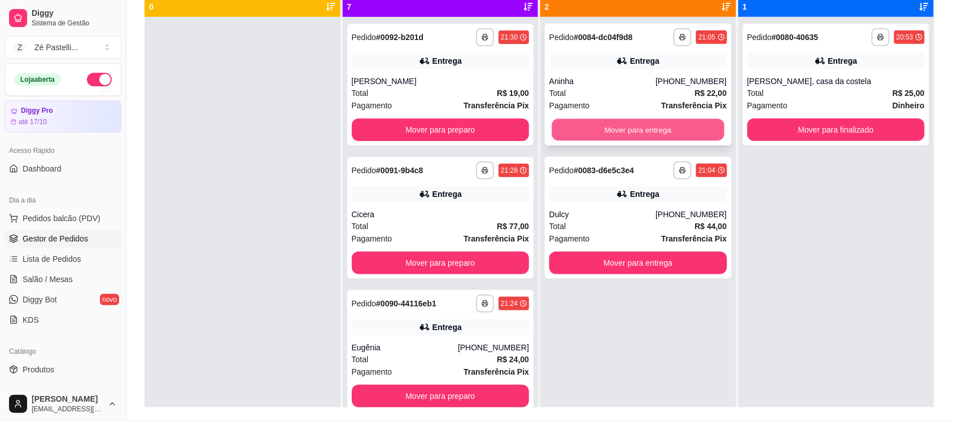
click at [614, 133] on button "Mover para entrega" at bounding box center [638, 130] width 172 height 22
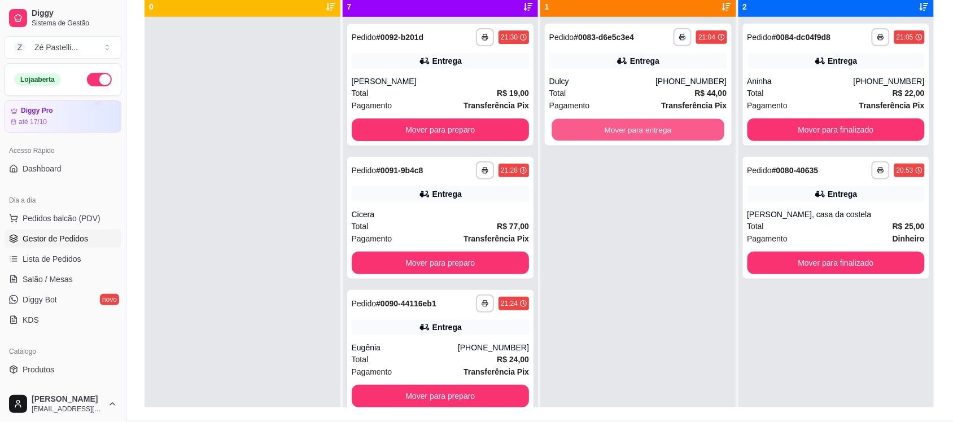
click at [614, 133] on button "Mover para entrega" at bounding box center [638, 130] width 172 height 22
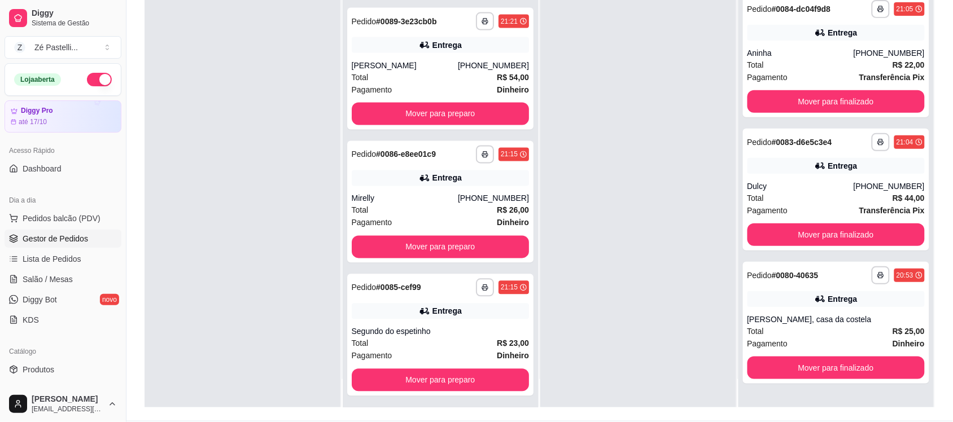
scroll to position [32, 0]
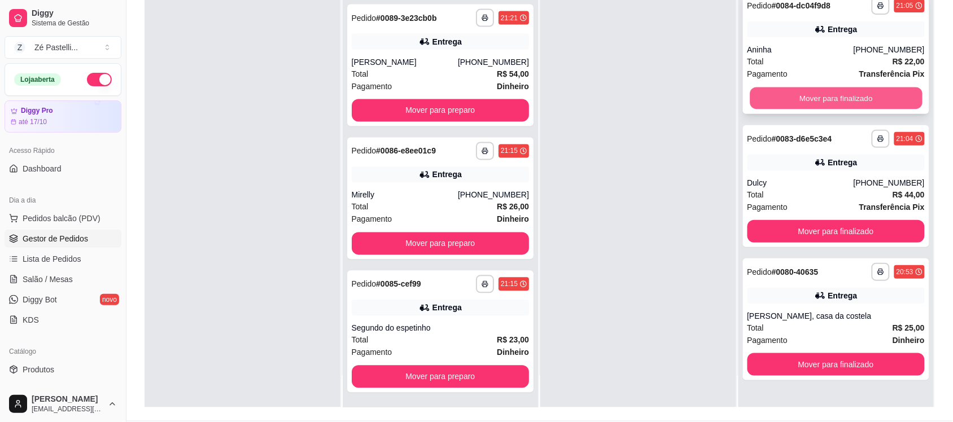
click at [814, 94] on button "Mover para finalizado" at bounding box center [836, 99] width 172 height 22
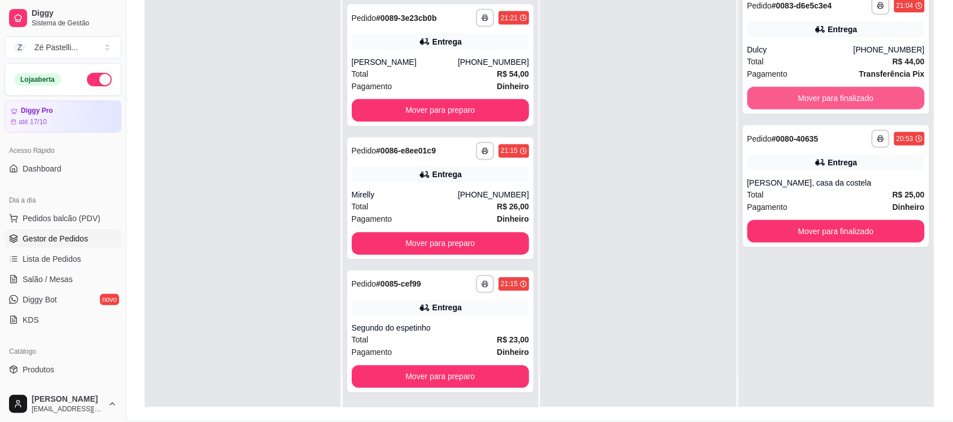
click at [814, 94] on button "Mover para finalizado" at bounding box center [837, 98] width 178 height 23
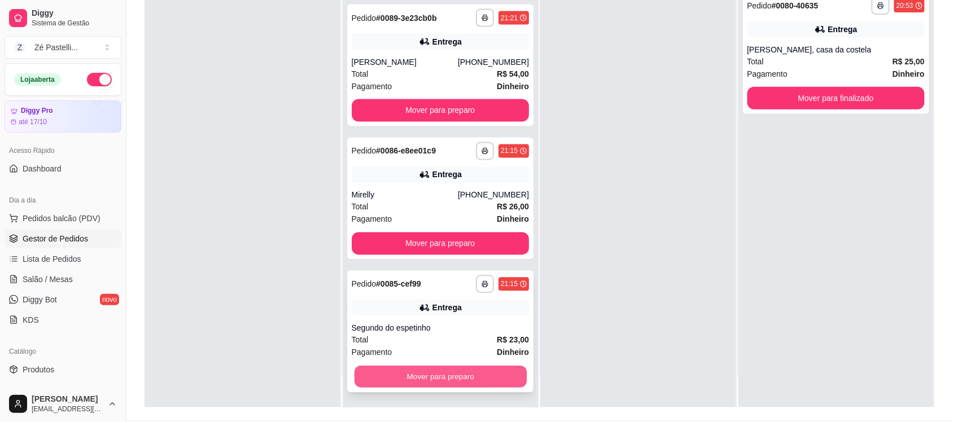
click at [430, 380] on button "Mover para preparo" at bounding box center [440, 377] width 172 height 22
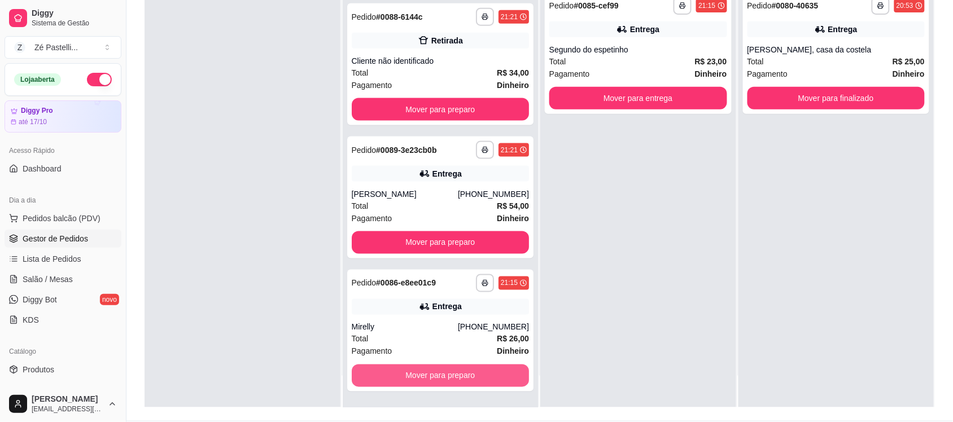
scroll to position [387, 0]
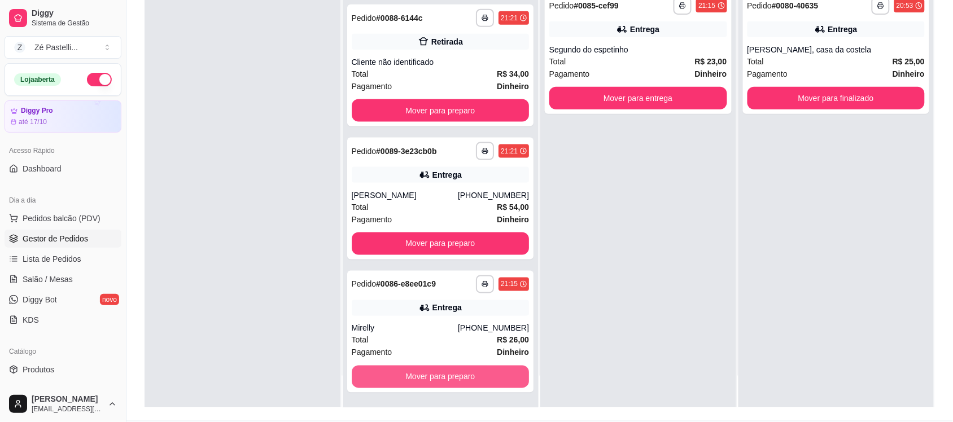
click at [430, 380] on button "Mover para preparo" at bounding box center [441, 377] width 178 height 23
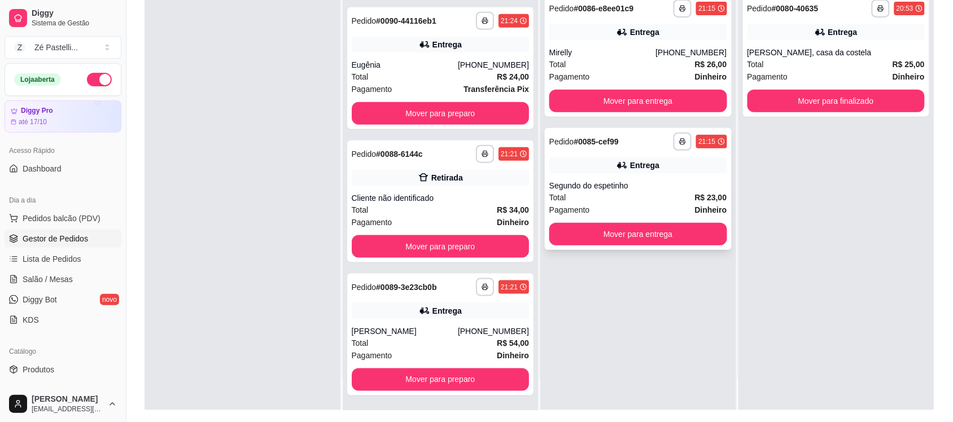
scroll to position [141, 0]
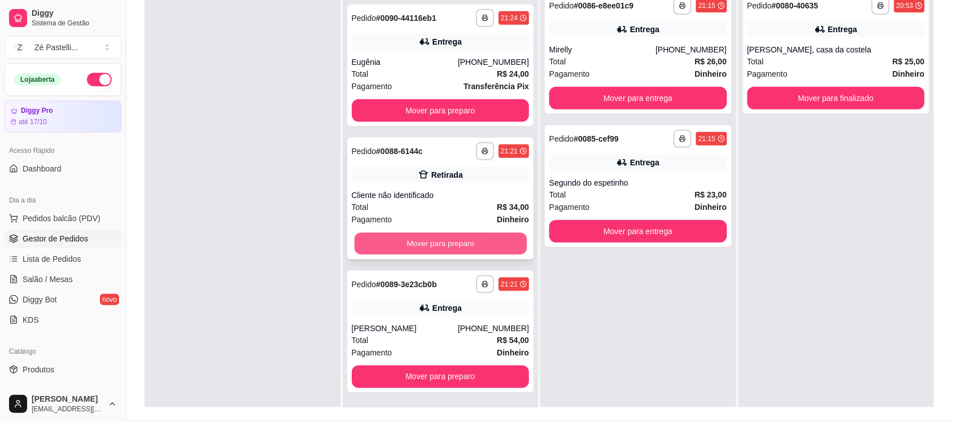
click at [442, 246] on button "Mover para preparo" at bounding box center [440, 244] width 172 height 22
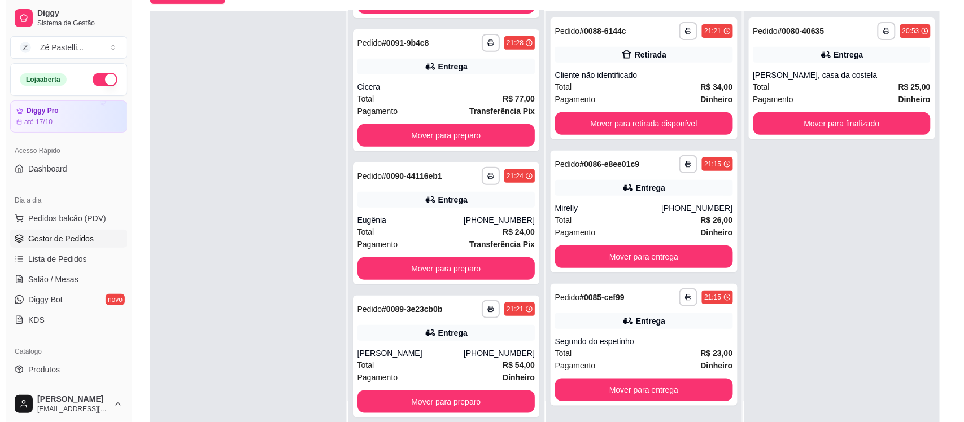
scroll to position [144, 0]
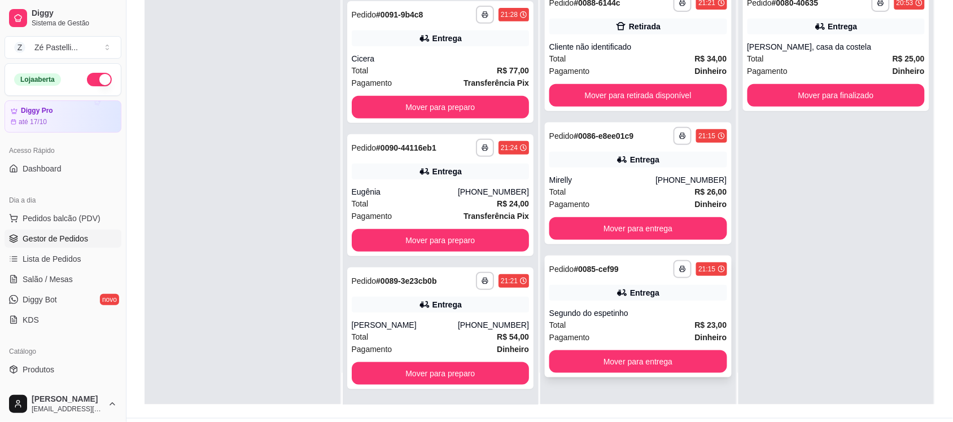
click at [644, 321] on div "Total R$ 23,00" at bounding box center [638, 325] width 178 height 12
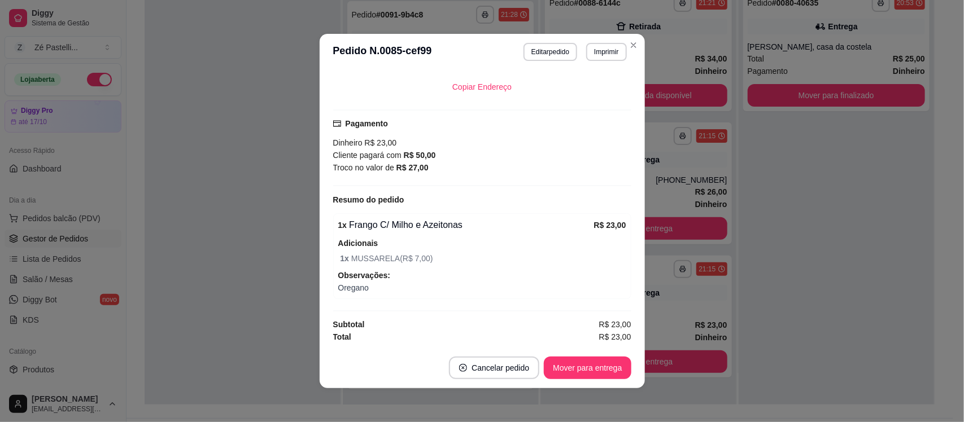
scroll to position [227, 0]
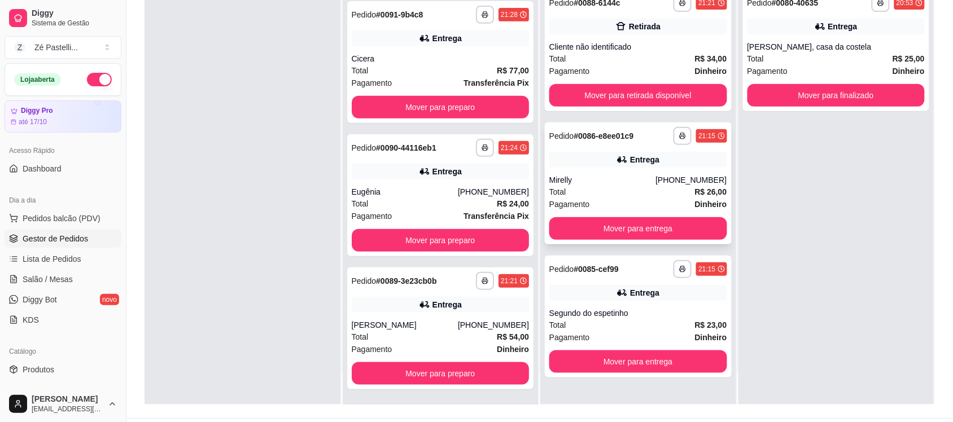
click at [627, 197] on div "Total R$ 26,00" at bounding box center [638, 192] width 178 height 12
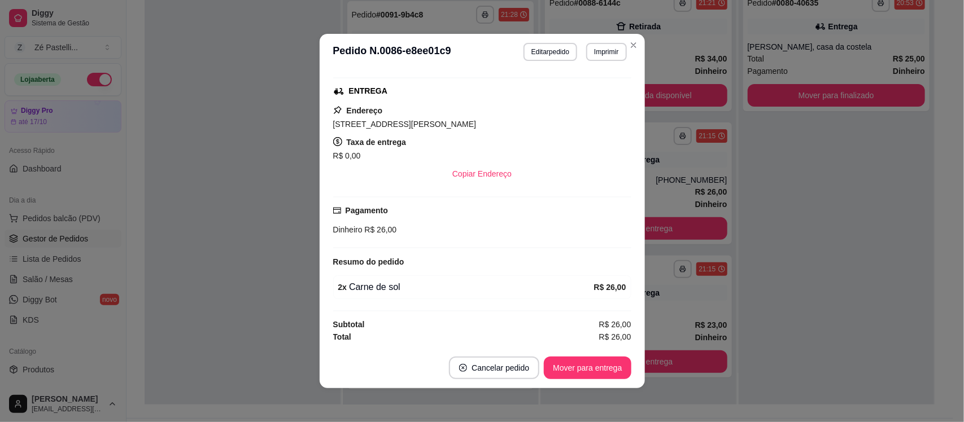
scroll to position [173, 0]
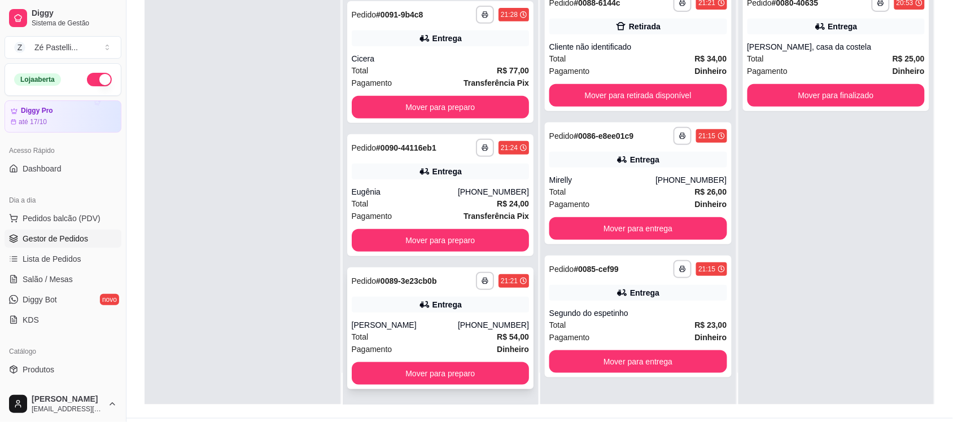
click at [435, 315] on div "**********" at bounding box center [440, 329] width 187 height 122
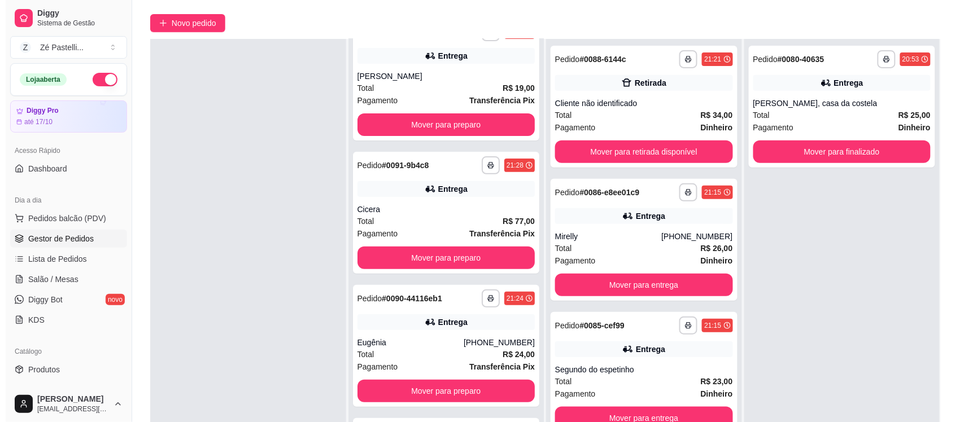
scroll to position [0, 0]
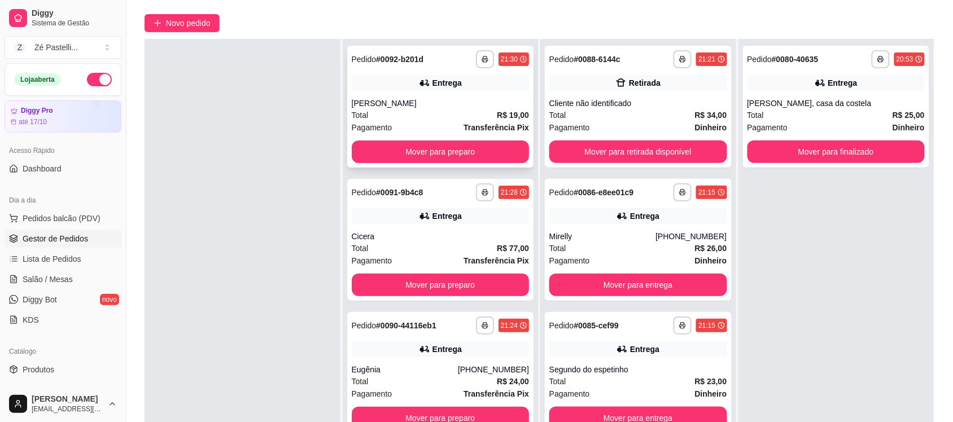
click at [395, 122] on div "Pagamento Transferência Pix" at bounding box center [441, 127] width 178 height 12
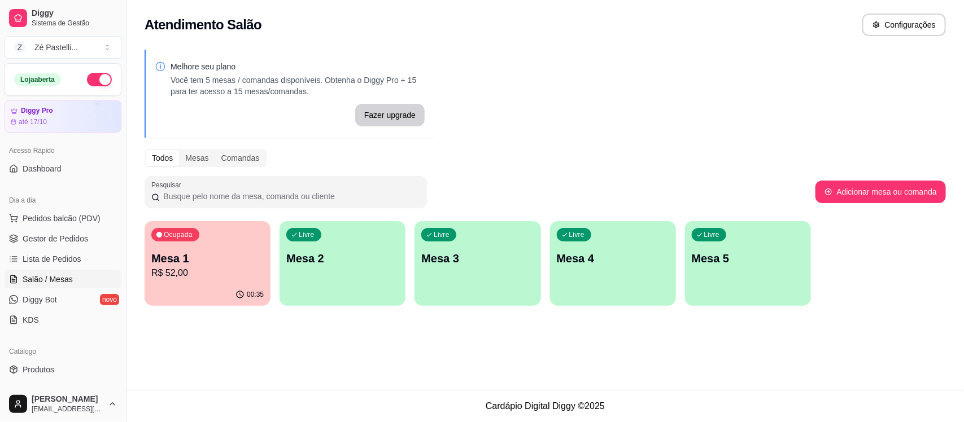
scroll to position [56, 0]
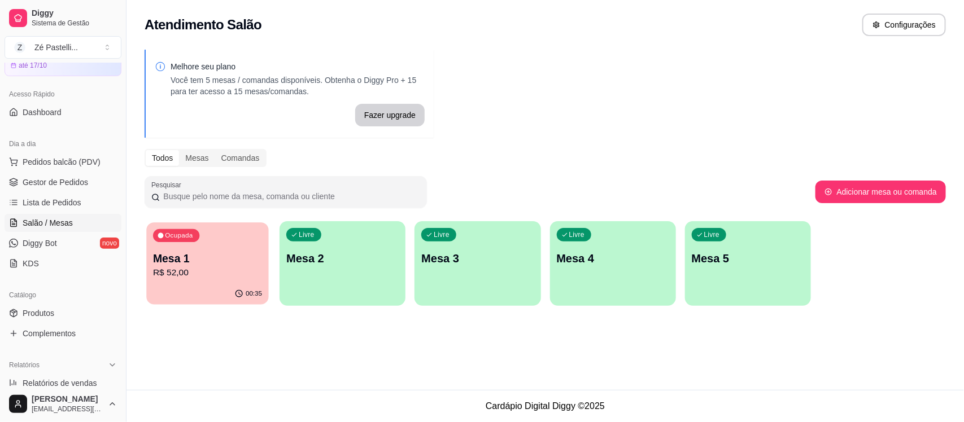
click at [252, 269] on p "R$ 52,00" at bounding box center [207, 273] width 109 height 13
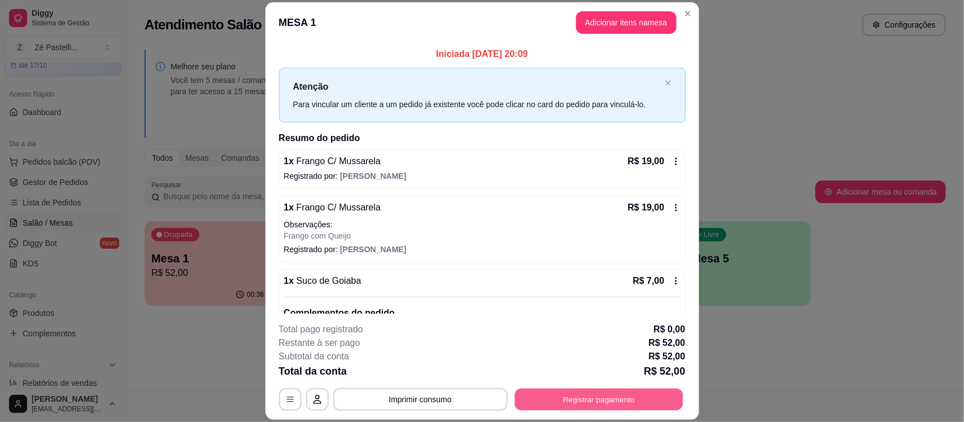
click at [593, 400] on button "Registrar pagamento" at bounding box center [598, 400] width 168 height 22
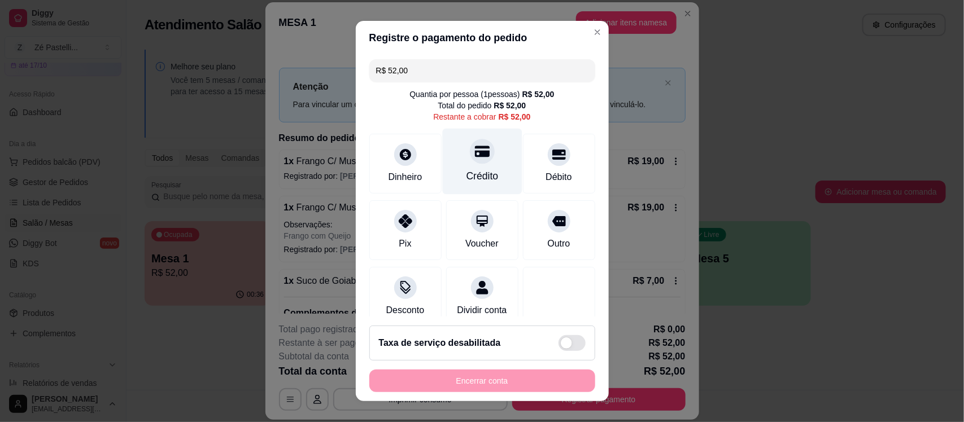
click at [470, 164] on div "Crédito" at bounding box center [482, 162] width 80 height 66
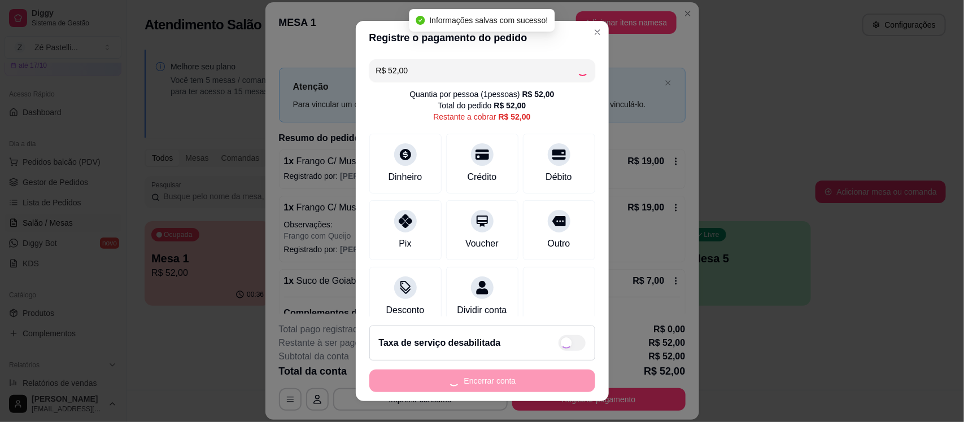
type input "R$ 0,00"
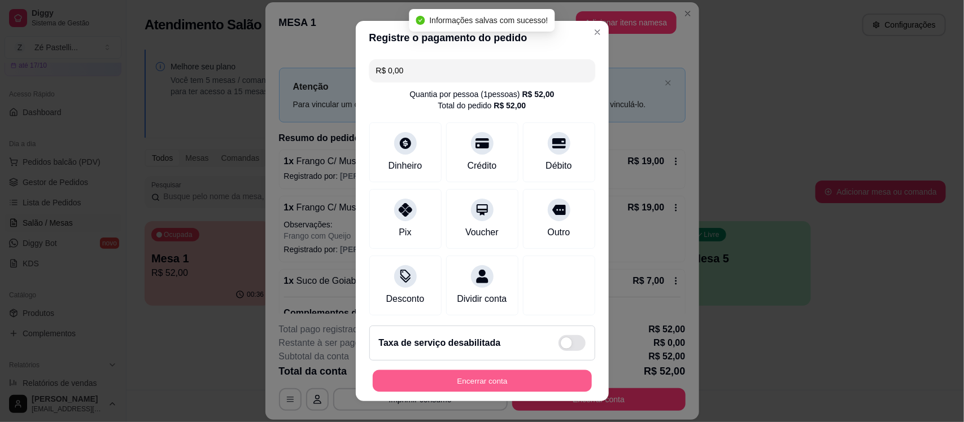
click at [503, 378] on button "Encerrar conta" at bounding box center [482, 381] width 219 height 22
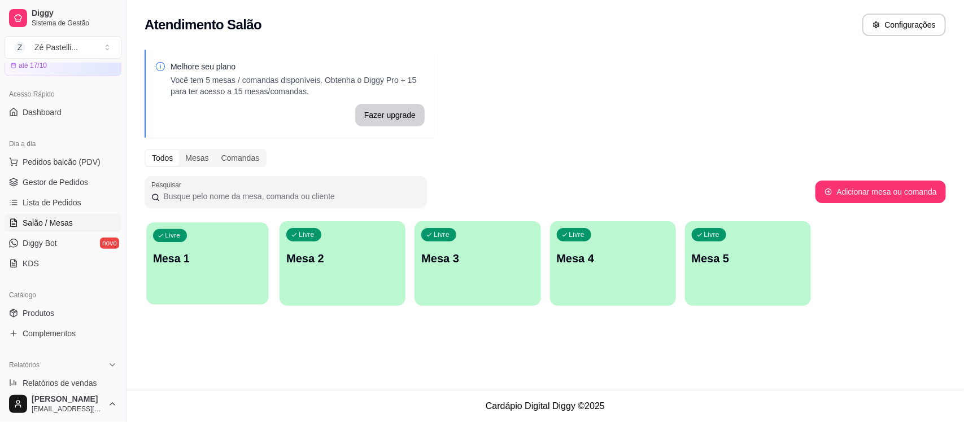
click at [235, 274] on div "Livre Mesa 1" at bounding box center [207, 256] width 122 height 69
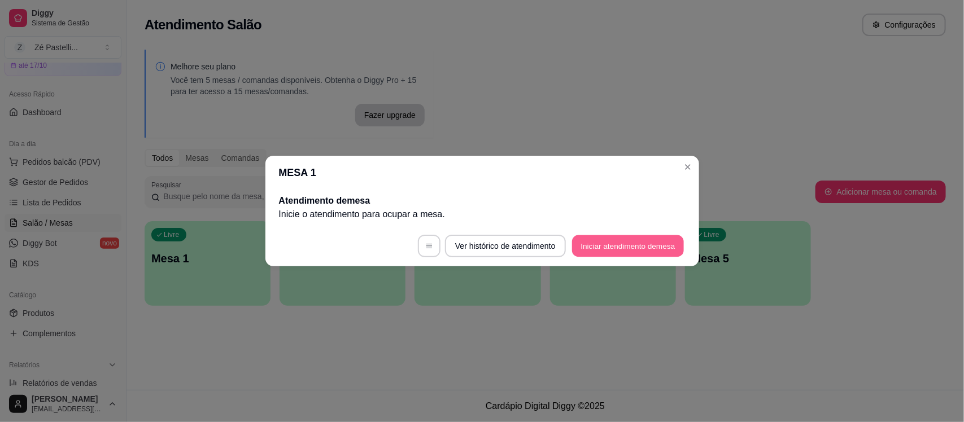
click at [630, 250] on button "Iniciar atendimento de mesa" at bounding box center [628, 246] width 112 height 22
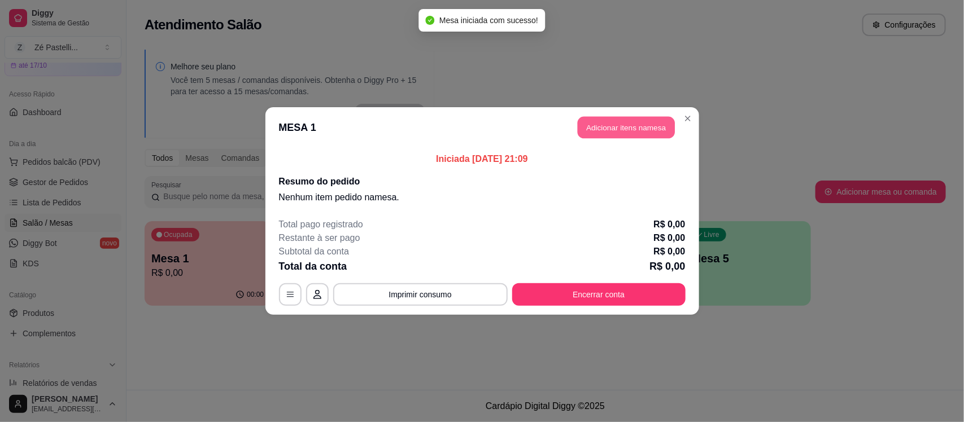
click at [625, 127] on button "Adicionar itens na mesa" at bounding box center [626, 128] width 97 height 22
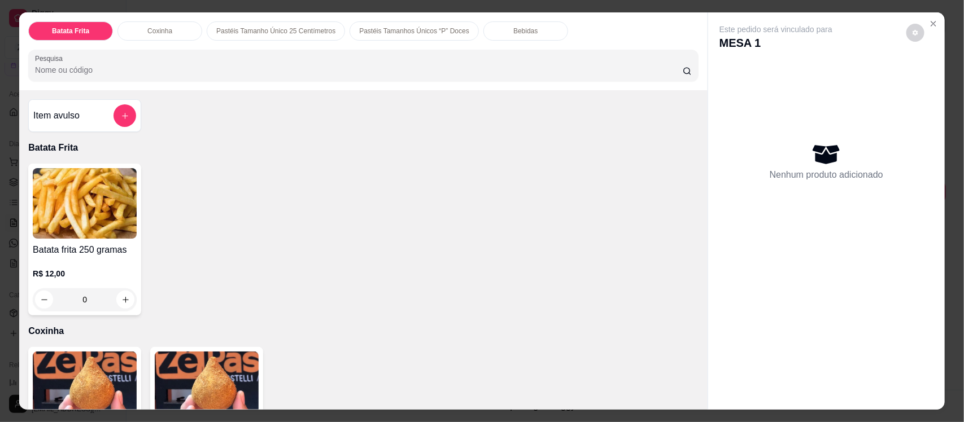
click at [225, 66] on input "Pesquisa" at bounding box center [359, 69] width 648 height 11
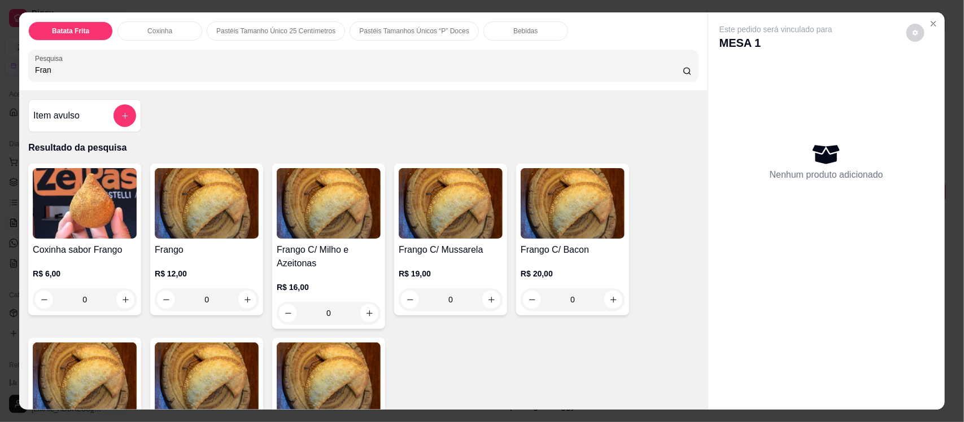
type input "Fran"
click at [221, 230] on img at bounding box center [207, 203] width 104 height 71
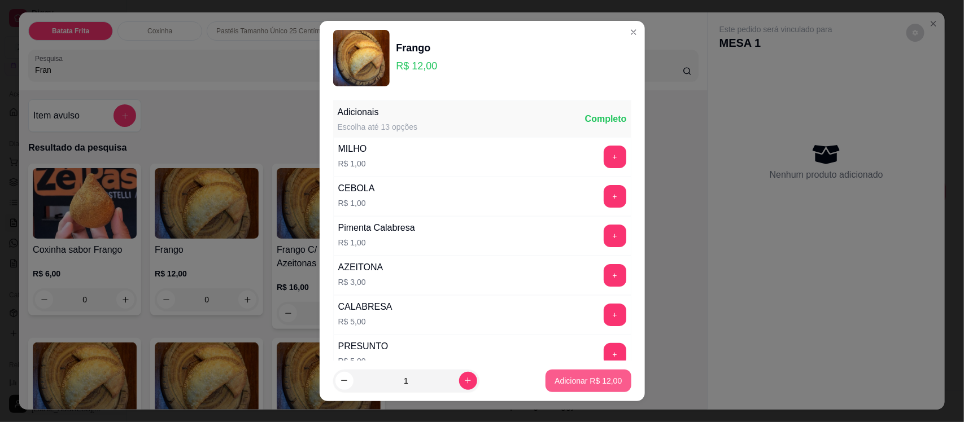
click at [555, 377] on p "Adicionar R$ 12,00" at bounding box center [588, 381] width 67 height 11
type input "1"
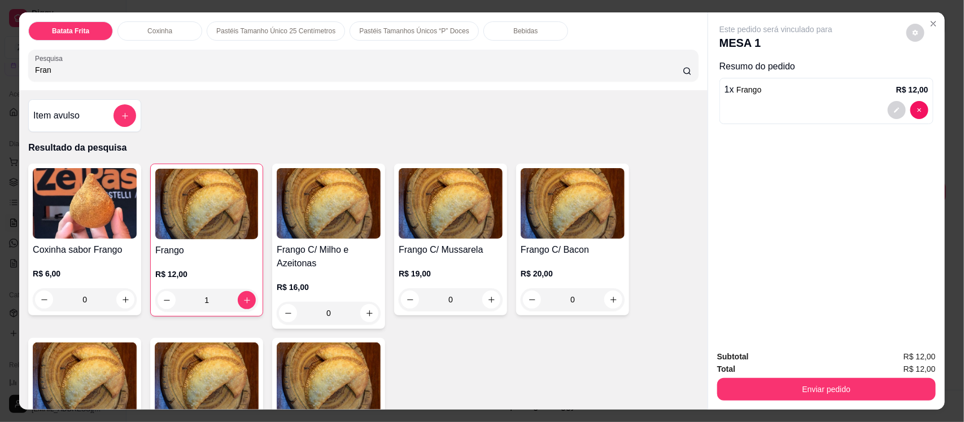
click at [513, 29] on p "Bebidas" at bounding box center [525, 31] width 24 height 9
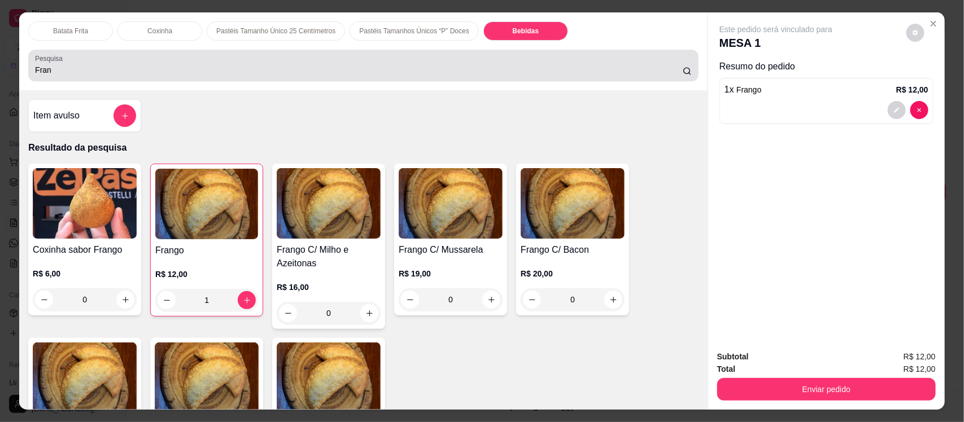
scroll to position [23, 0]
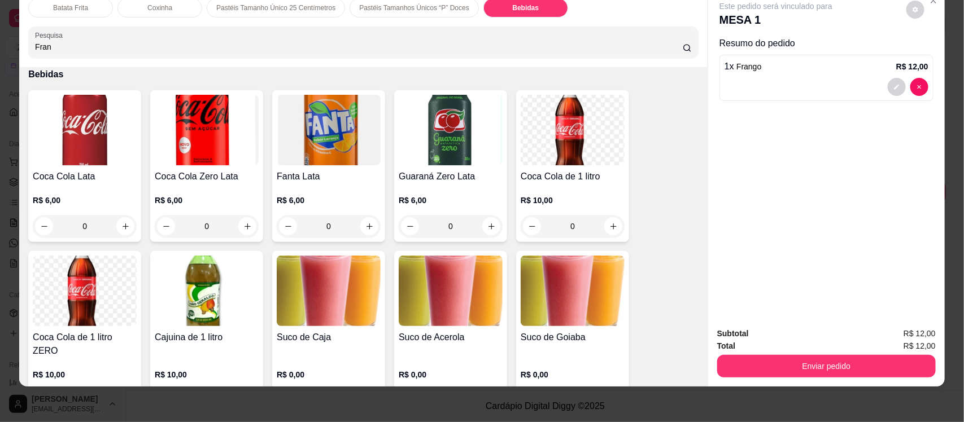
click at [188, 123] on img at bounding box center [207, 130] width 104 height 71
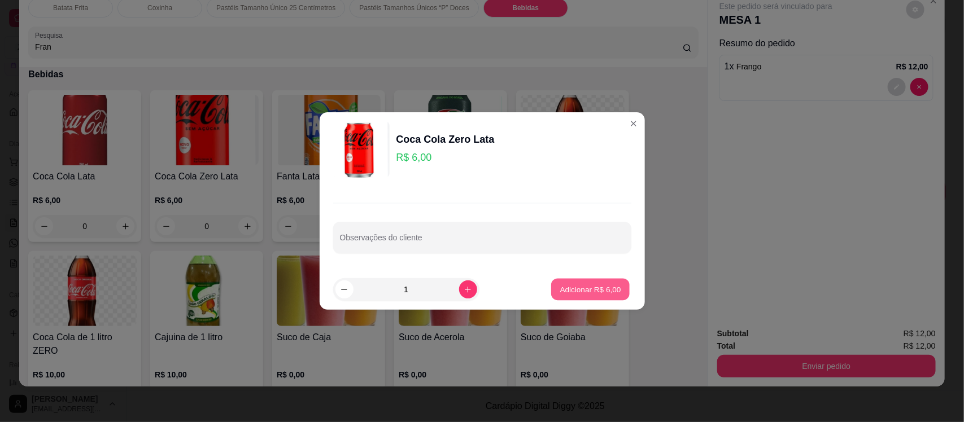
click at [581, 283] on button "Adicionar R$ 6,00" at bounding box center [590, 290] width 78 height 22
type input "1"
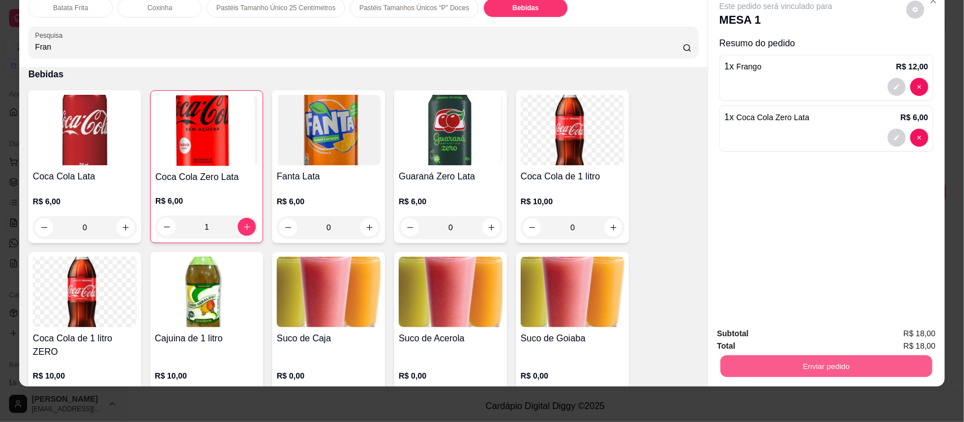
click at [786, 366] on button "Enviar pedido" at bounding box center [827, 366] width 212 height 22
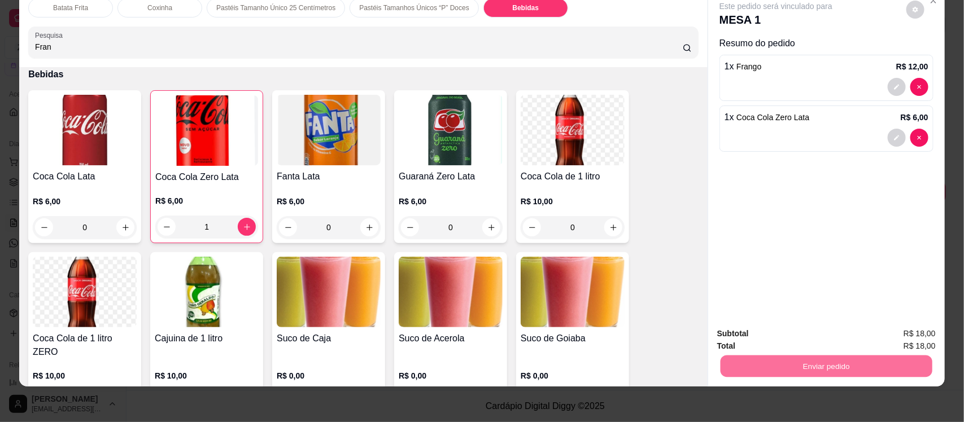
click at [770, 337] on button "Não registrar e enviar pedido" at bounding box center [788, 338] width 114 height 21
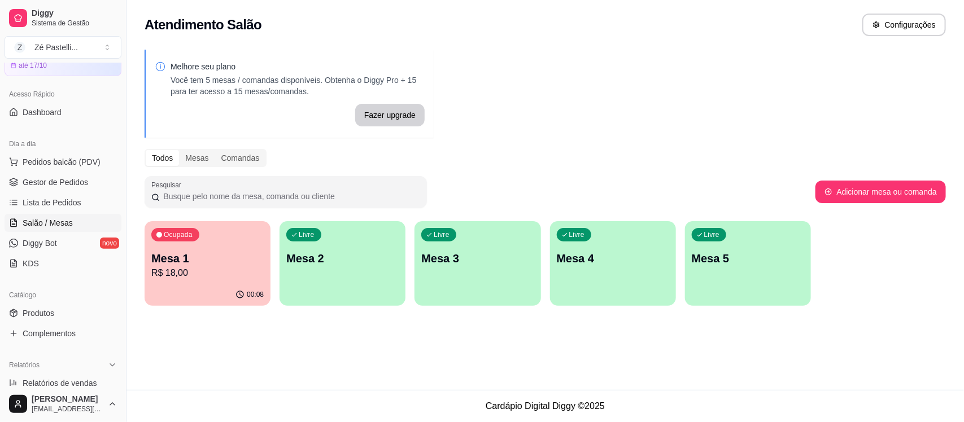
click at [200, 273] on p "R$ 18,00" at bounding box center [207, 274] width 112 height 14
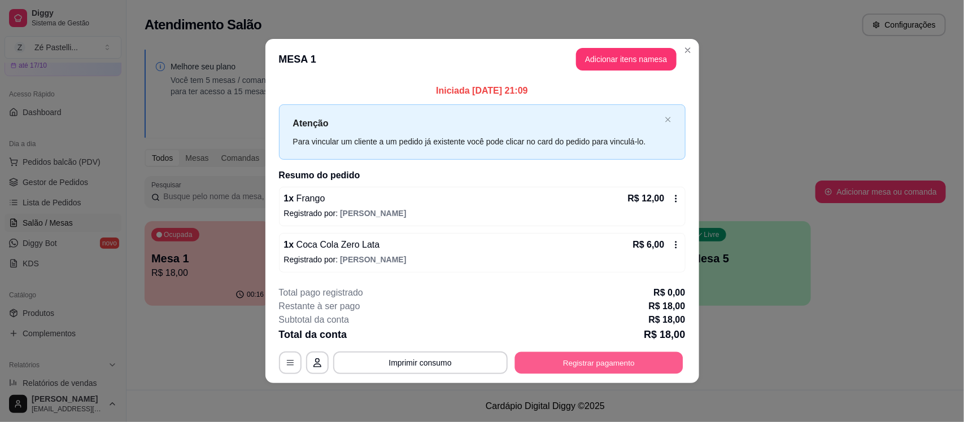
click at [597, 364] on button "Registrar pagamento" at bounding box center [598, 363] width 168 height 22
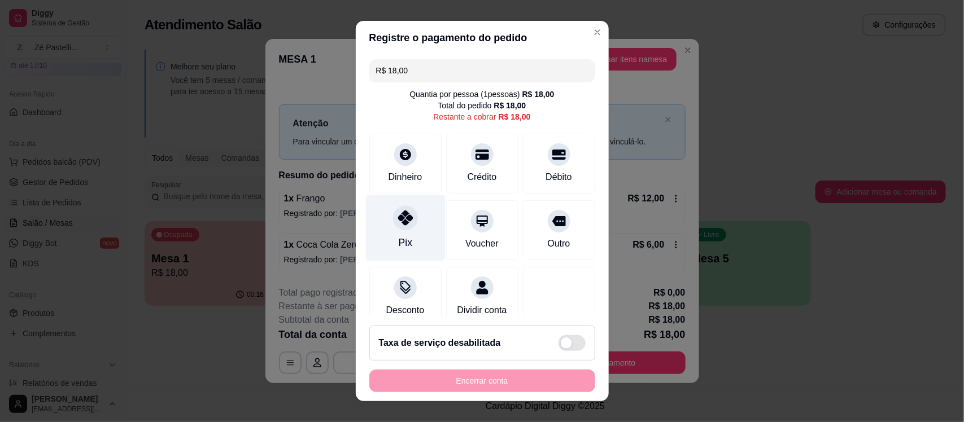
click at [393, 221] on div at bounding box center [405, 218] width 25 height 25
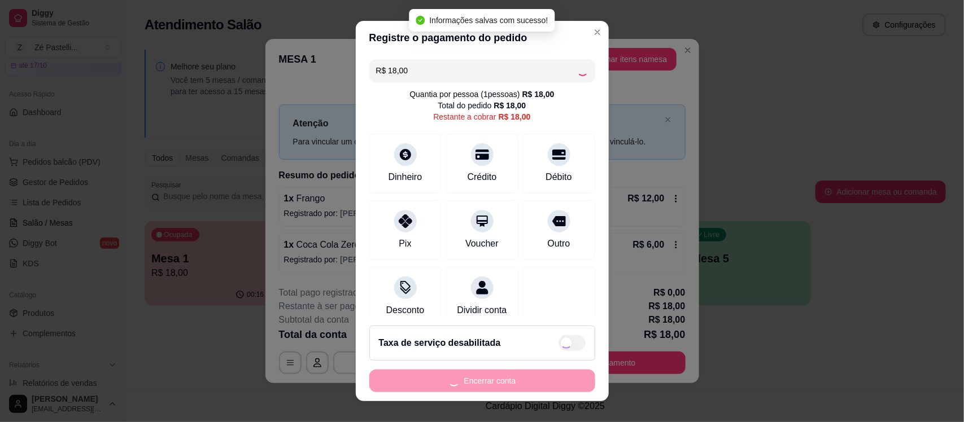
type input "R$ 0,00"
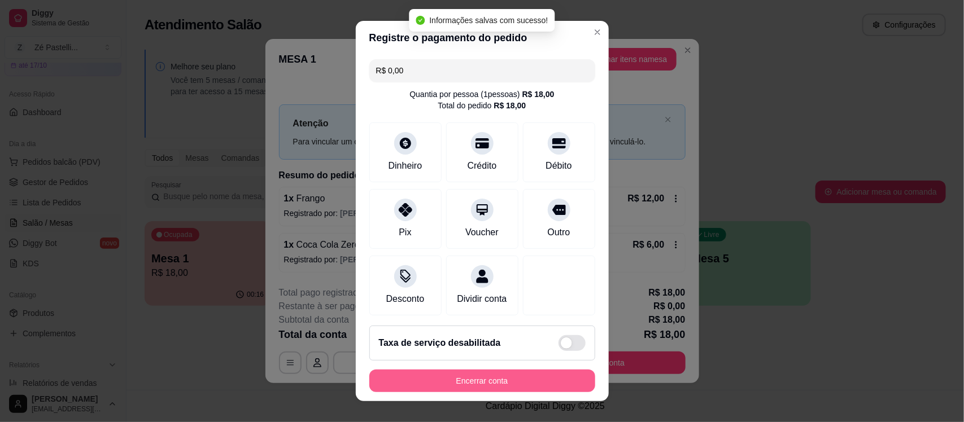
click at [455, 378] on button "Encerrar conta" at bounding box center [482, 381] width 226 height 23
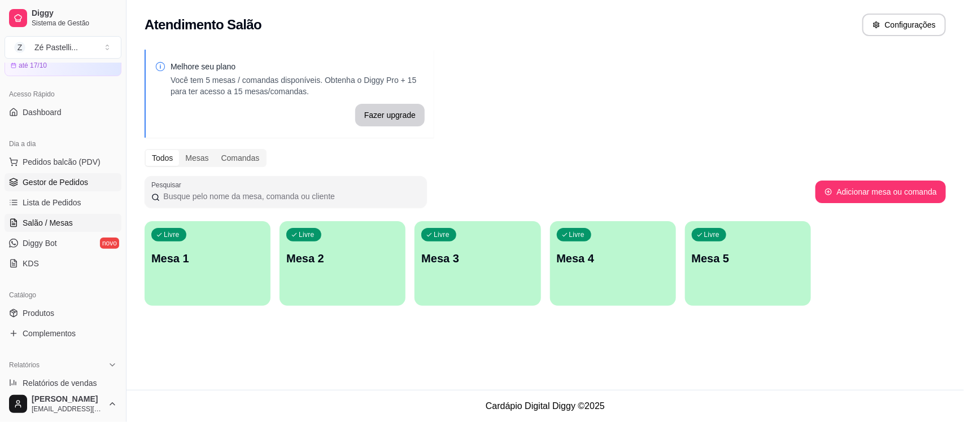
click at [42, 181] on span "Gestor de Pedidos" at bounding box center [56, 182] width 66 height 11
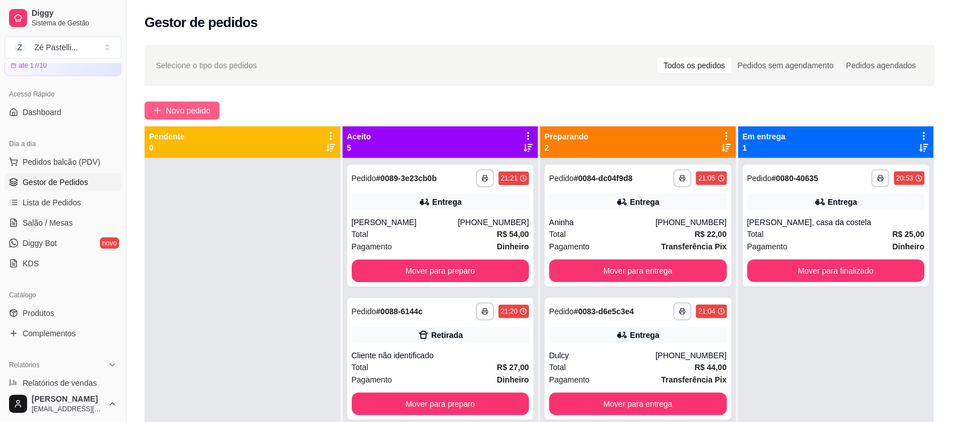
click at [181, 111] on span "Novo pedido" at bounding box center [188, 110] width 45 height 12
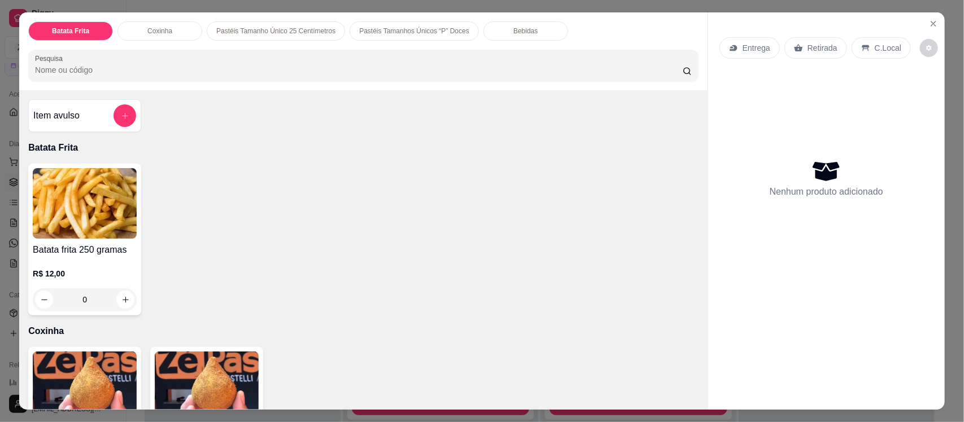
click at [130, 66] on input "Pesquisa" at bounding box center [359, 69] width 648 height 11
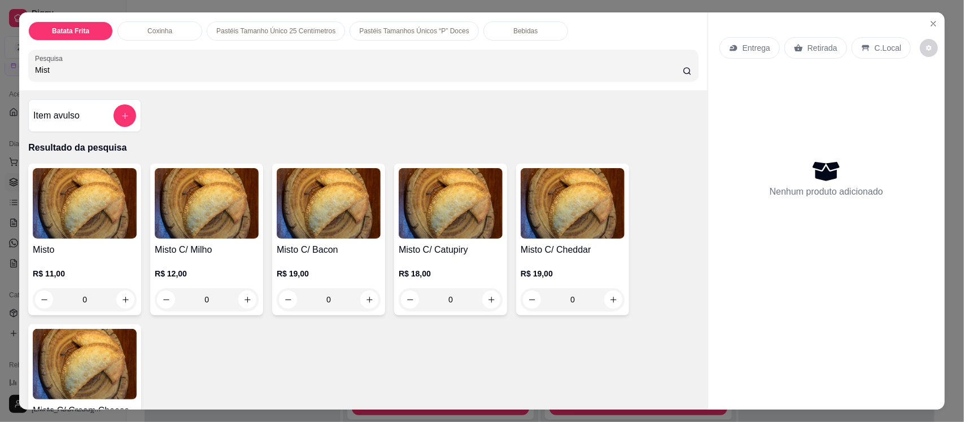
type input "Mist"
click at [101, 226] on img at bounding box center [85, 203] width 104 height 71
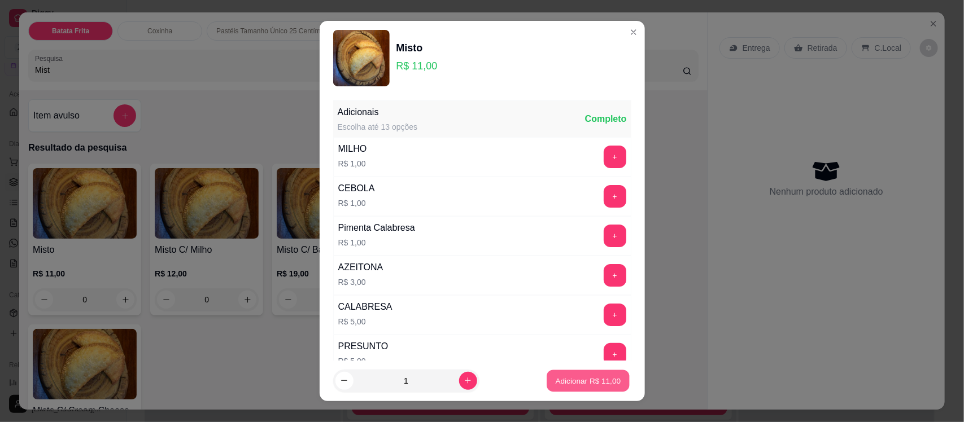
click at [590, 384] on p "Adicionar R$ 11,00" at bounding box center [589, 381] width 66 height 11
type input "1"
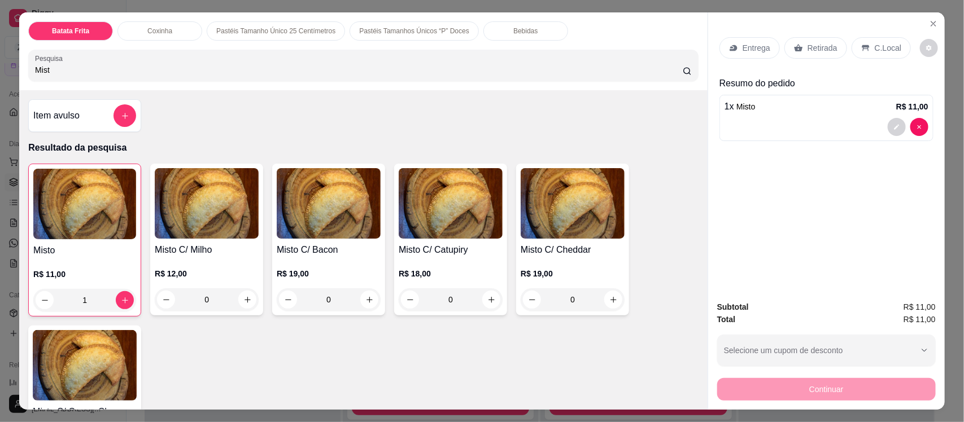
click at [449, 219] on img at bounding box center [451, 203] width 104 height 71
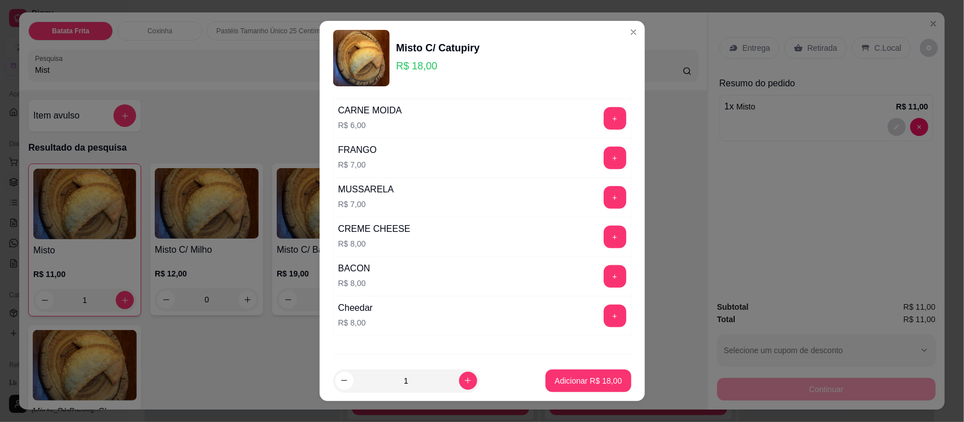
scroll to position [378, 0]
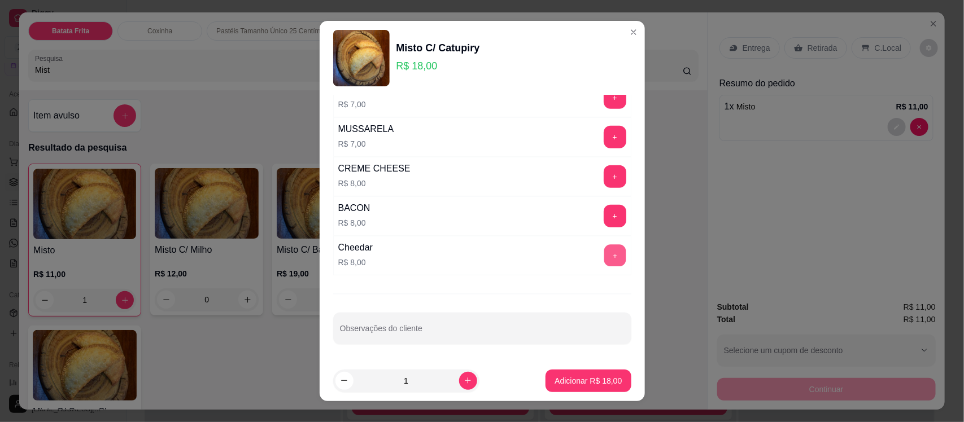
click at [604, 255] on button "+" at bounding box center [615, 256] width 22 height 22
click at [569, 378] on p "Adicionar R$ 26,00" at bounding box center [589, 381] width 66 height 11
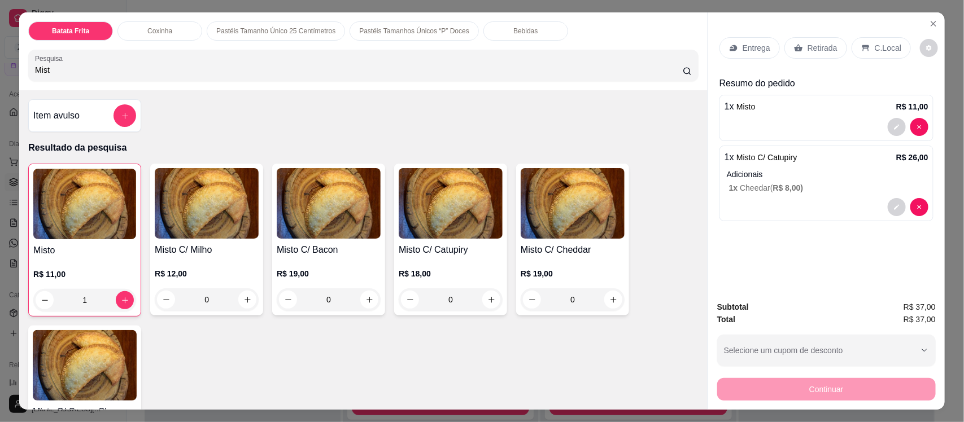
click at [363, 64] on input "Mist" at bounding box center [359, 69] width 648 height 11
type input "M"
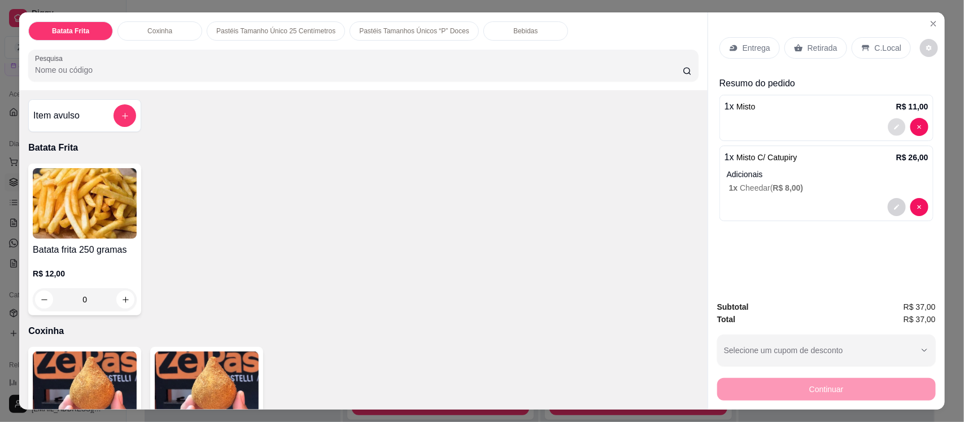
click at [893, 127] on icon "decrease-product-quantity" at bounding box center [896, 127] width 7 height 7
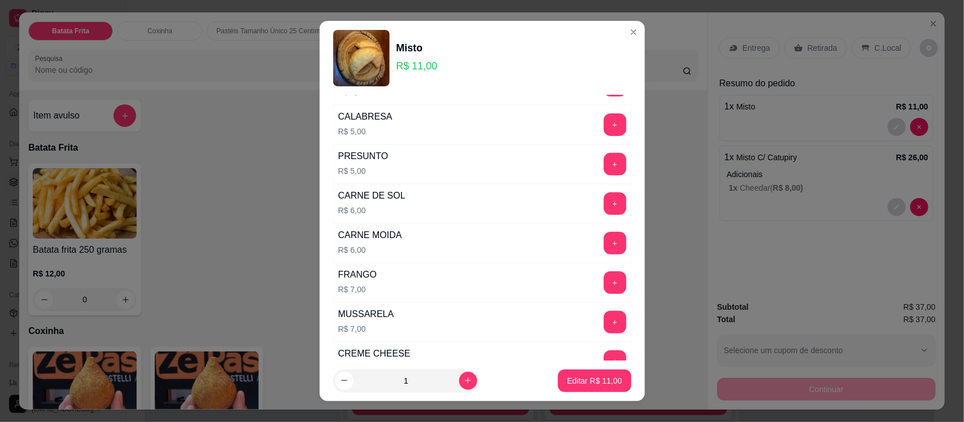
scroll to position [226, 0]
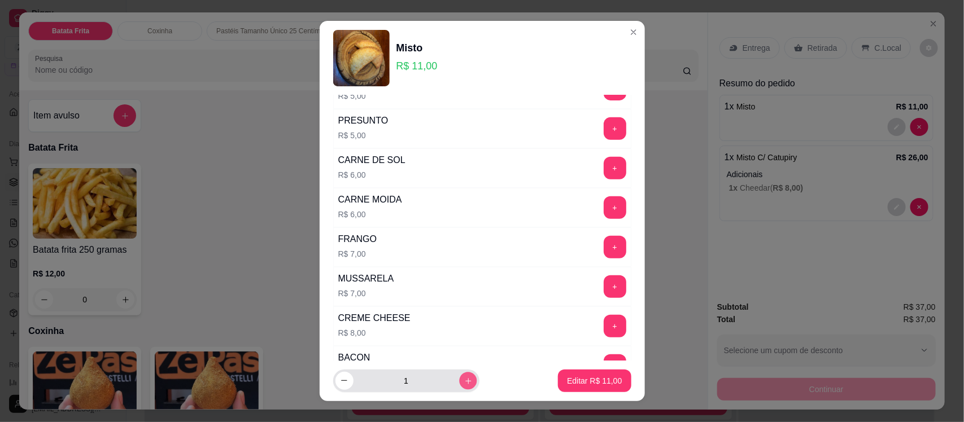
click at [459, 378] on button "increase-product-quantity" at bounding box center [468, 381] width 18 height 18
type input "2"
click at [568, 382] on p "Editar R$ 22,00" at bounding box center [594, 381] width 53 height 11
type input "2"
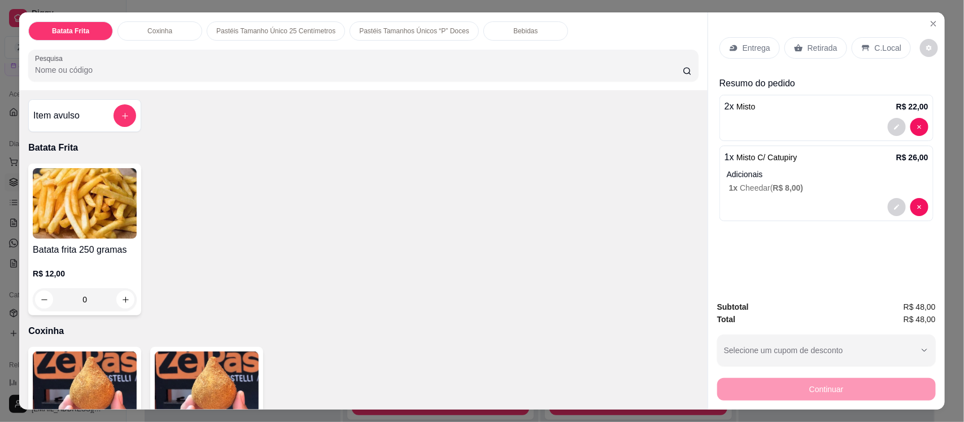
click at [151, 74] on input "Pesquisa" at bounding box center [359, 69] width 648 height 11
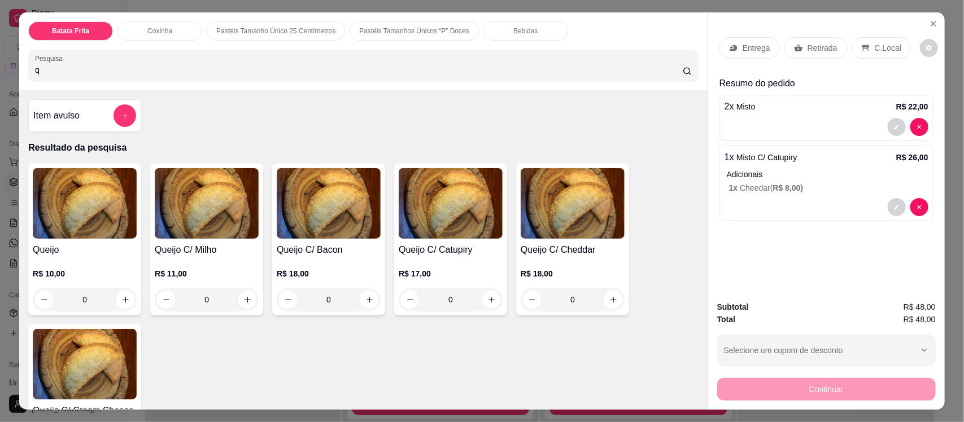
type input "q"
click at [120, 300] on div "0" at bounding box center [85, 300] width 104 height 23
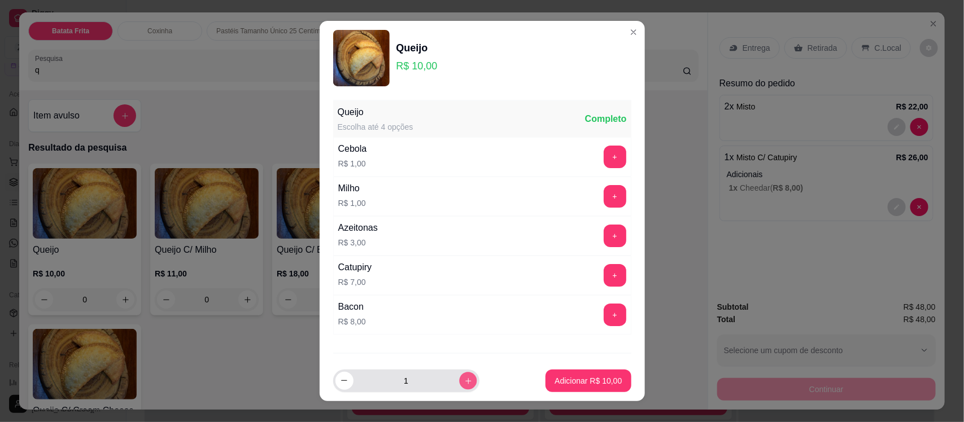
click at [464, 380] on icon "increase-product-quantity" at bounding box center [468, 381] width 8 height 8
type input "2"
click at [565, 377] on p "Adicionar R$ 20,00" at bounding box center [589, 381] width 66 height 11
type input "2"
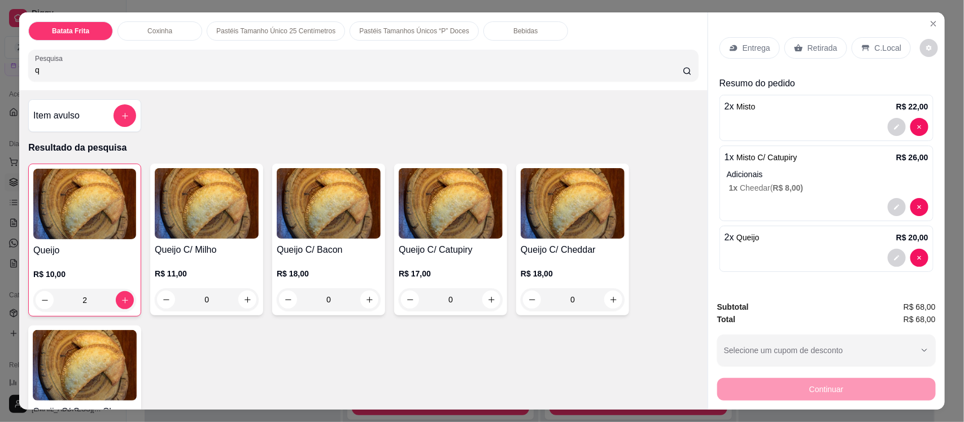
scroll to position [28, 0]
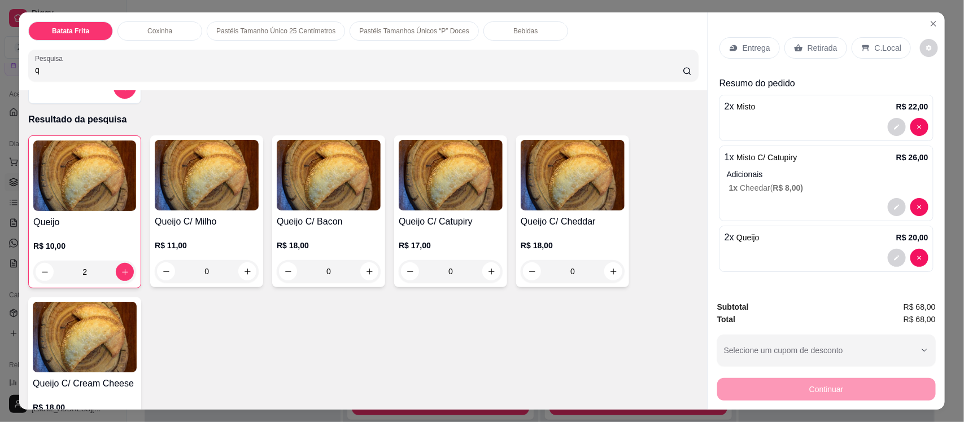
click at [216, 73] on input "q" at bounding box center [359, 69] width 648 height 11
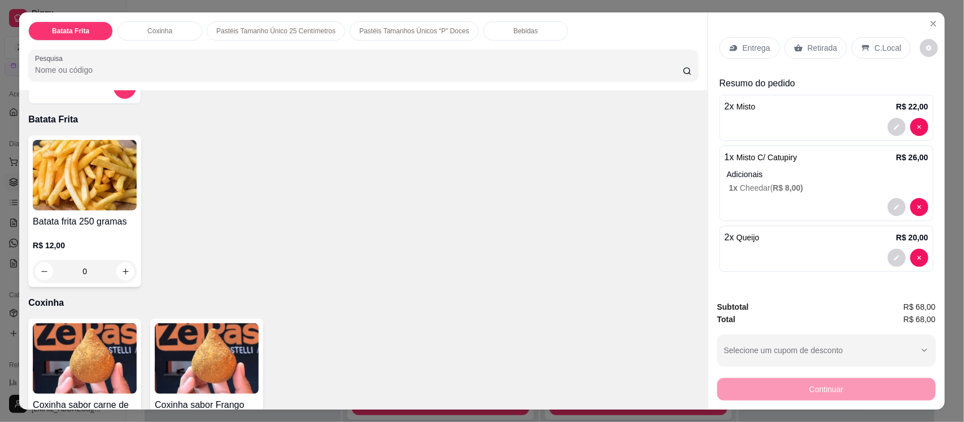
scroll to position [0, 0]
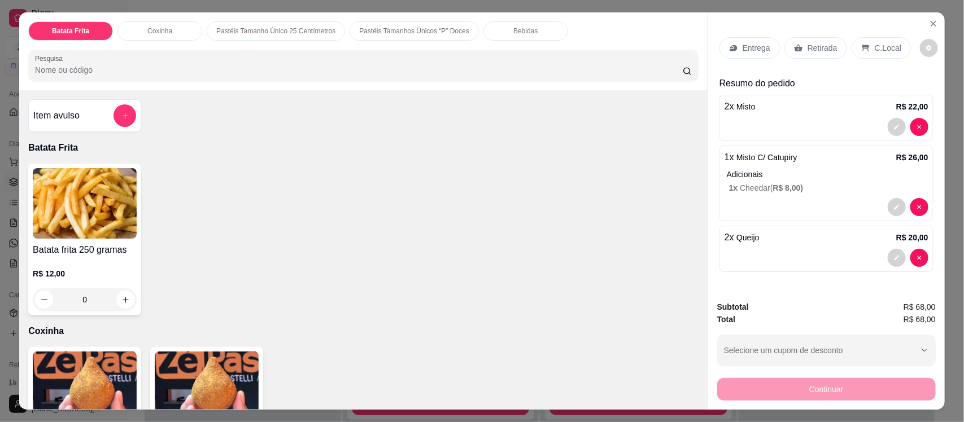
click at [512, 69] on input "Pesquisa" at bounding box center [359, 69] width 648 height 11
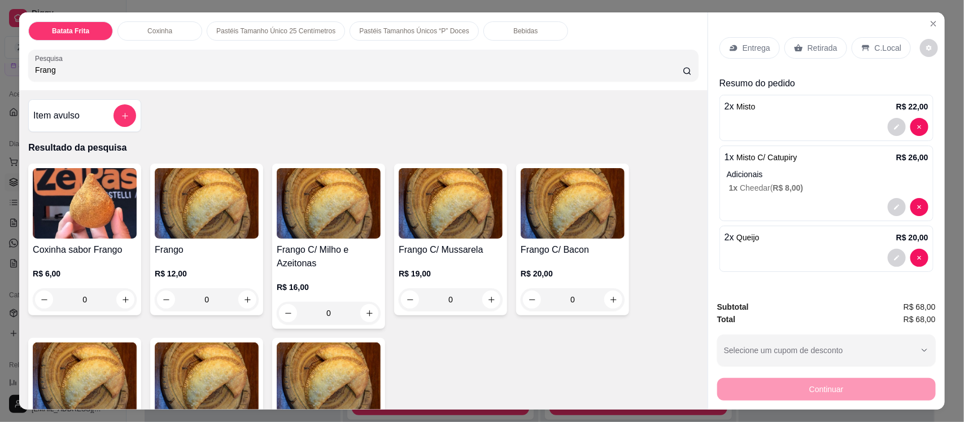
type input "Frang"
click at [453, 206] on img at bounding box center [451, 203] width 104 height 71
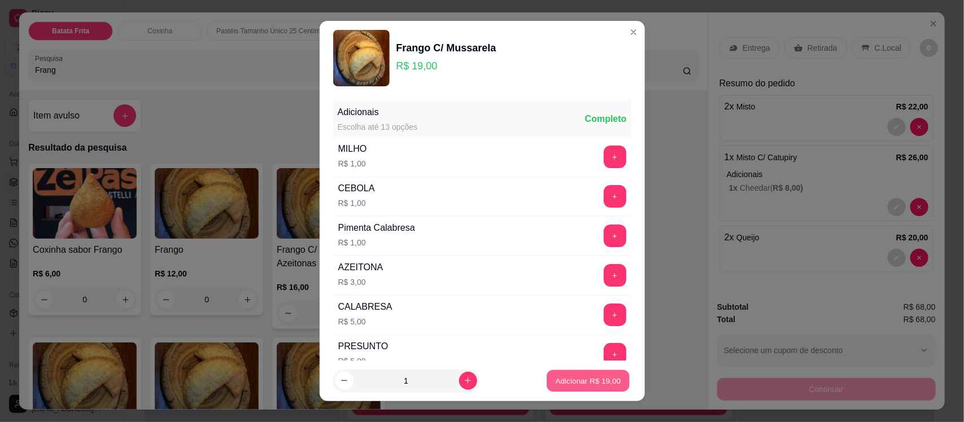
click at [586, 373] on button "Adicionar R$ 19,00" at bounding box center [588, 381] width 83 height 22
type input "1"
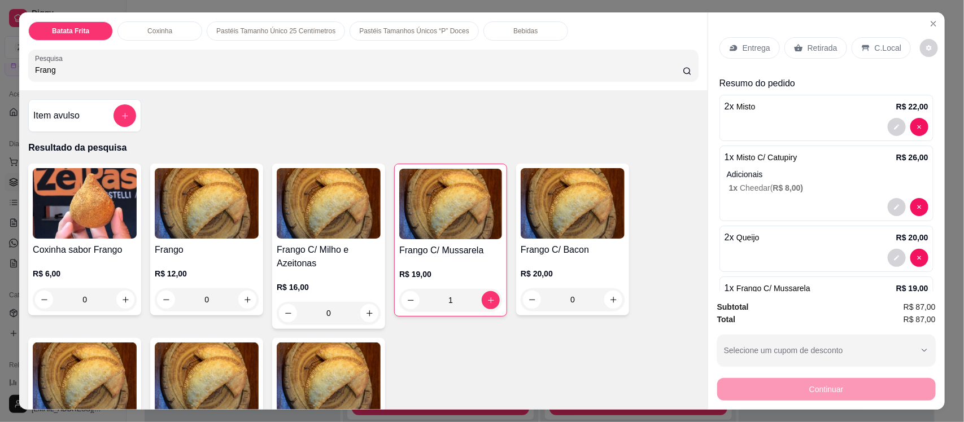
click at [805, 41] on div "Retirada" at bounding box center [815, 47] width 63 height 21
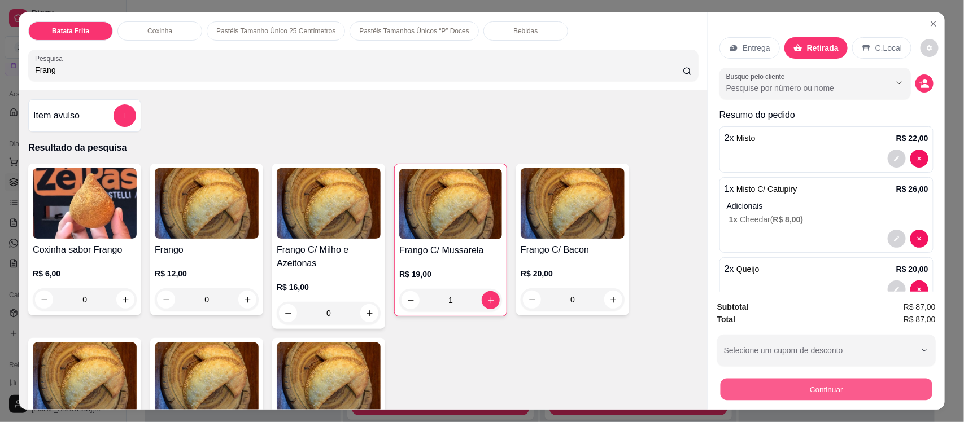
click at [812, 383] on button "Continuar" at bounding box center [827, 389] width 212 height 22
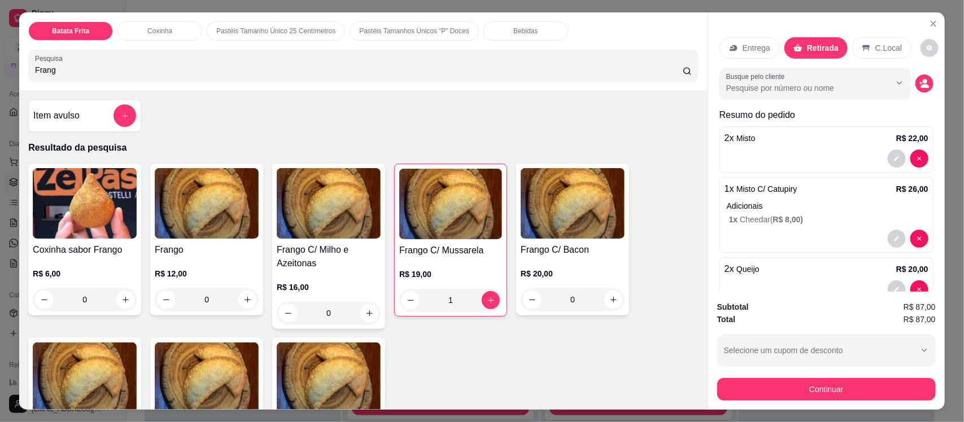
click at [753, 48] on p "Entrega" at bounding box center [757, 47] width 28 height 11
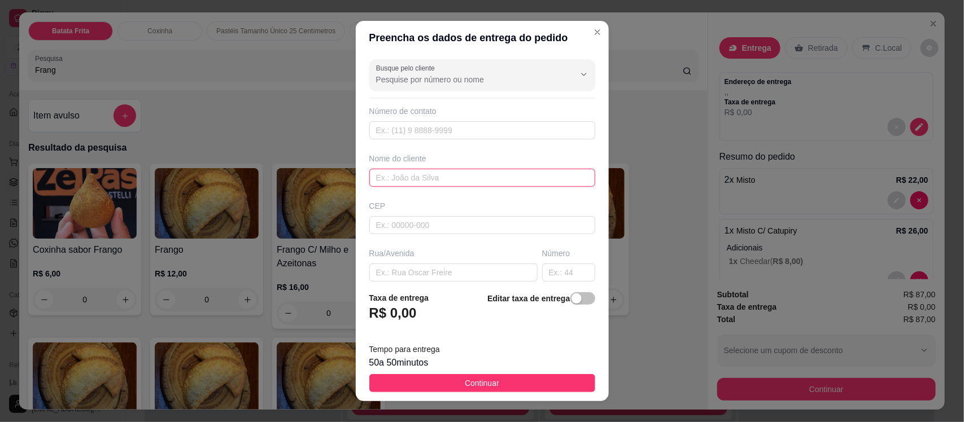
click at [433, 175] on input "text" at bounding box center [482, 178] width 226 height 18
click at [404, 275] on input "text" at bounding box center [453, 273] width 168 height 18
type input "Rua Valmir Esmeraldo Alves"
click at [543, 275] on input "text" at bounding box center [568, 273] width 53 height 18
type input "13"
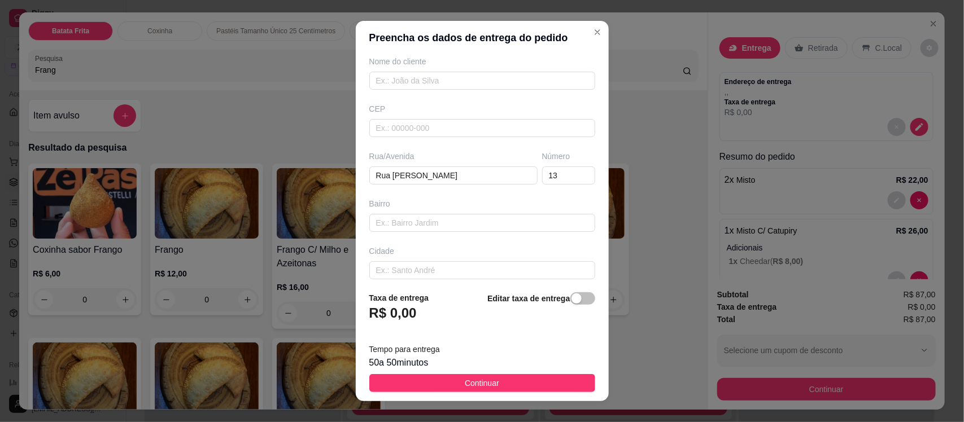
scroll to position [154, 0]
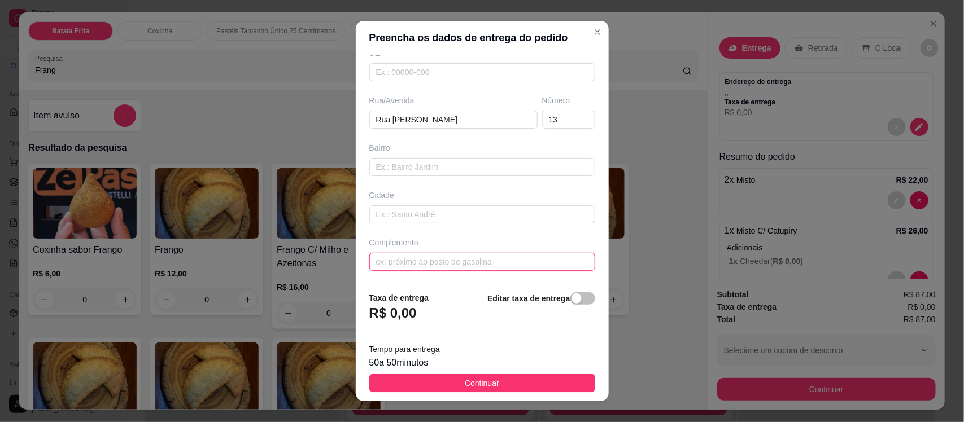
click at [451, 266] on input "text" at bounding box center [482, 262] width 226 height 18
click at [424, 264] on input "A cima do colegio inovação" at bounding box center [482, 262] width 226 height 18
type input "A cima do colegio inovação"
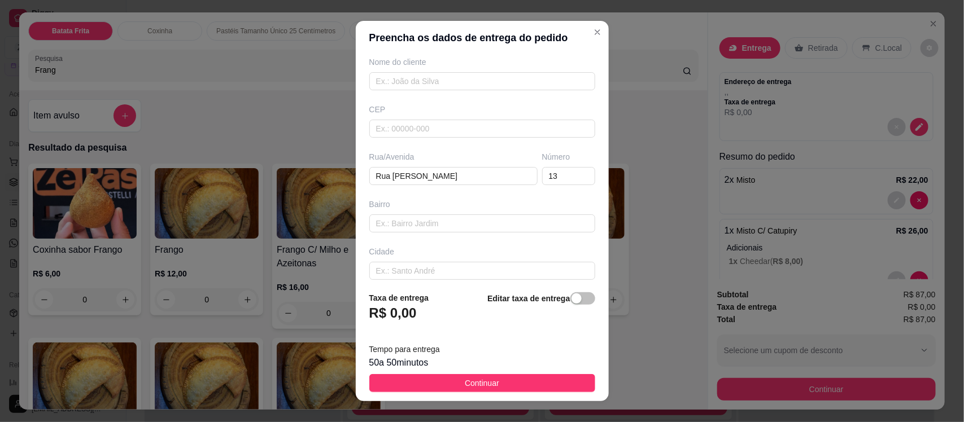
scroll to position [69, 0]
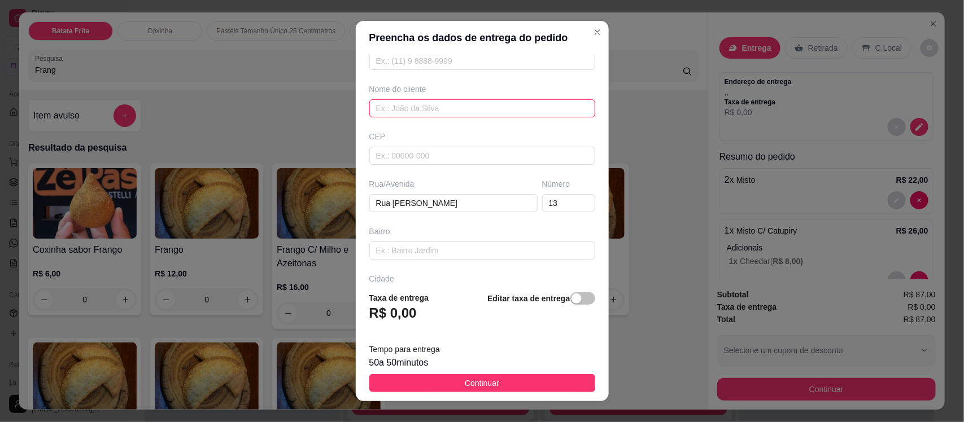
click at [425, 106] on input "text" at bounding box center [482, 108] width 226 height 18
type input "Cicera"
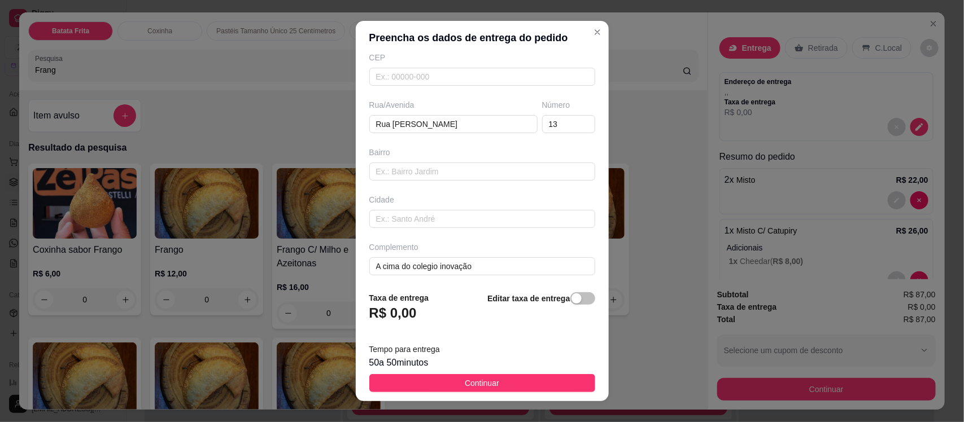
scroll to position [154, 0]
click at [425, 264] on input "A cima do colegio inovação" at bounding box center [482, 262] width 226 height 18
click at [433, 261] on input "A cima do colegio inovação" at bounding box center [482, 262] width 226 height 18
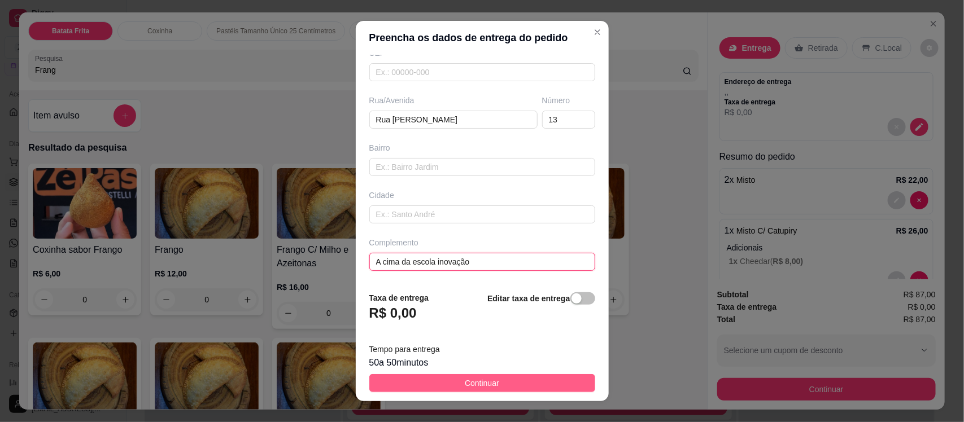
type input "A cima da escola inovação"
click at [465, 381] on span "Continuar" at bounding box center [482, 383] width 34 height 12
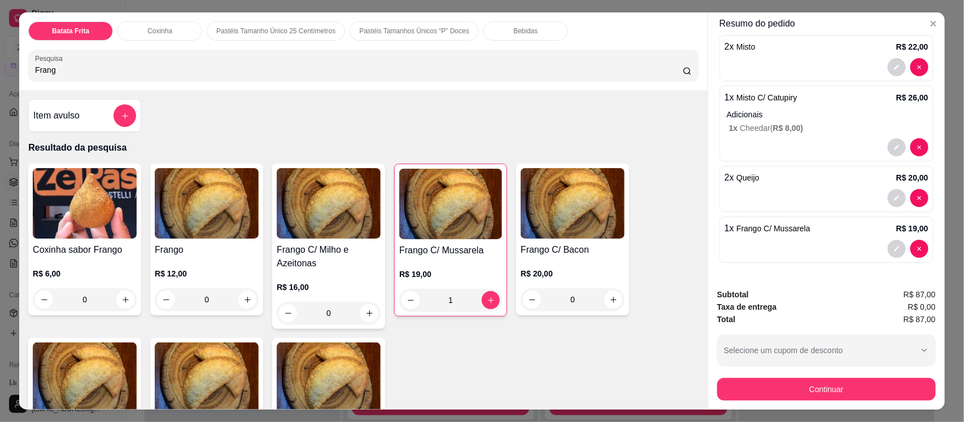
scroll to position [195, 0]
click at [893, 195] on icon "decrease-product-quantity" at bounding box center [896, 198] width 7 height 7
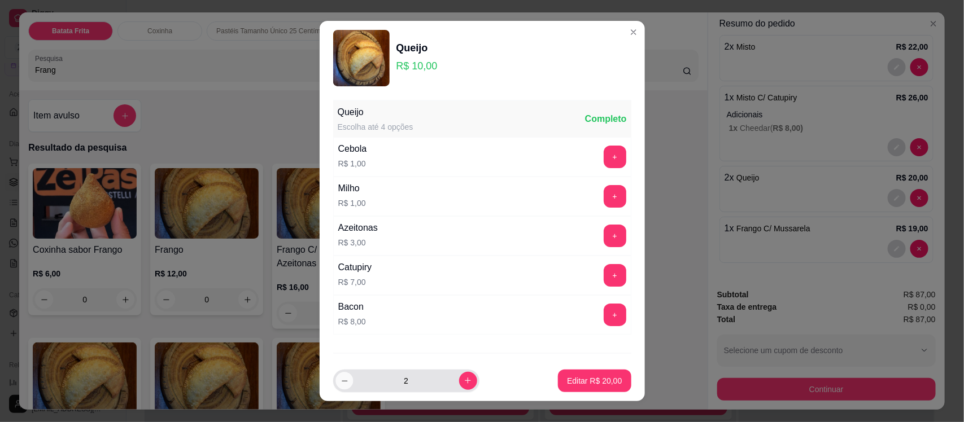
click at [340, 380] on icon "decrease-product-quantity" at bounding box center [344, 381] width 8 height 8
type input "1"
click at [568, 378] on p "Editar R$ 10,00" at bounding box center [594, 381] width 53 height 11
type input "1"
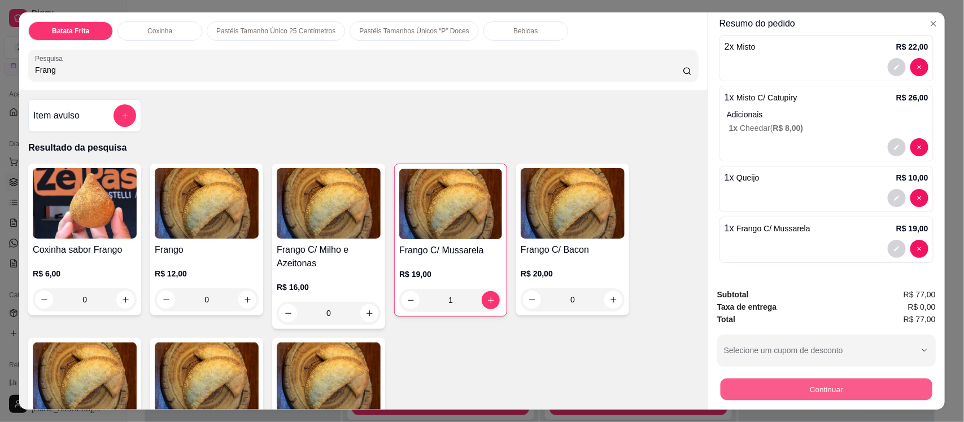
click at [815, 388] on button "Continuar" at bounding box center [827, 389] width 212 height 22
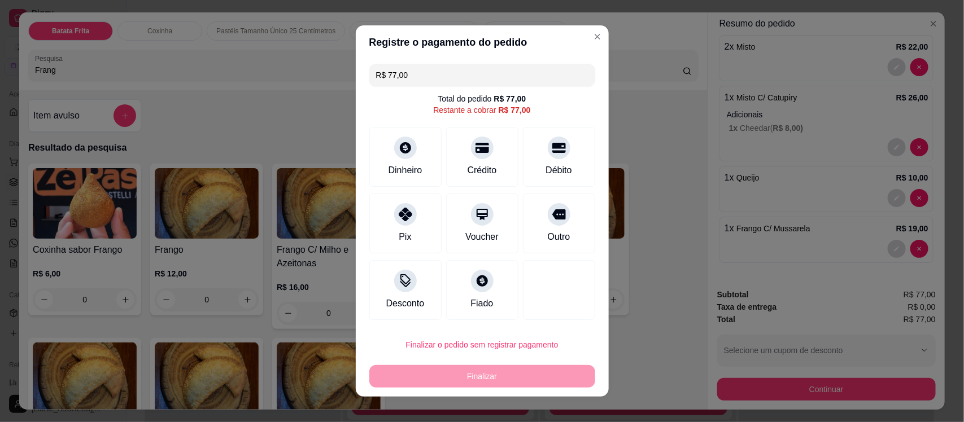
click at [413, 80] on input "R$ 77,00" at bounding box center [482, 75] width 212 height 23
click at [474, 156] on div at bounding box center [482, 144] width 25 height 25
type input "R$ 57,00"
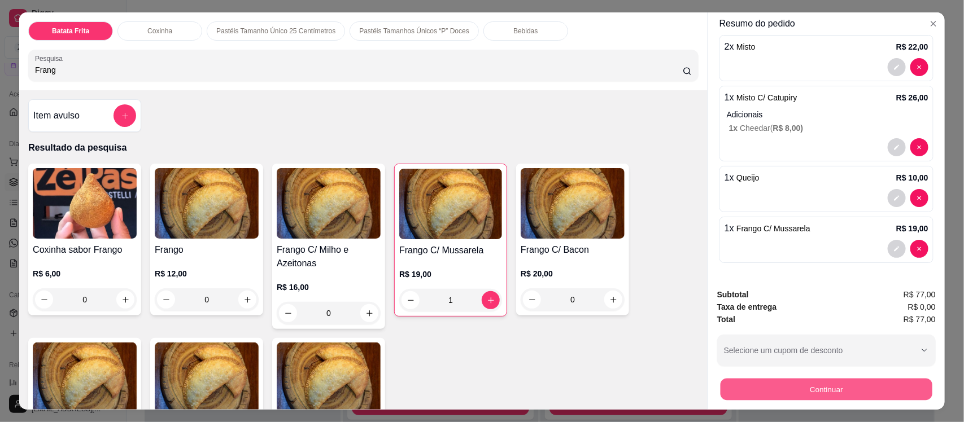
click at [743, 392] on button "Continuar" at bounding box center [827, 389] width 212 height 22
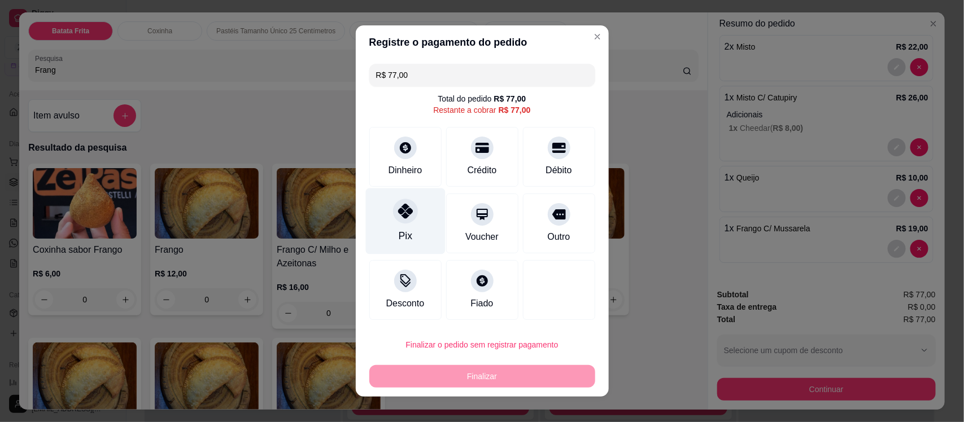
click at [394, 219] on div at bounding box center [405, 211] width 25 height 25
type input "R$ 0,00"
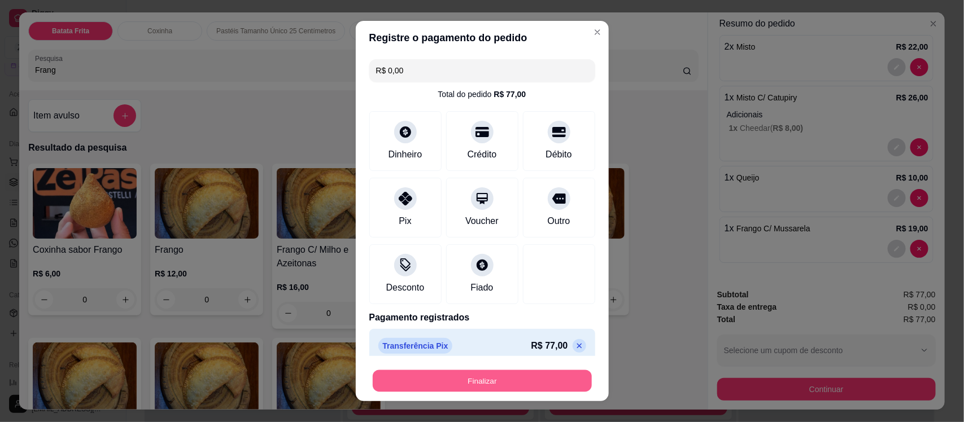
click at [461, 382] on button "Finalizar" at bounding box center [482, 381] width 219 height 22
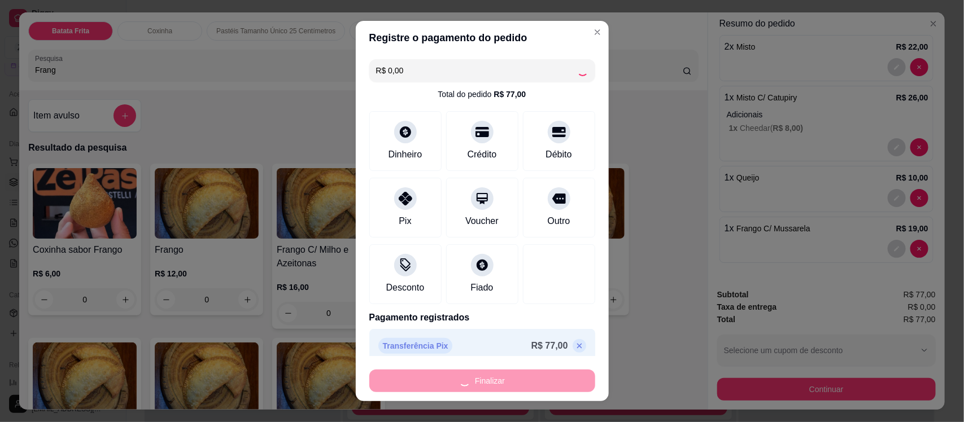
type input "0"
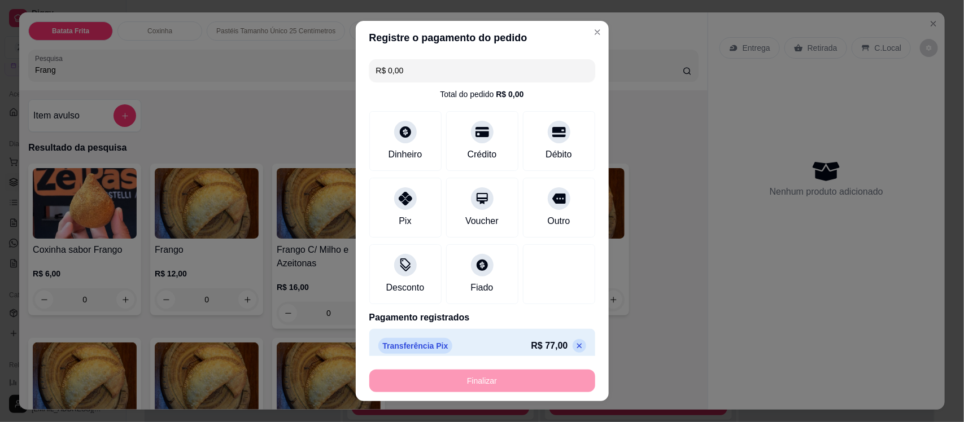
type input "-R$ 77,00"
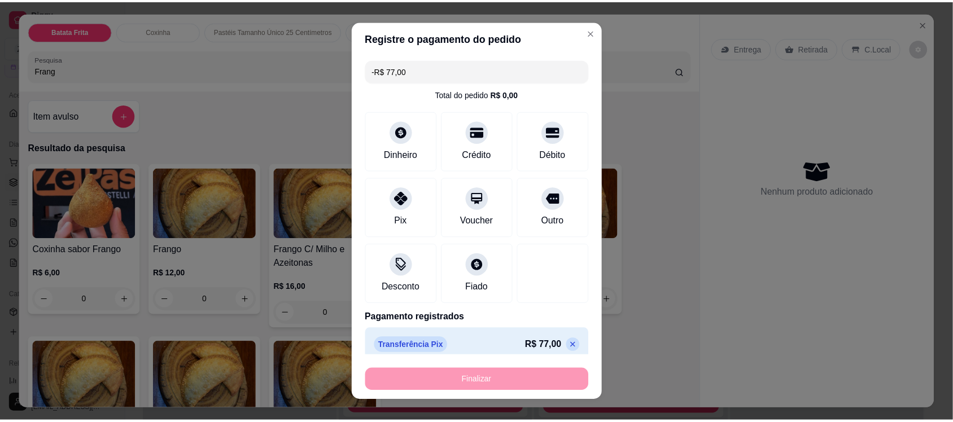
scroll to position [0, 0]
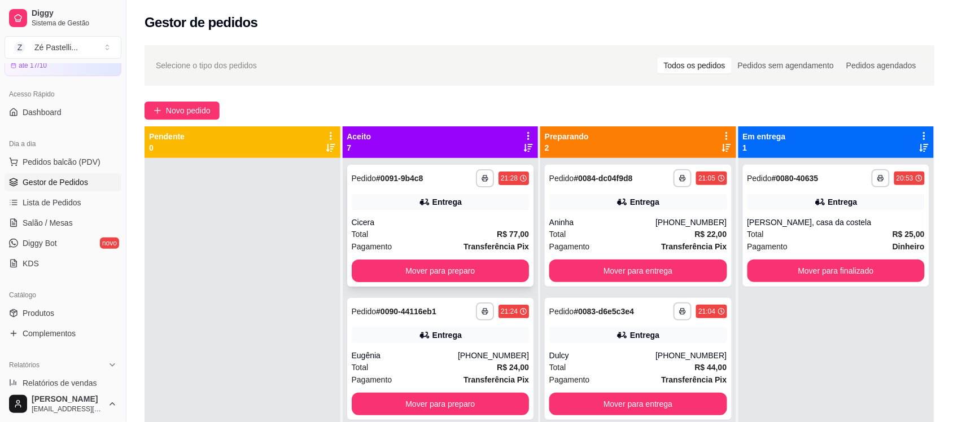
click at [422, 221] on div "Cicera" at bounding box center [441, 222] width 178 height 11
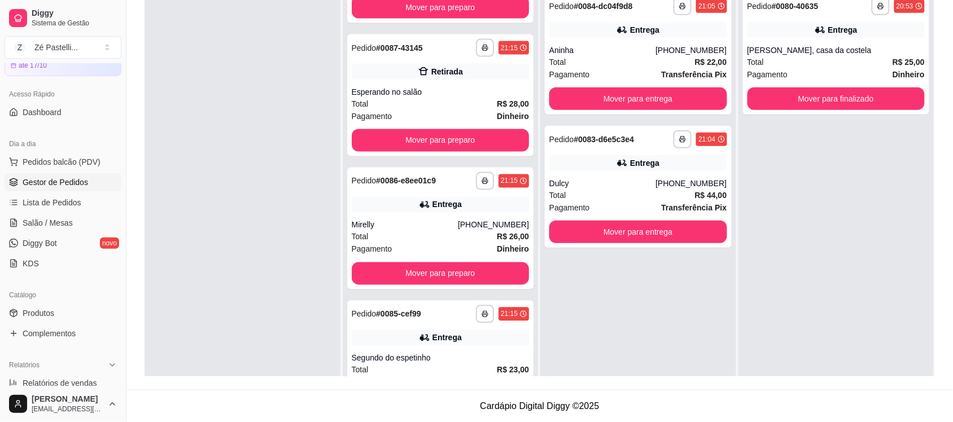
scroll to position [521, 0]
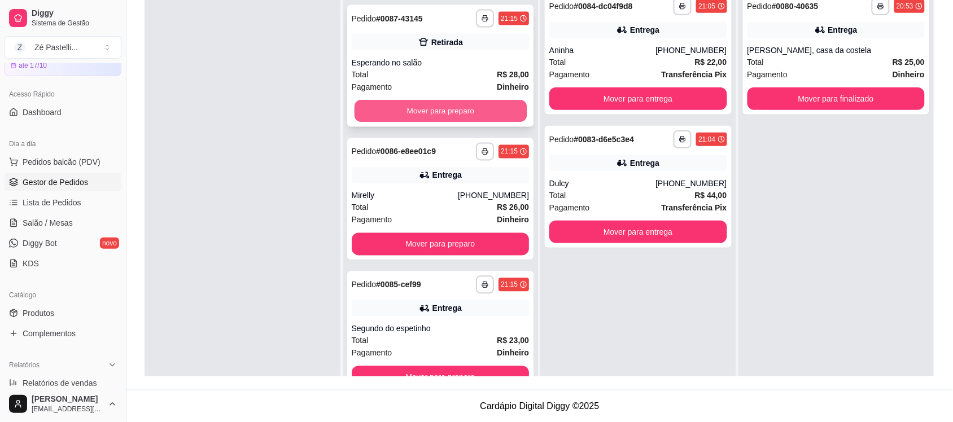
click at [424, 110] on button "Mover para preparo" at bounding box center [440, 112] width 172 height 22
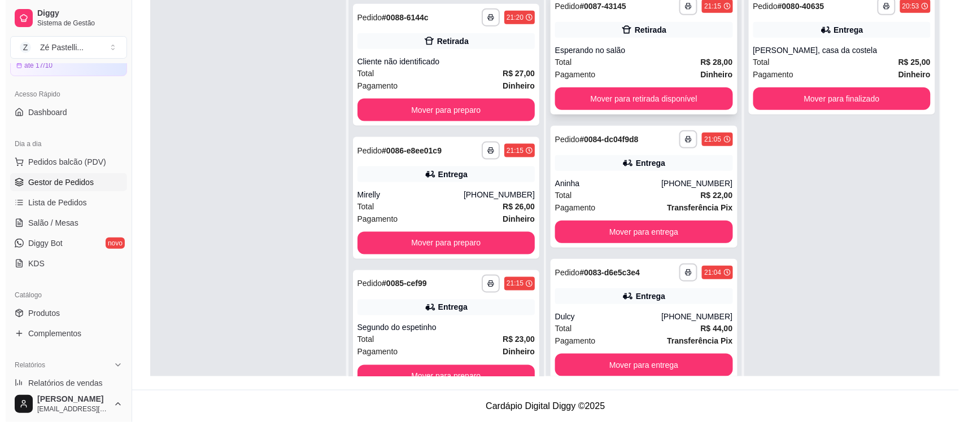
scroll to position [387, 0]
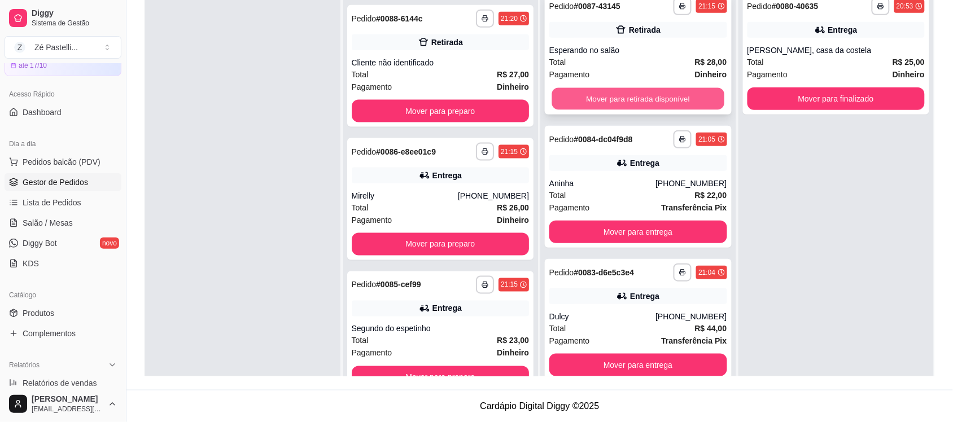
click at [630, 97] on button "Mover para retirada disponível" at bounding box center [638, 99] width 172 height 22
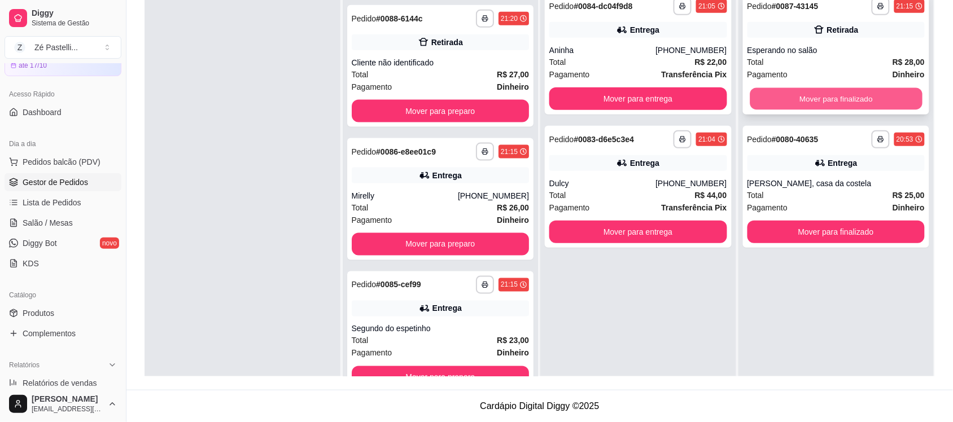
click at [818, 98] on button "Mover para finalizado" at bounding box center [836, 99] width 172 height 22
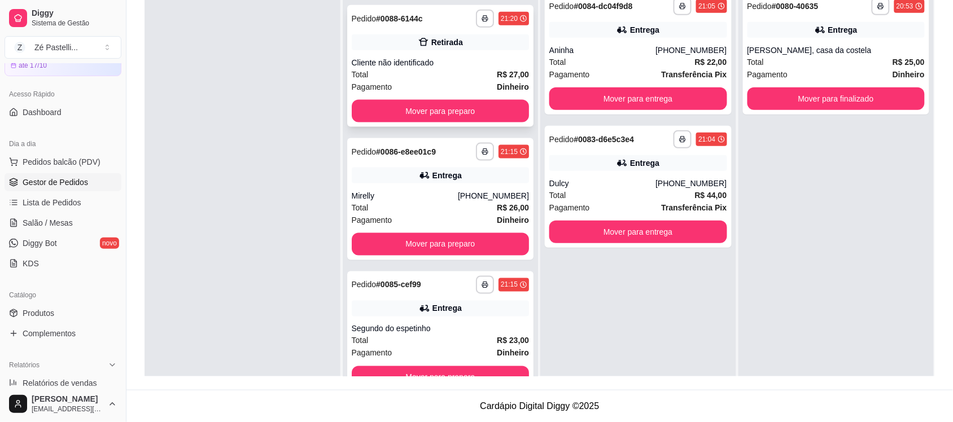
click at [416, 52] on div "**********" at bounding box center [440, 66] width 187 height 122
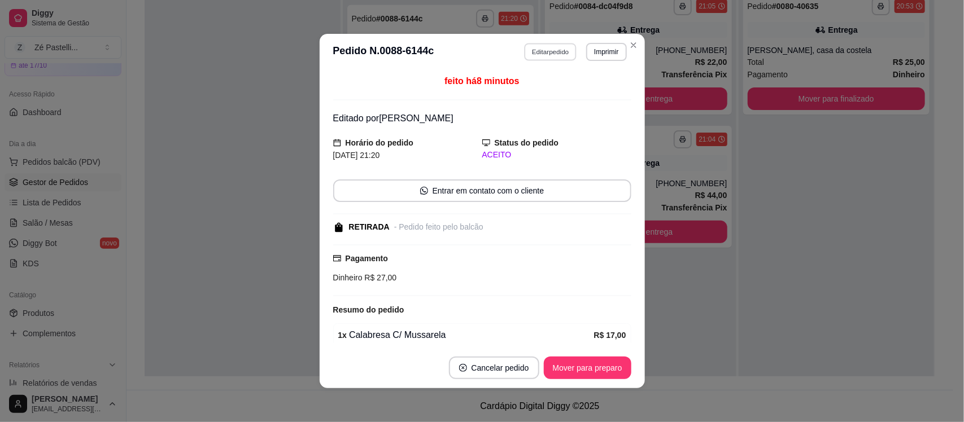
click at [545, 53] on button "Editar pedido" at bounding box center [550, 52] width 53 height 18
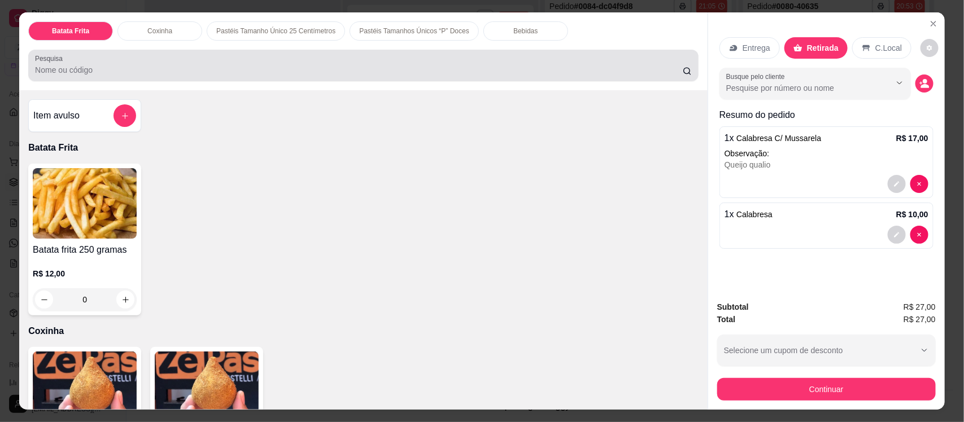
click at [365, 63] on div at bounding box center [363, 65] width 657 height 23
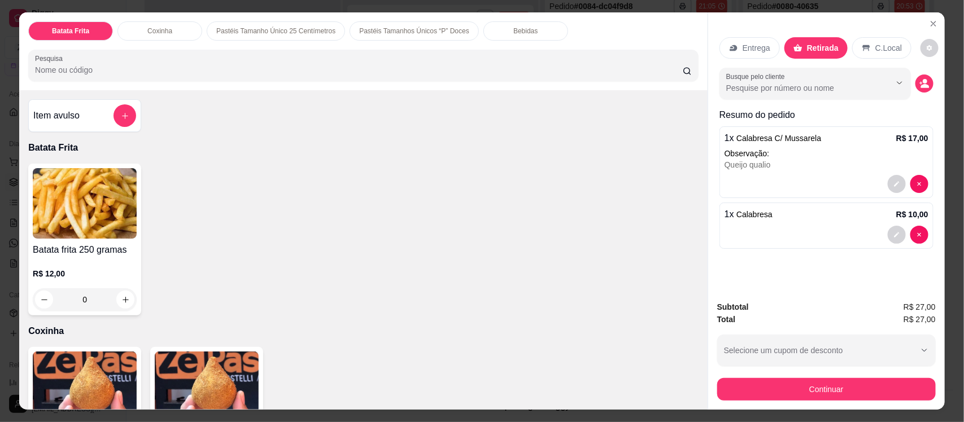
click at [513, 34] on p "Bebidas" at bounding box center [525, 31] width 24 height 9
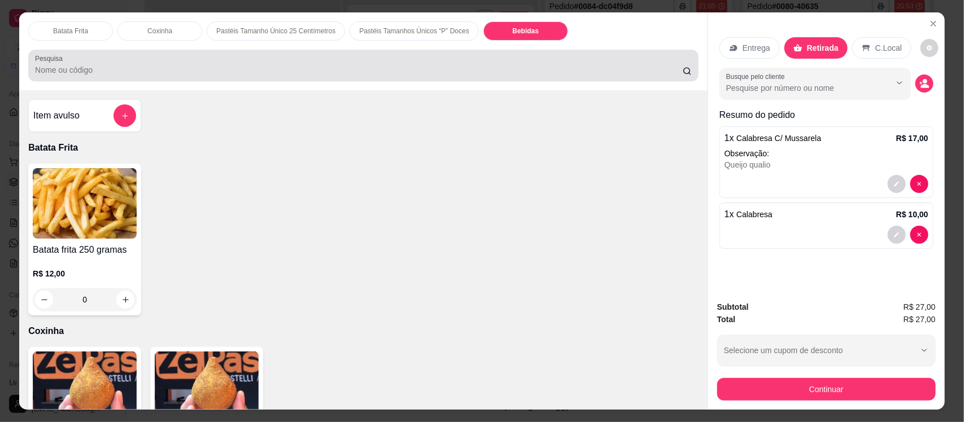
scroll to position [23, 0]
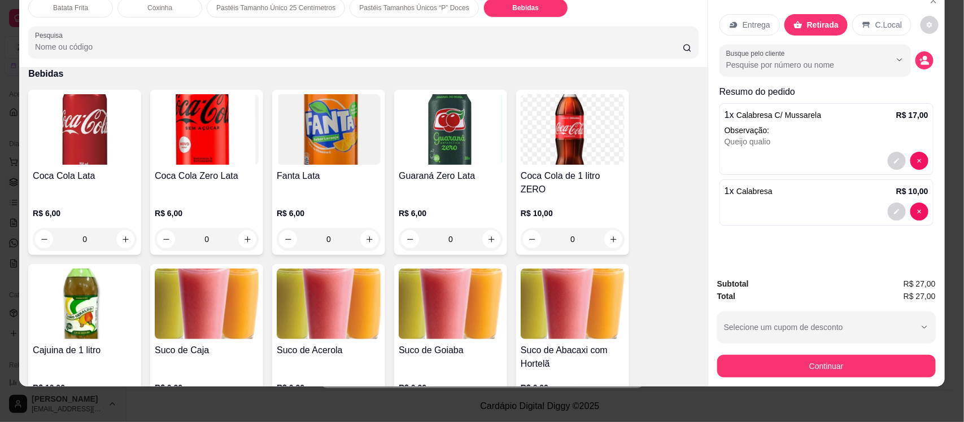
click at [210, 315] on img at bounding box center [207, 304] width 104 height 71
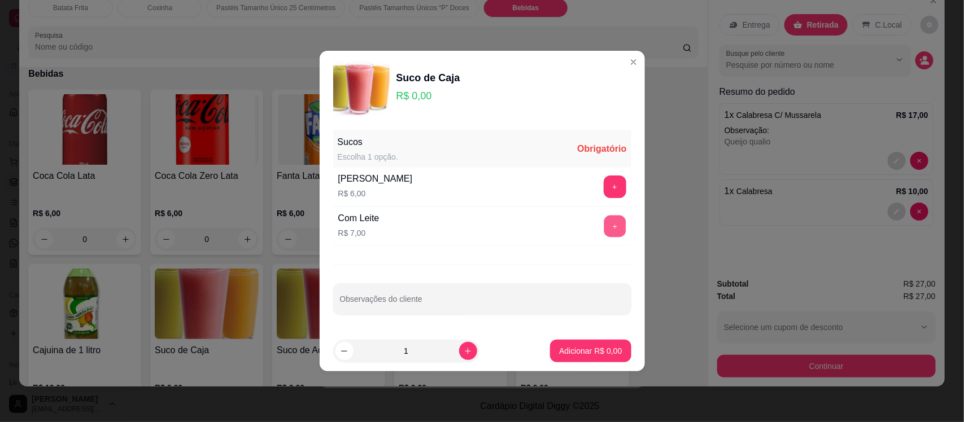
click at [605, 224] on button "+" at bounding box center [615, 227] width 22 height 22
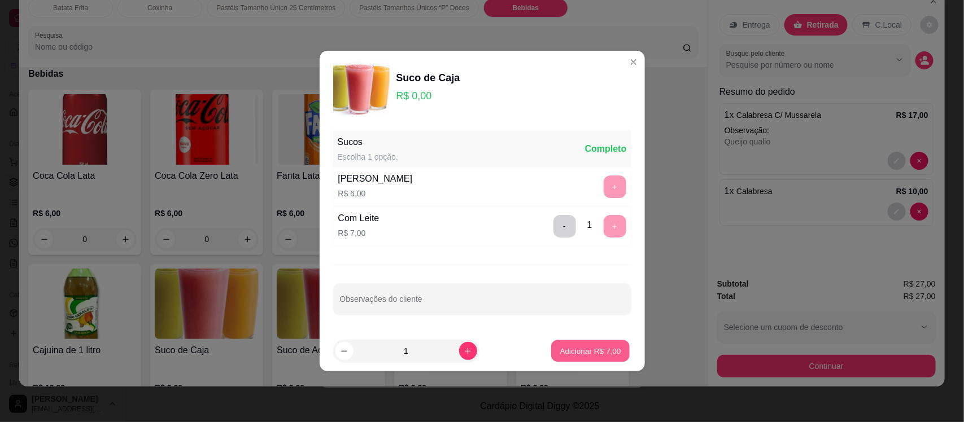
click at [596, 353] on p "Adicionar R$ 7,00" at bounding box center [590, 351] width 61 height 11
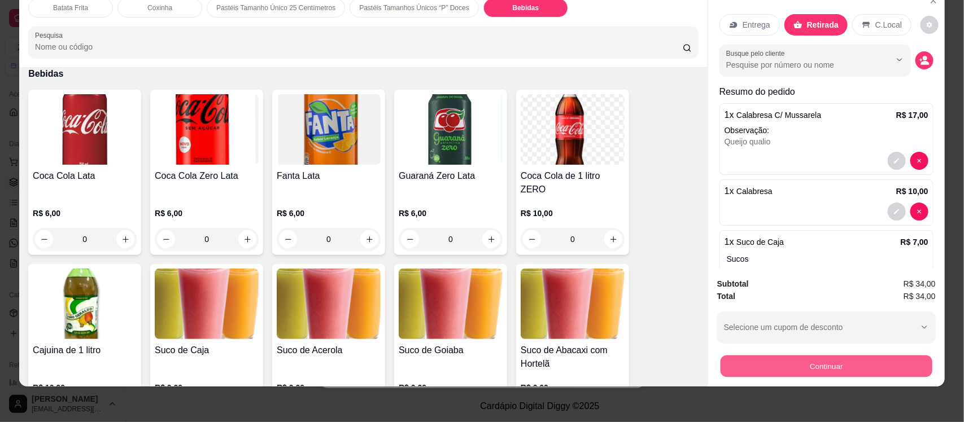
click at [843, 370] on button "Continuar" at bounding box center [827, 366] width 212 height 22
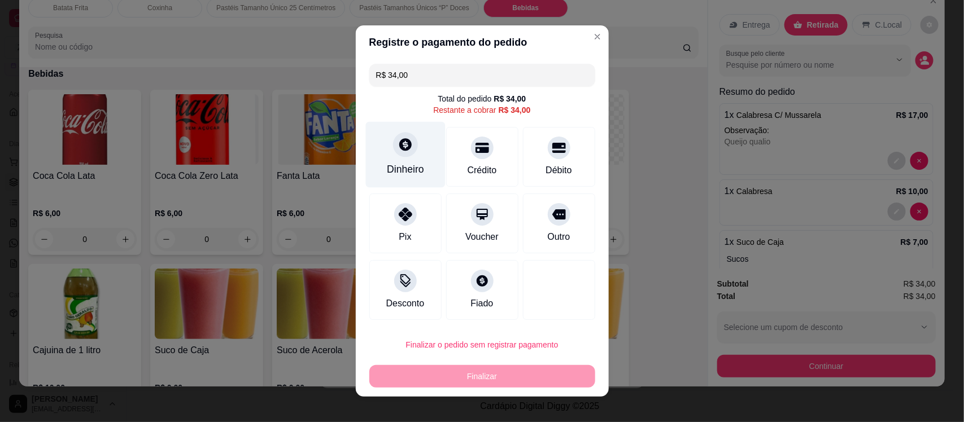
click at [383, 141] on div "Dinheiro" at bounding box center [405, 155] width 80 height 66
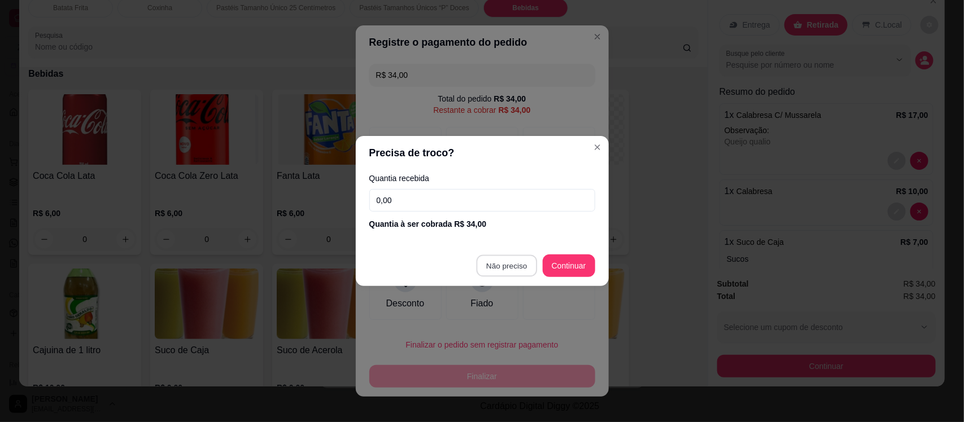
type input "R$ 0,00"
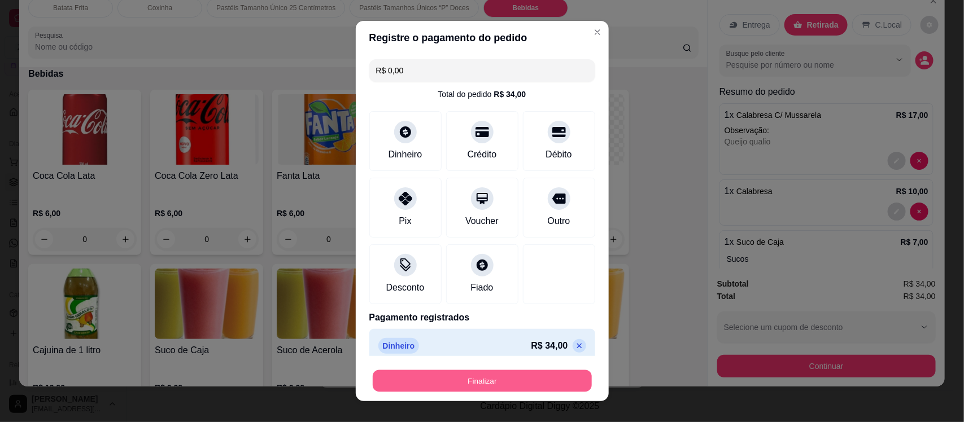
click at [490, 379] on button "Finalizar" at bounding box center [482, 381] width 219 height 22
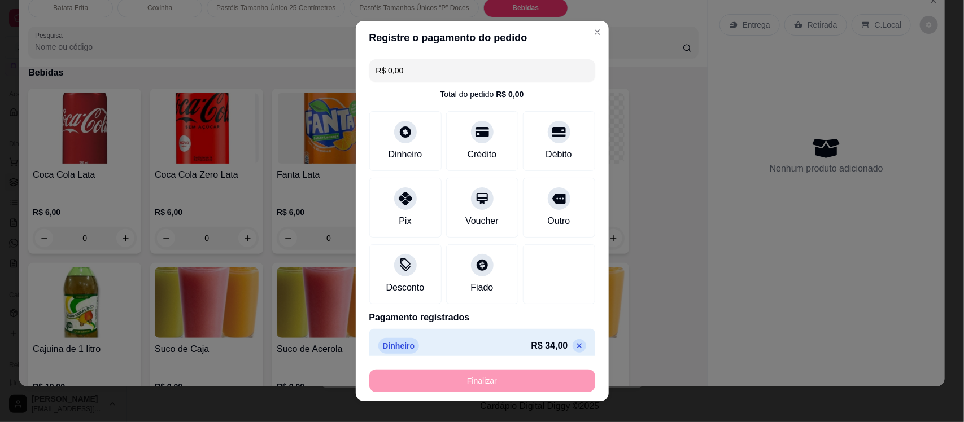
type input "0"
type input "-R$ 34,00"
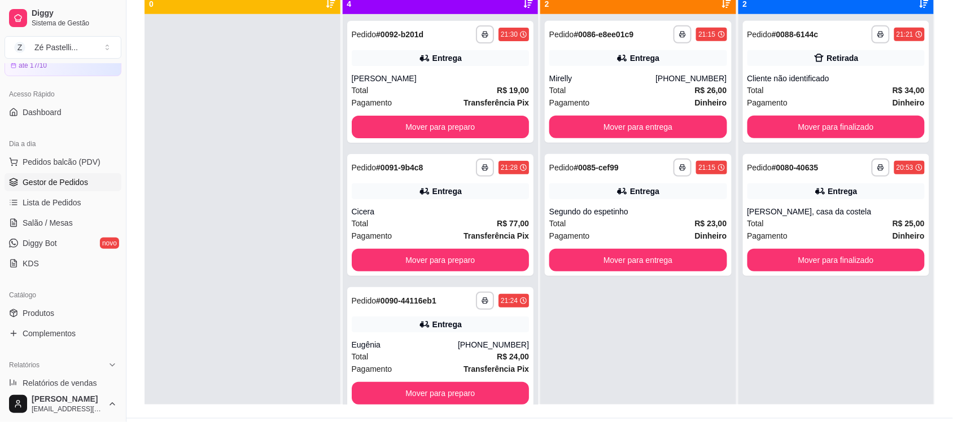
scroll to position [116, 0]
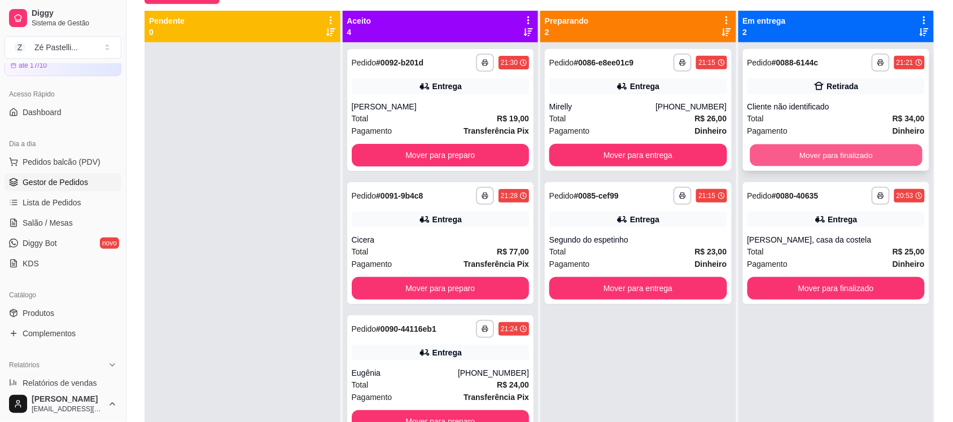
click at [836, 155] on button "Mover para finalizado" at bounding box center [836, 156] width 172 height 22
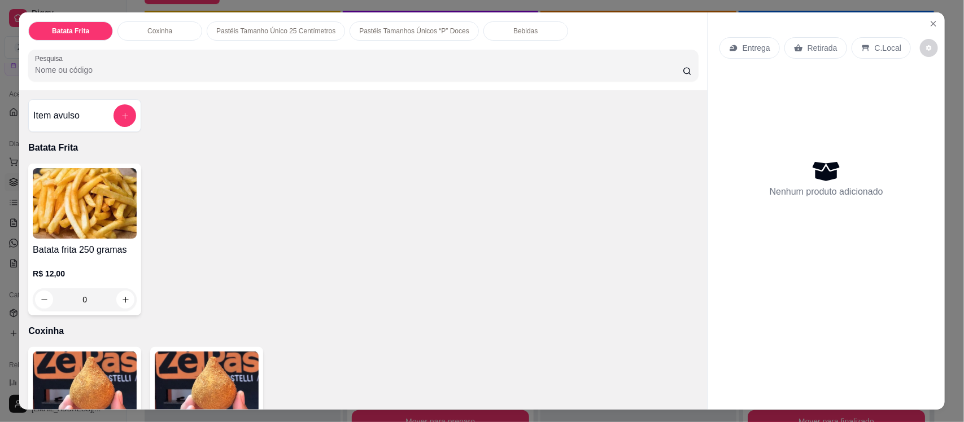
click at [94, 366] on img at bounding box center [85, 387] width 104 height 71
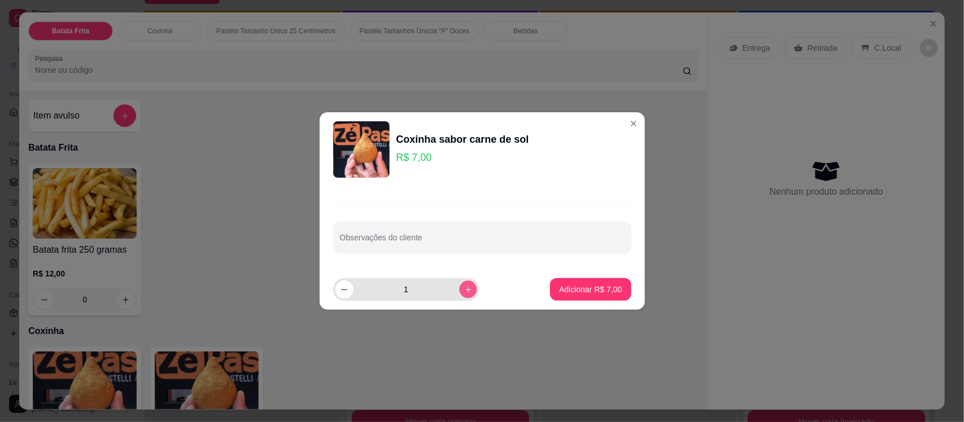
click at [464, 291] on icon "increase-product-quantity" at bounding box center [468, 290] width 8 height 8
type input "2"
click at [602, 286] on p "Adicionar R$ 14,00" at bounding box center [589, 289] width 66 height 11
type input "2"
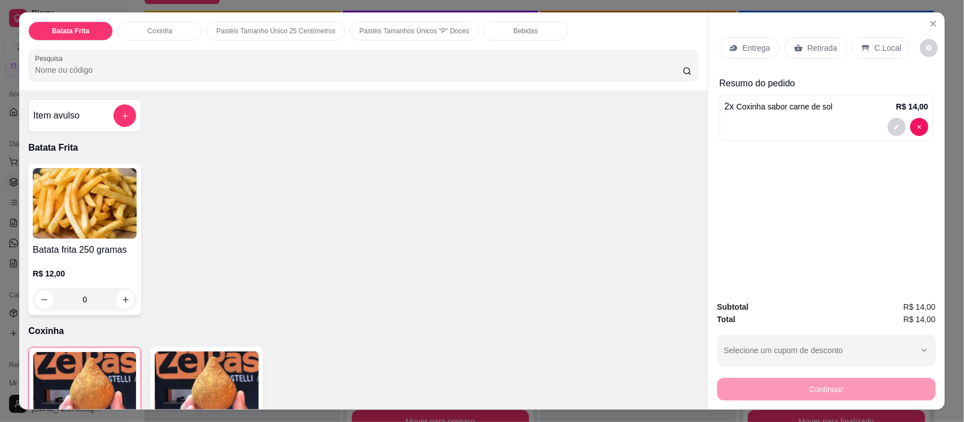
click at [187, 382] on img at bounding box center [207, 387] width 104 height 71
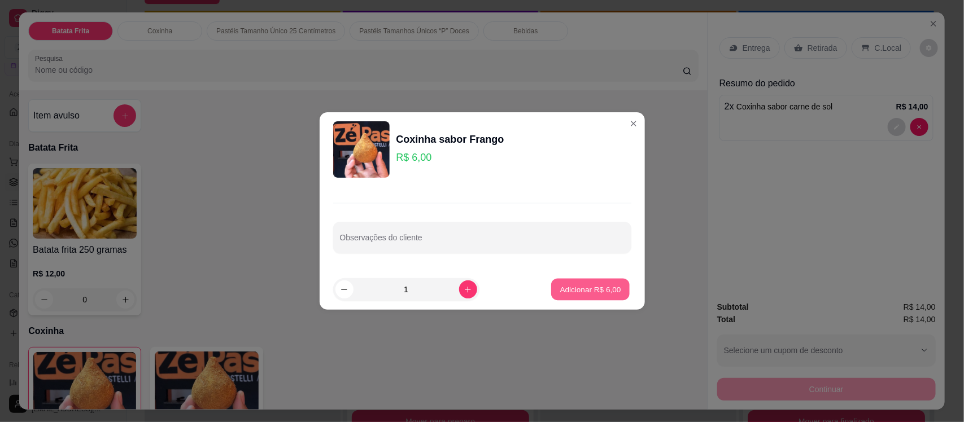
click at [574, 295] on p "Adicionar R$ 6,00" at bounding box center [590, 289] width 61 height 11
type input "1"
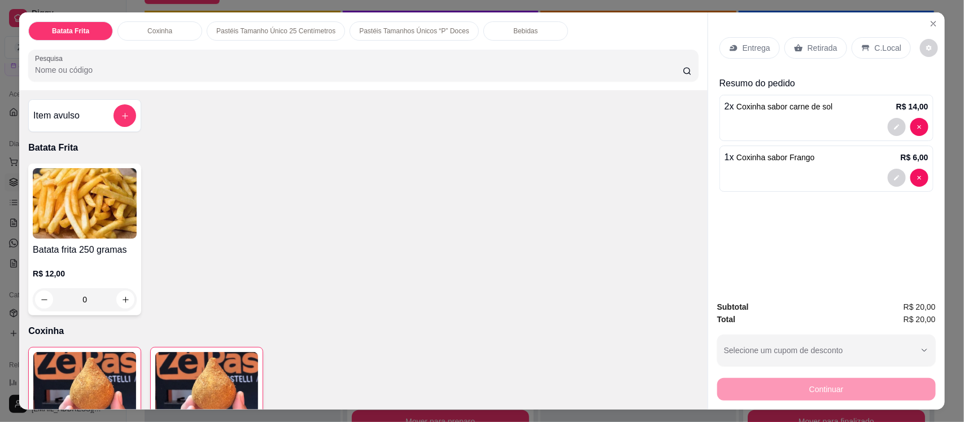
click at [819, 48] on p "Retirada" at bounding box center [823, 47] width 30 height 11
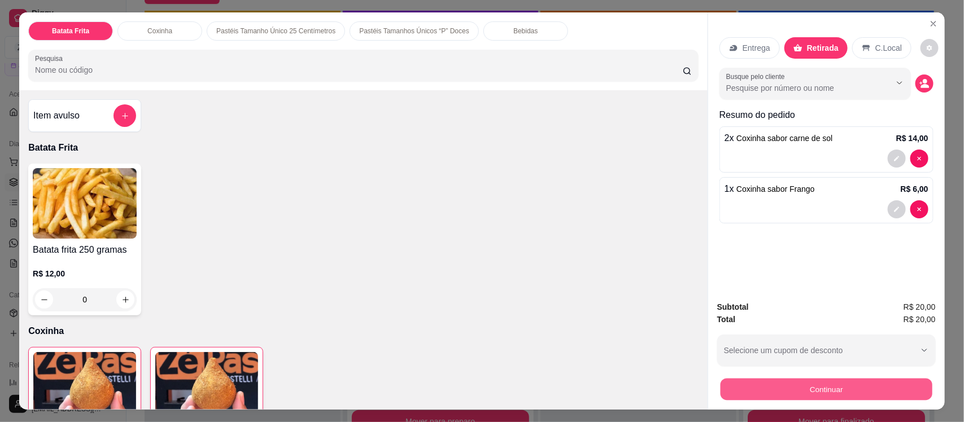
click at [842, 384] on button "Continuar" at bounding box center [827, 389] width 212 height 22
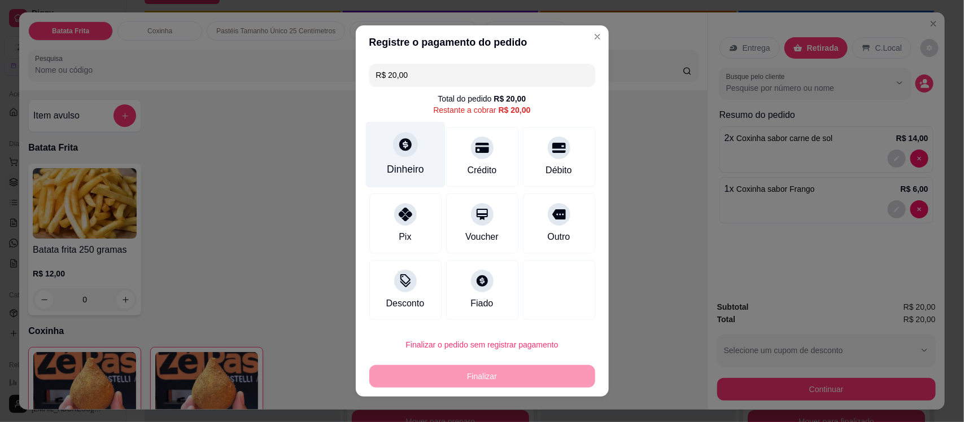
click at [388, 155] on div "Dinheiro" at bounding box center [405, 155] width 80 height 66
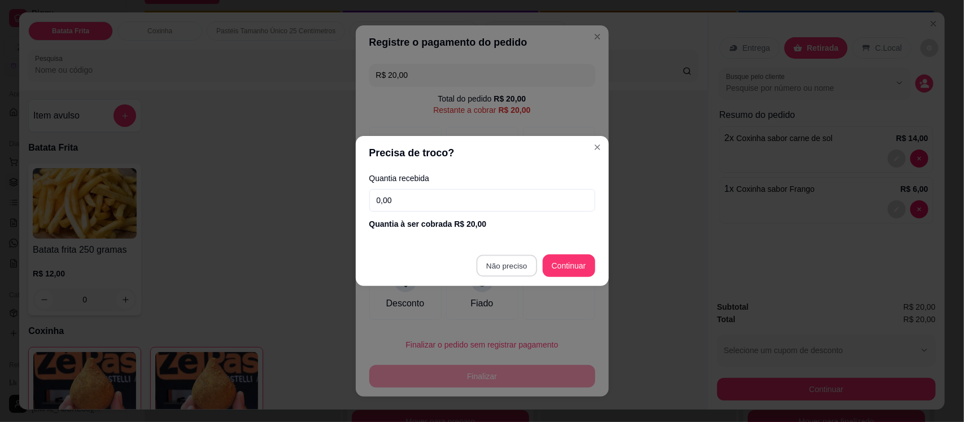
type input "R$ 0,00"
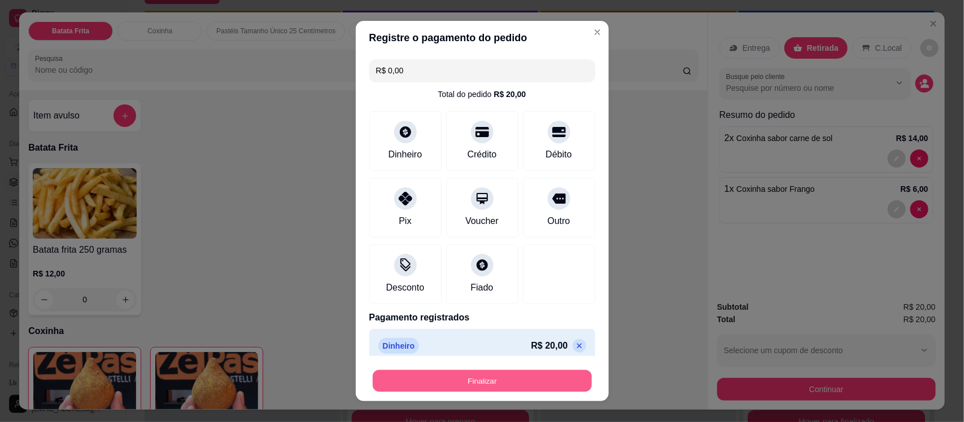
click at [470, 385] on button "Finalizar" at bounding box center [482, 381] width 219 height 22
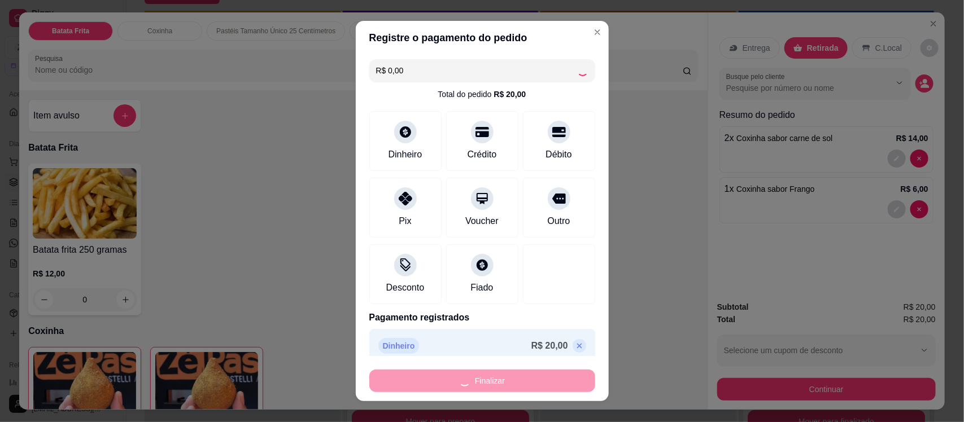
type input "0"
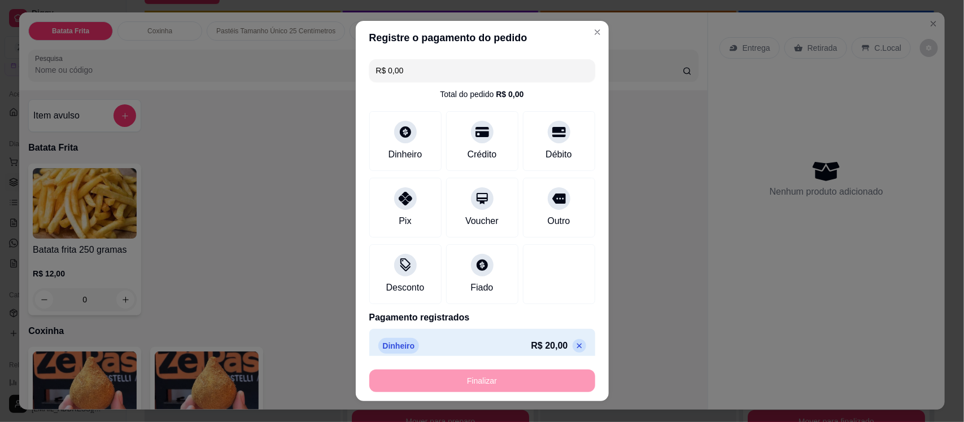
type input "-R$ 20,00"
